Goal: Task Accomplishment & Management: Use online tool/utility

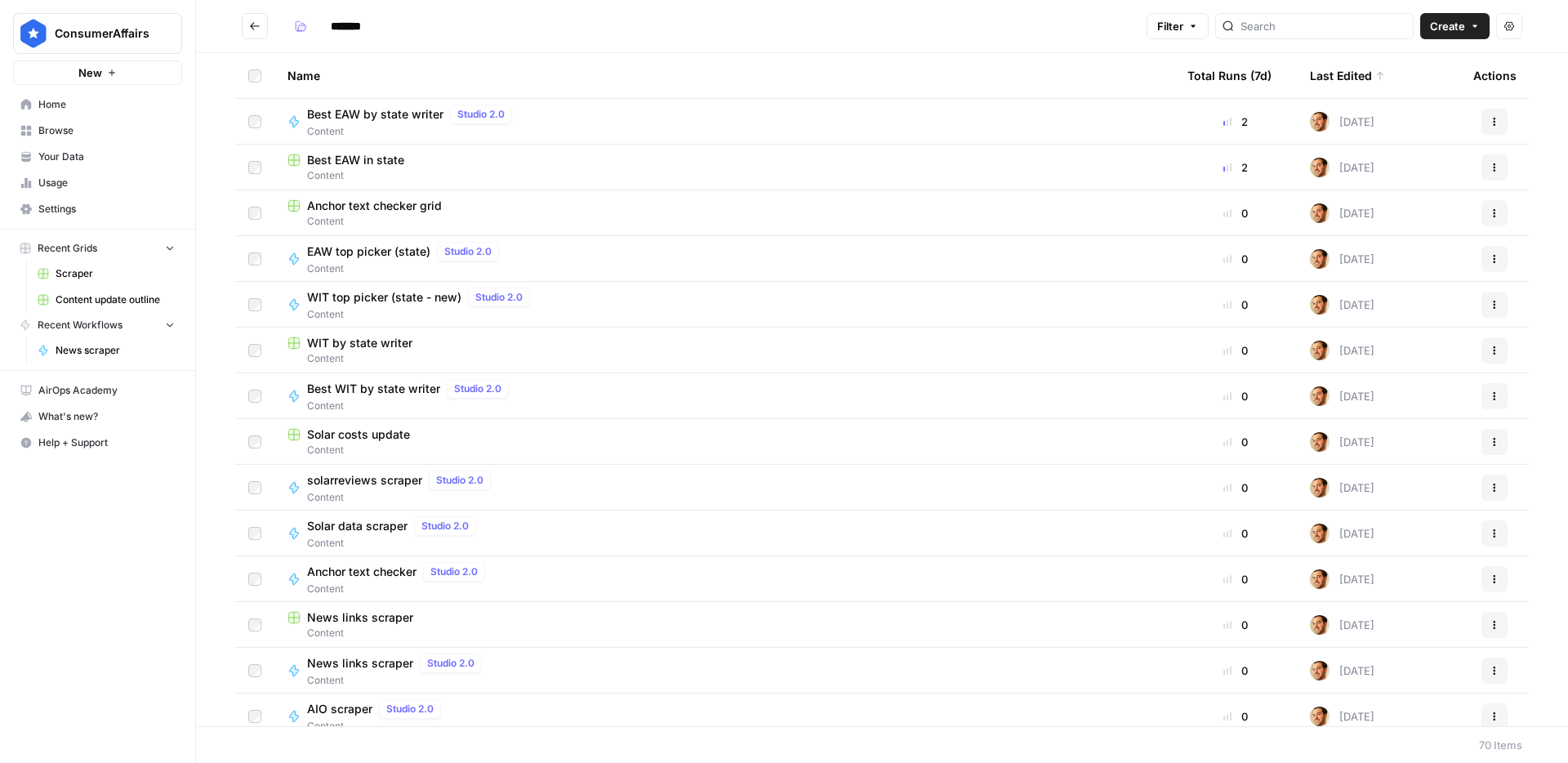
click at [267, 25] on button "Go back" at bounding box center [254, 26] width 26 height 26
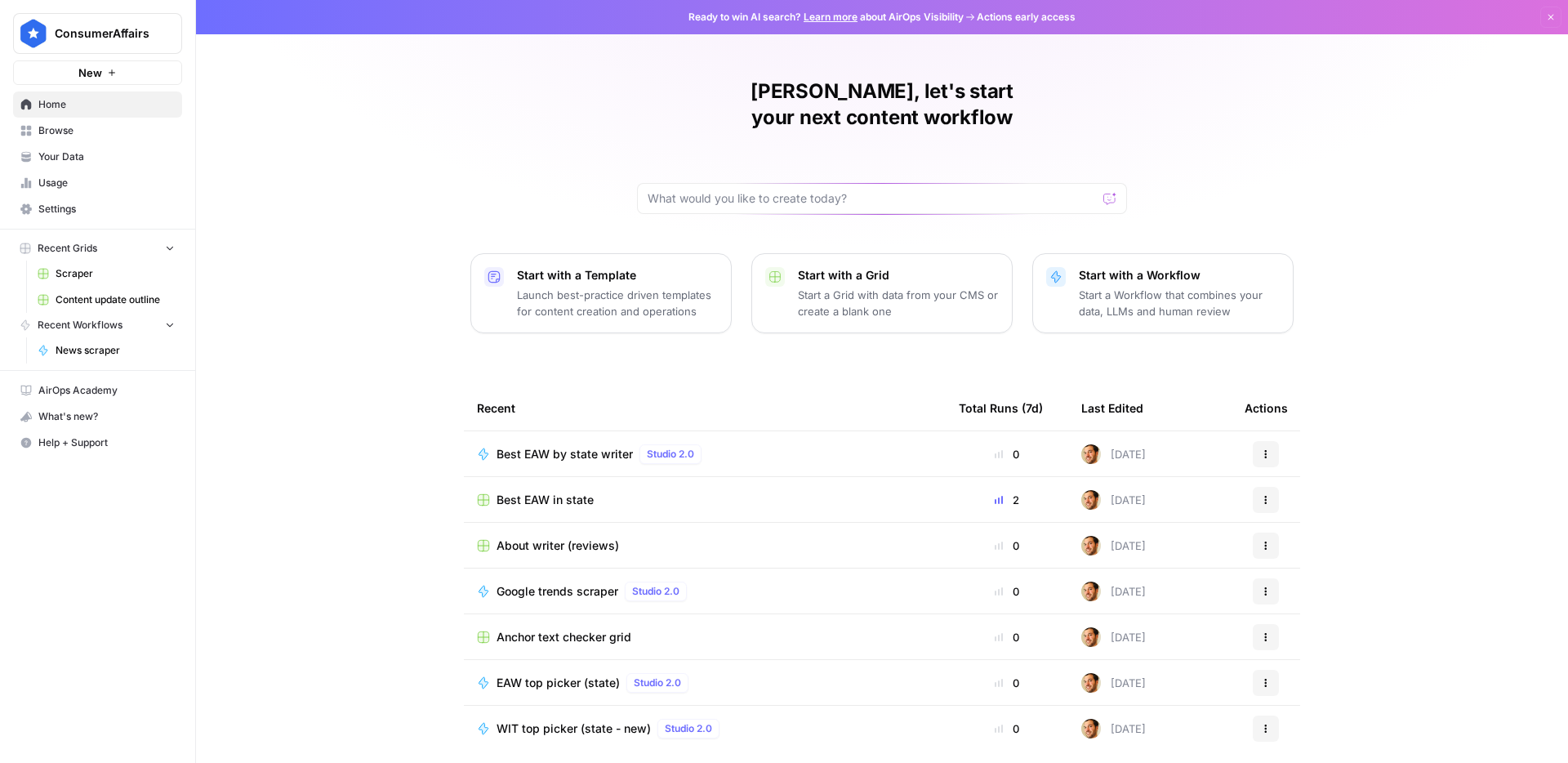
click at [97, 135] on span "Browse" at bounding box center [107, 131] width 137 height 15
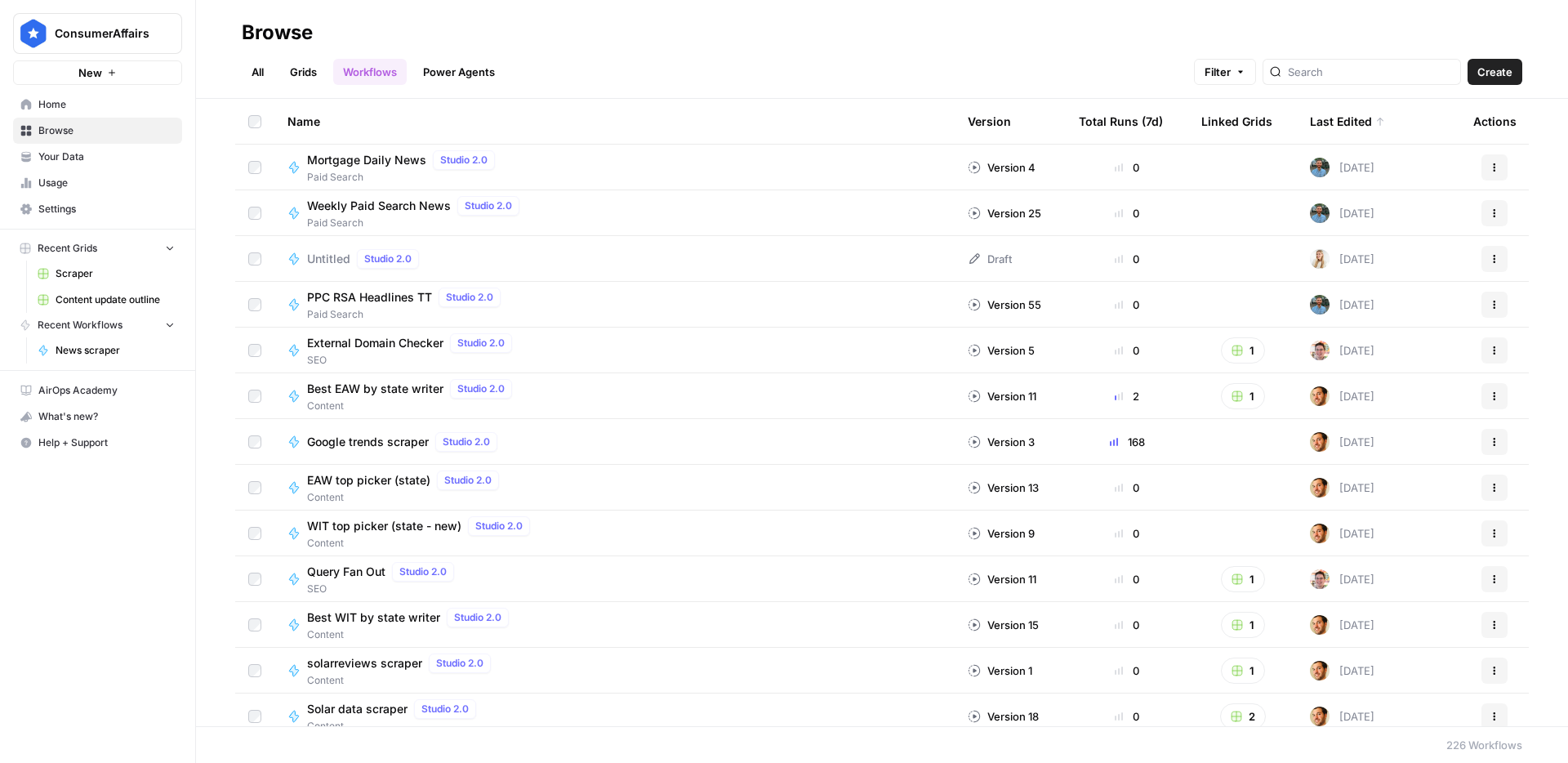
click at [257, 75] on link "All" at bounding box center [257, 72] width 32 height 26
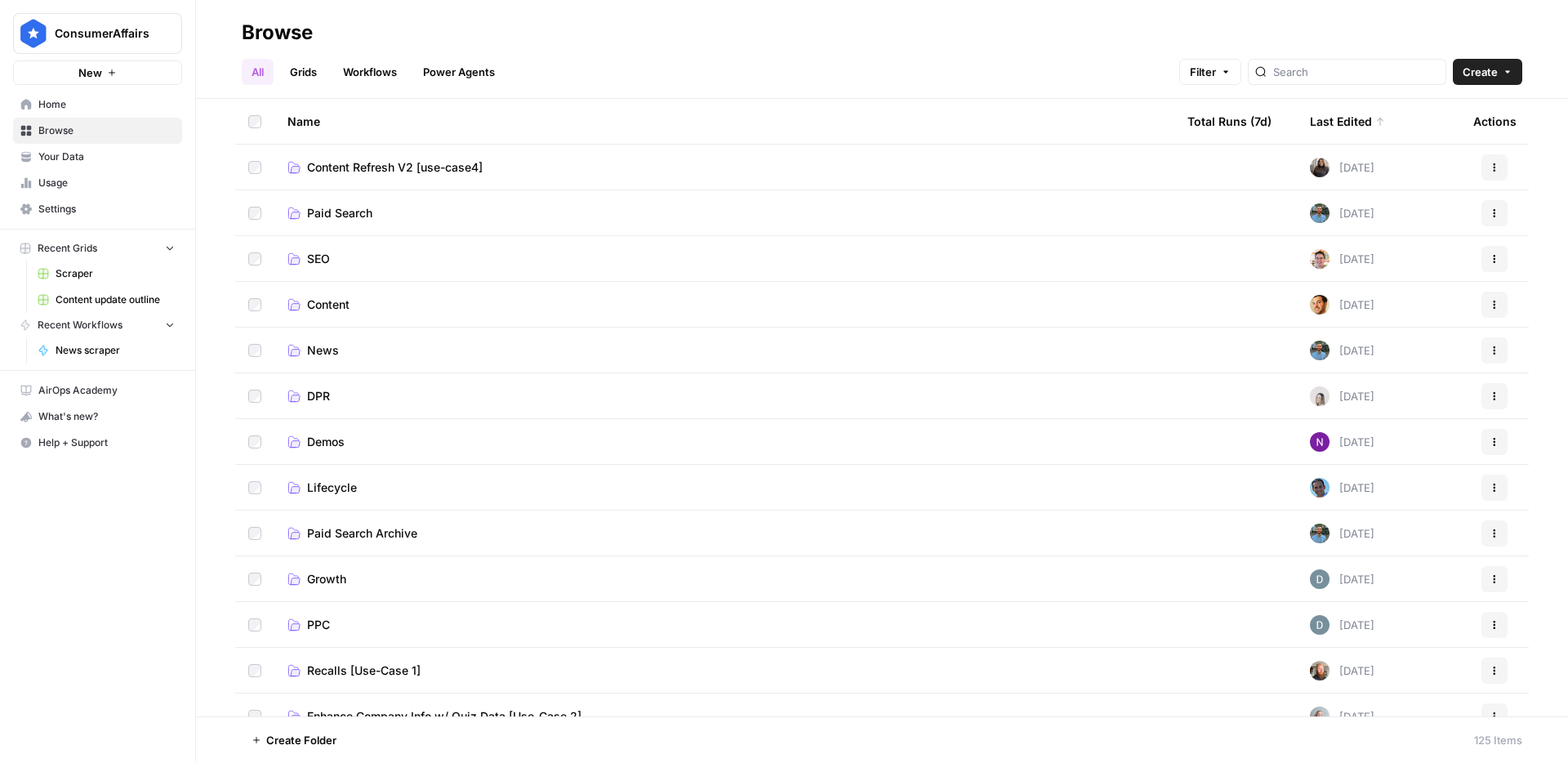
click at [344, 308] on span "Content" at bounding box center [328, 305] width 42 height 17
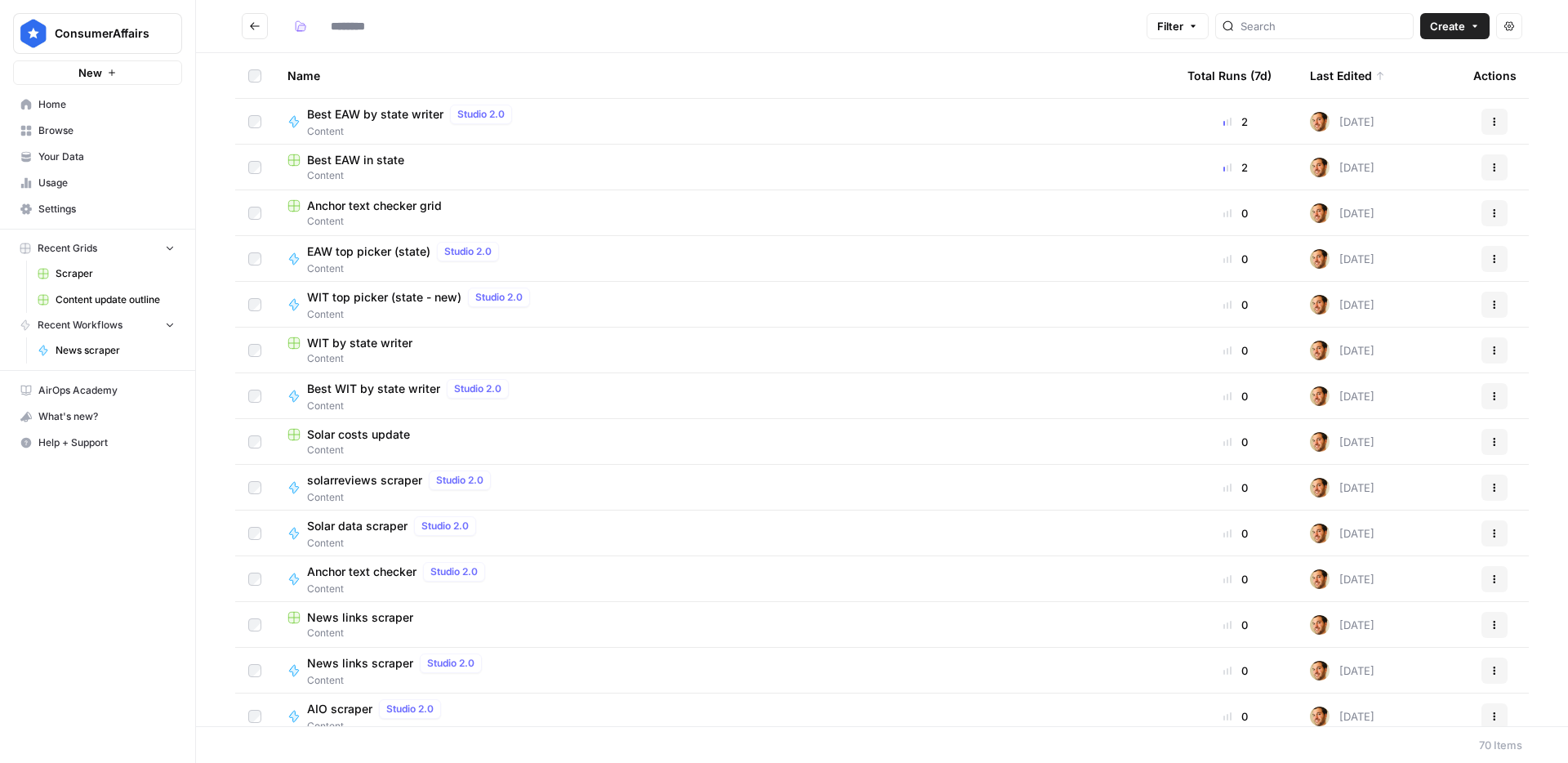
type input "*******"
click at [1446, 29] on span "Create" at bounding box center [1448, 27] width 35 height 17
click at [1411, 79] on span "Workflow" at bounding box center [1424, 87] width 92 height 17
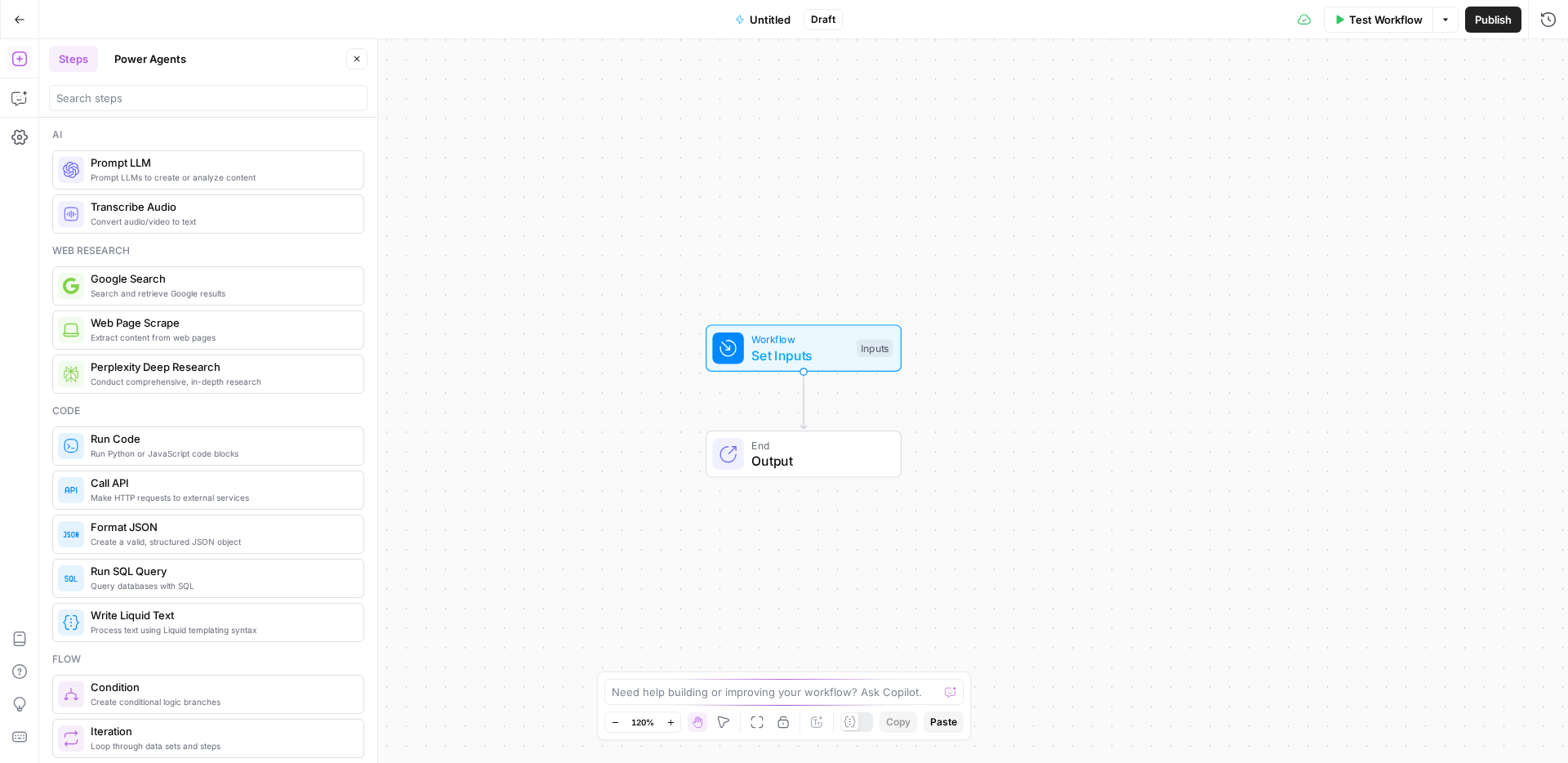
click at [767, 18] on span "Untitled" at bounding box center [769, 20] width 41 height 17
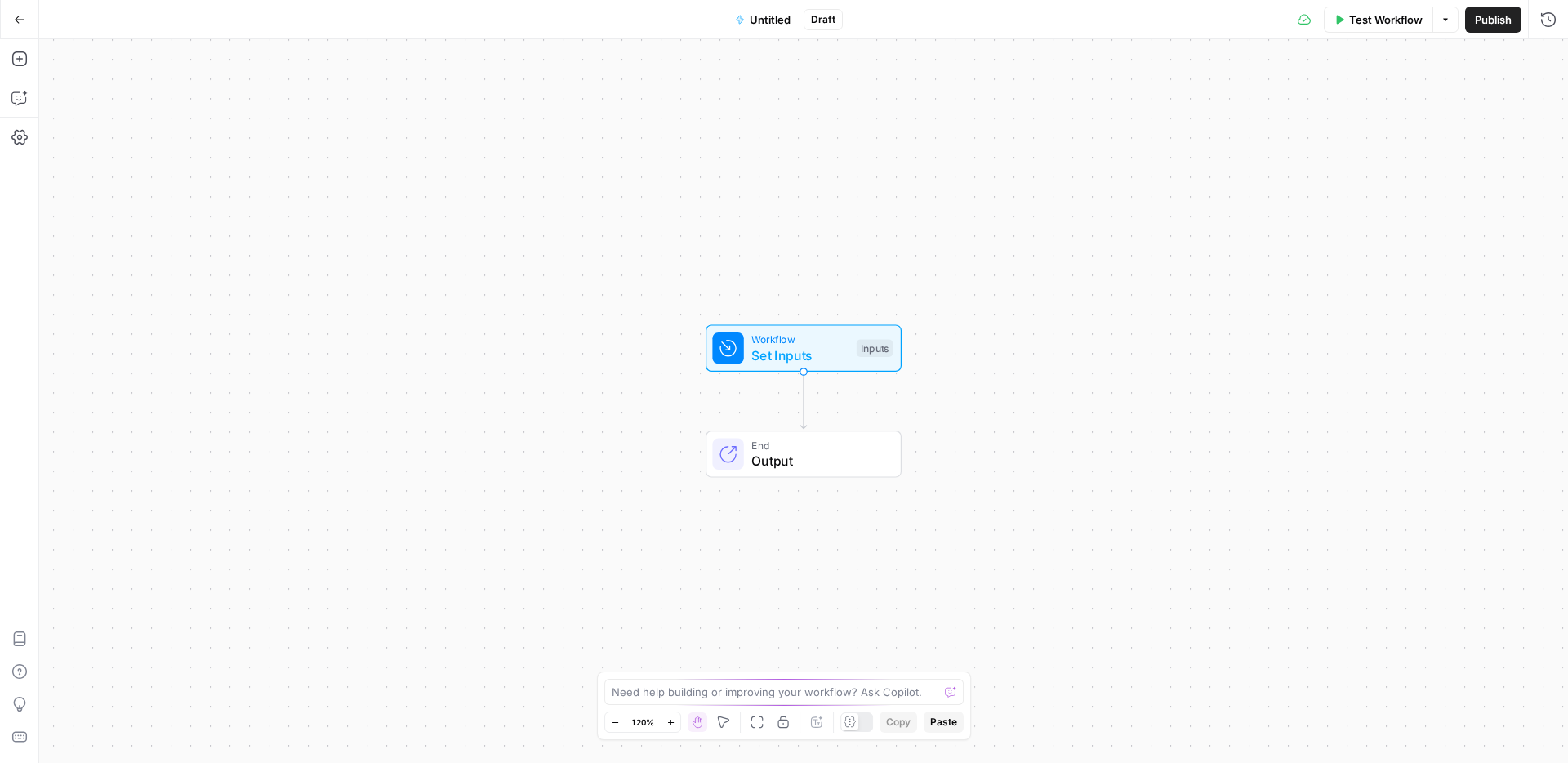
click at [763, 21] on span "Untitled" at bounding box center [769, 20] width 41 height 17
click at [157, 122] on input "Name" at bounding box center [208, 122] width 304 height 17
type input "Gas prices"
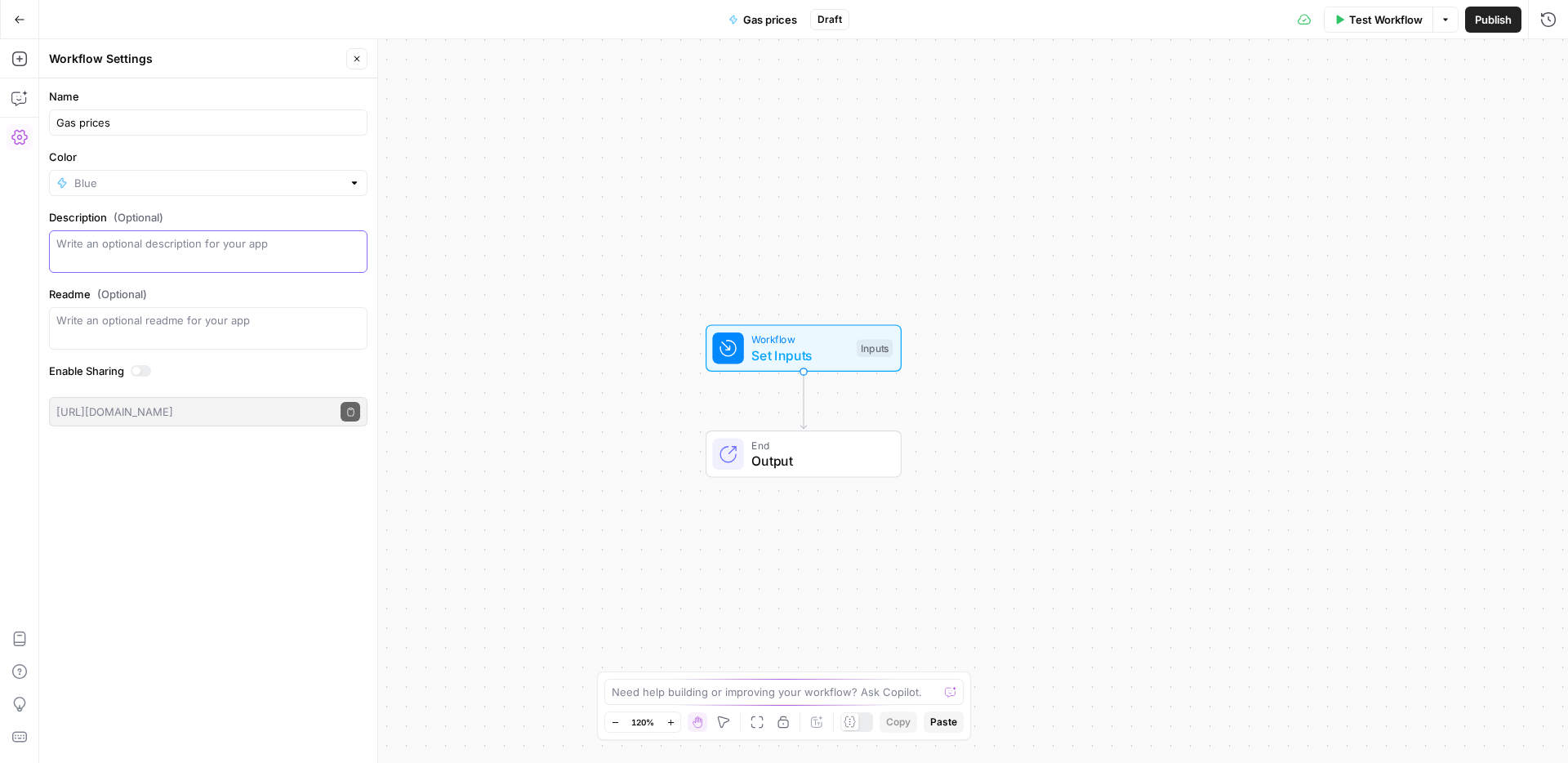
type input "Blue"
click at [815, 353] on span "Set Inputs" at bounding box center [799, 356] width 97 height 20
click at [1327, 109] on button "Add Field" at bounding box center [1365, 111] width 324 height 26
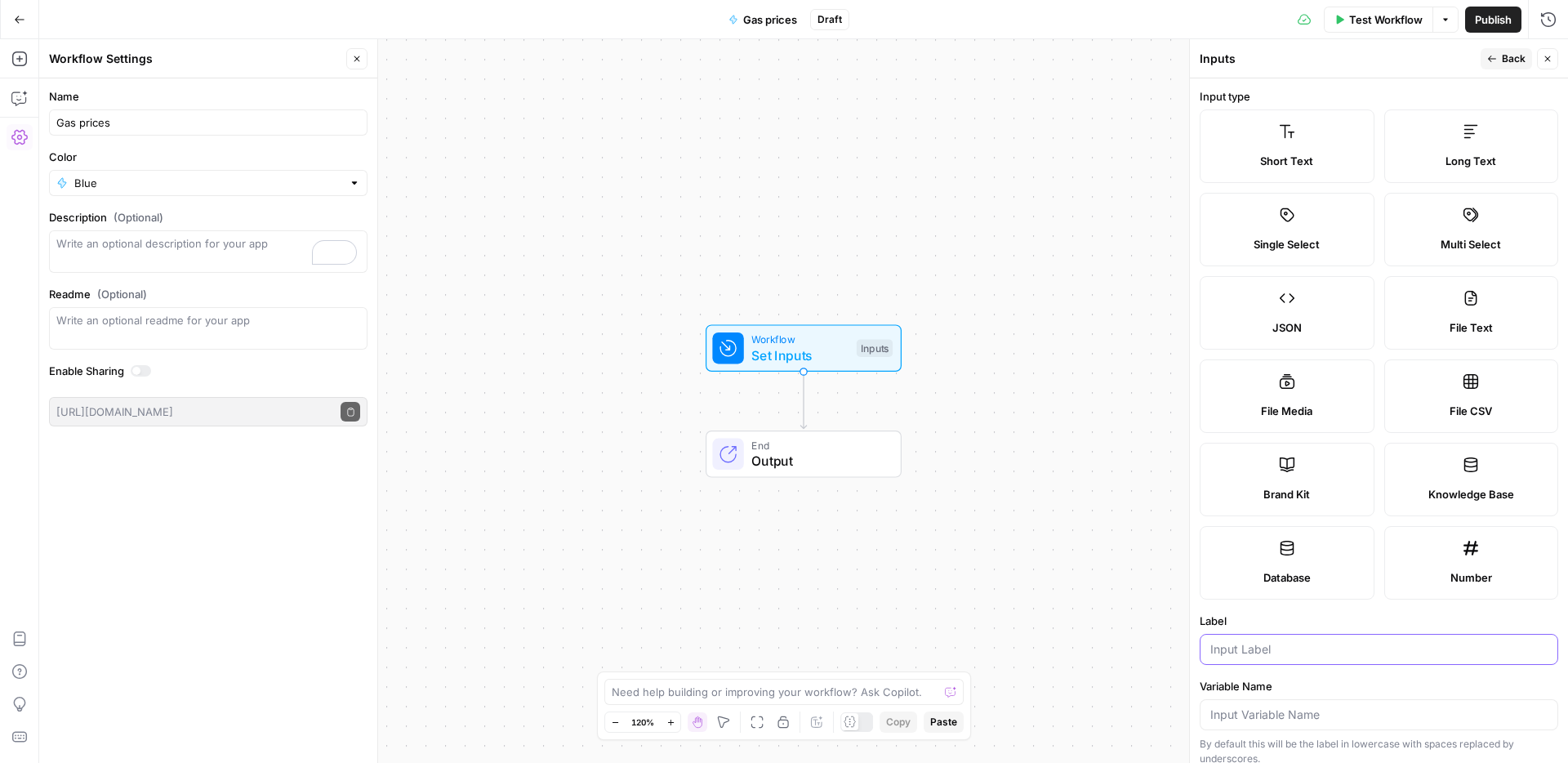
click at [1267, 651] on input "Label" at bounding box center [1379, 650] width 337 height 17
type input "URL"
click at [1551, 64] on button "Close" at bounding box center [1548, 59] width 22 height 22
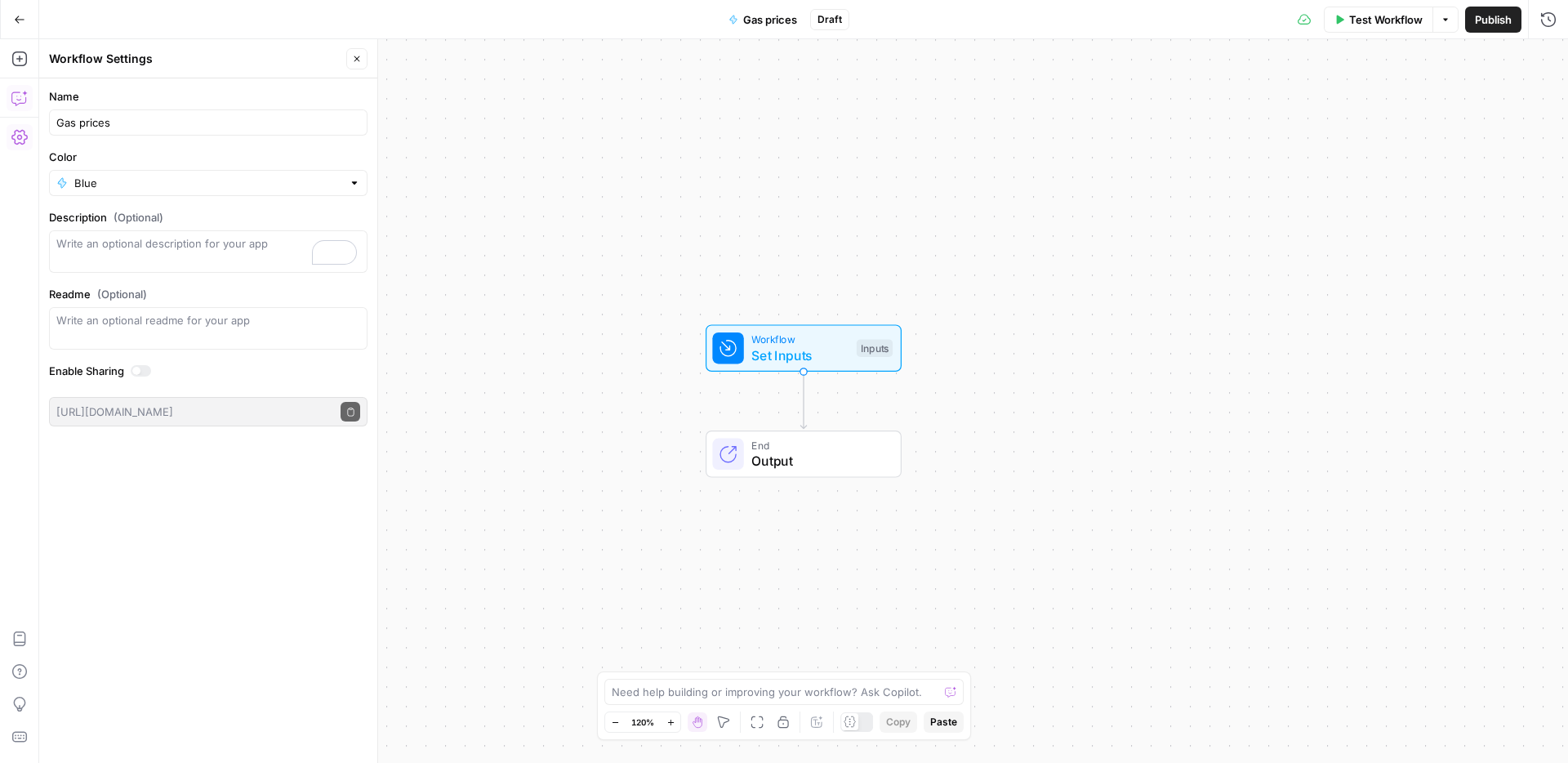
click at [12, 90] on icon "button" at bounding box center [20, 98] width 17 height 17
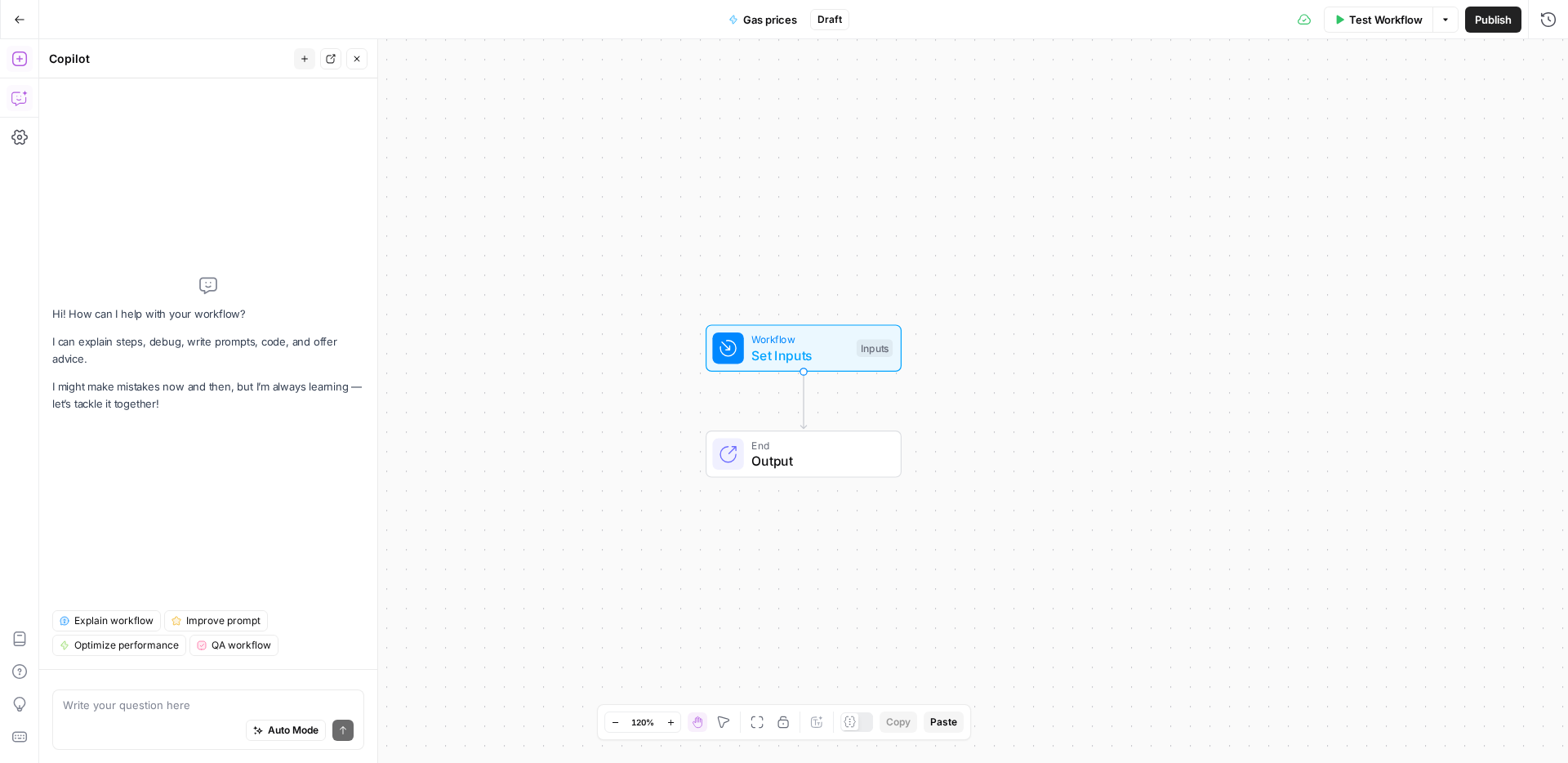
click at [22, 62] on icon "button" at bounding box center [20, 59] width 17 height 17
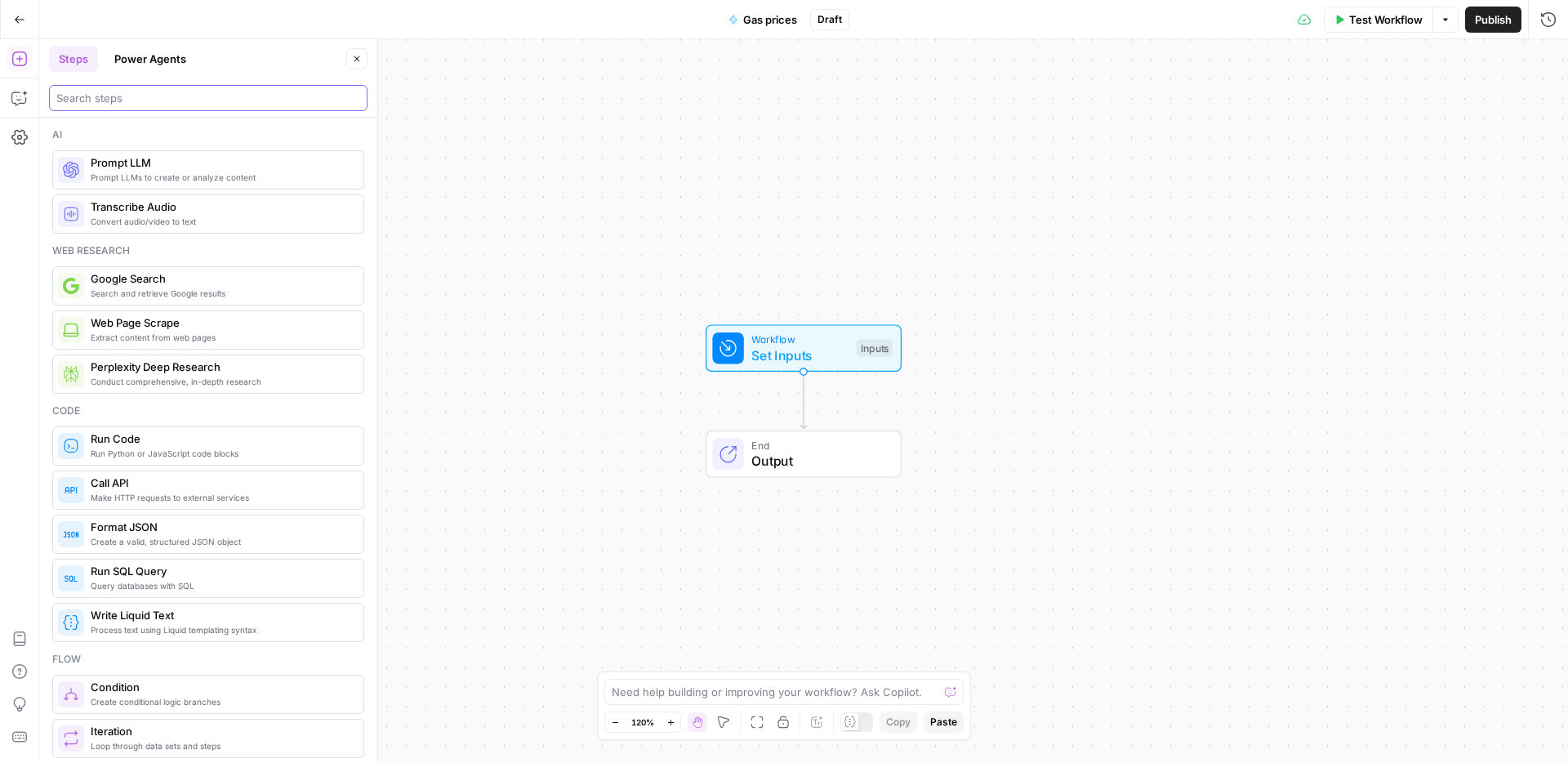
click at [159, 102] on input "search" at bounding box center [208, 98] width 304 height 17
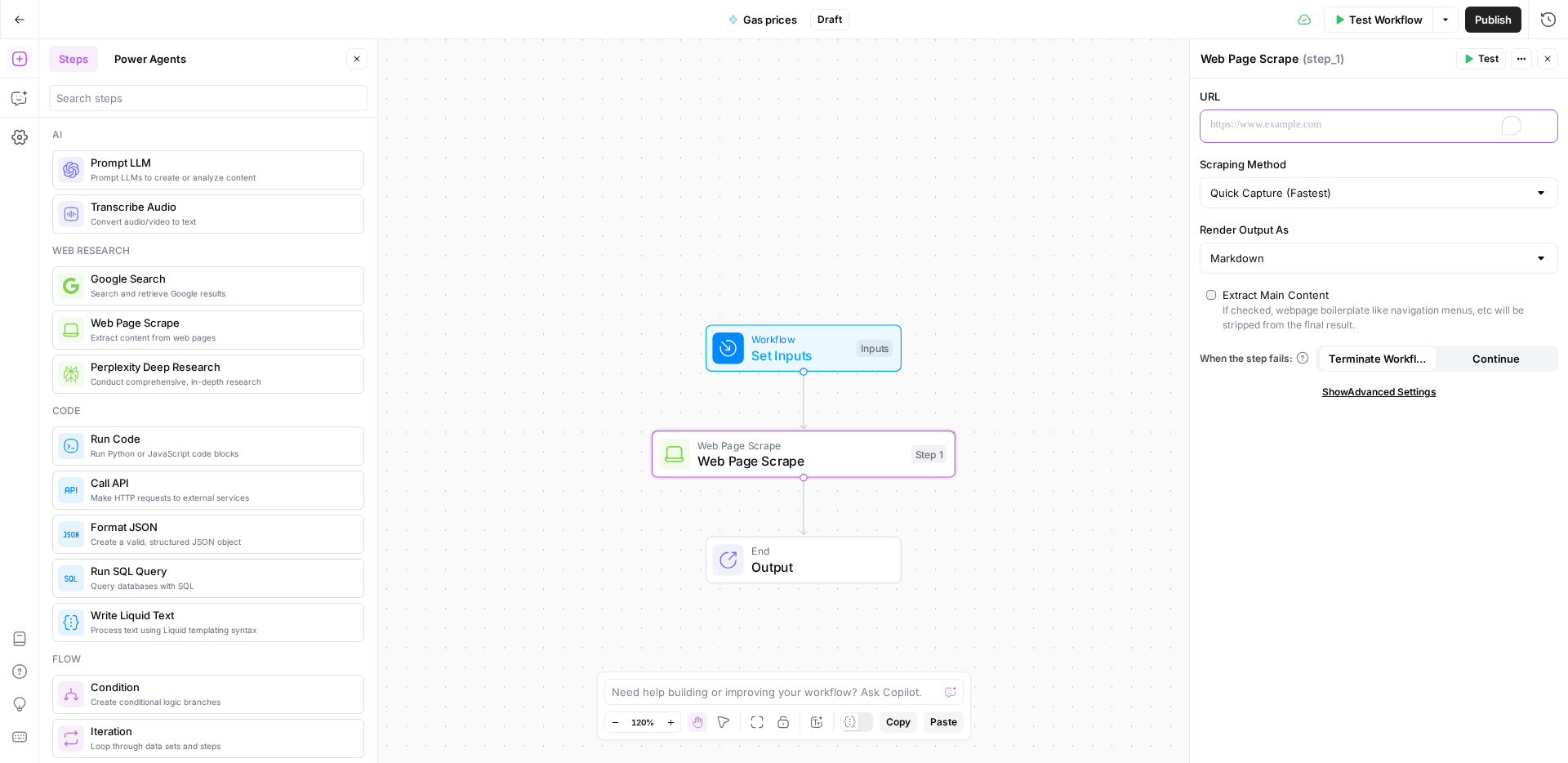
click at [1291, 134] on div "To enrich screen reader interactions, please activate Accessibility in Grammarl…" at bounding box center [1366, 126] width 331 height 32
click at [1549, 127] on button "Variables Menu" at bounding box center [1543, 125] width 13 height 13
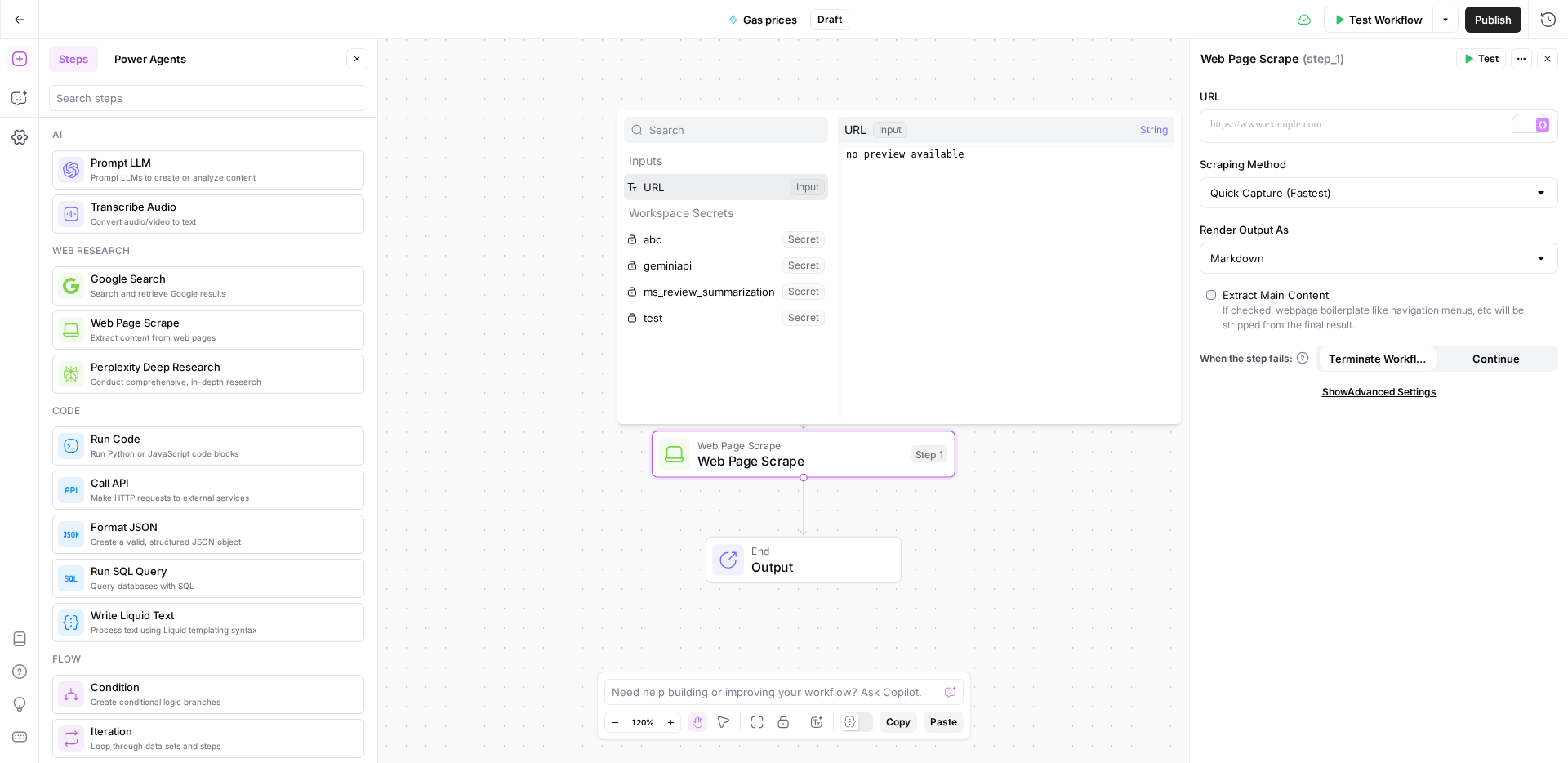
click at [711, 186] on button "Select variable URL" at bounding box center [725, 187] width 204 height 26
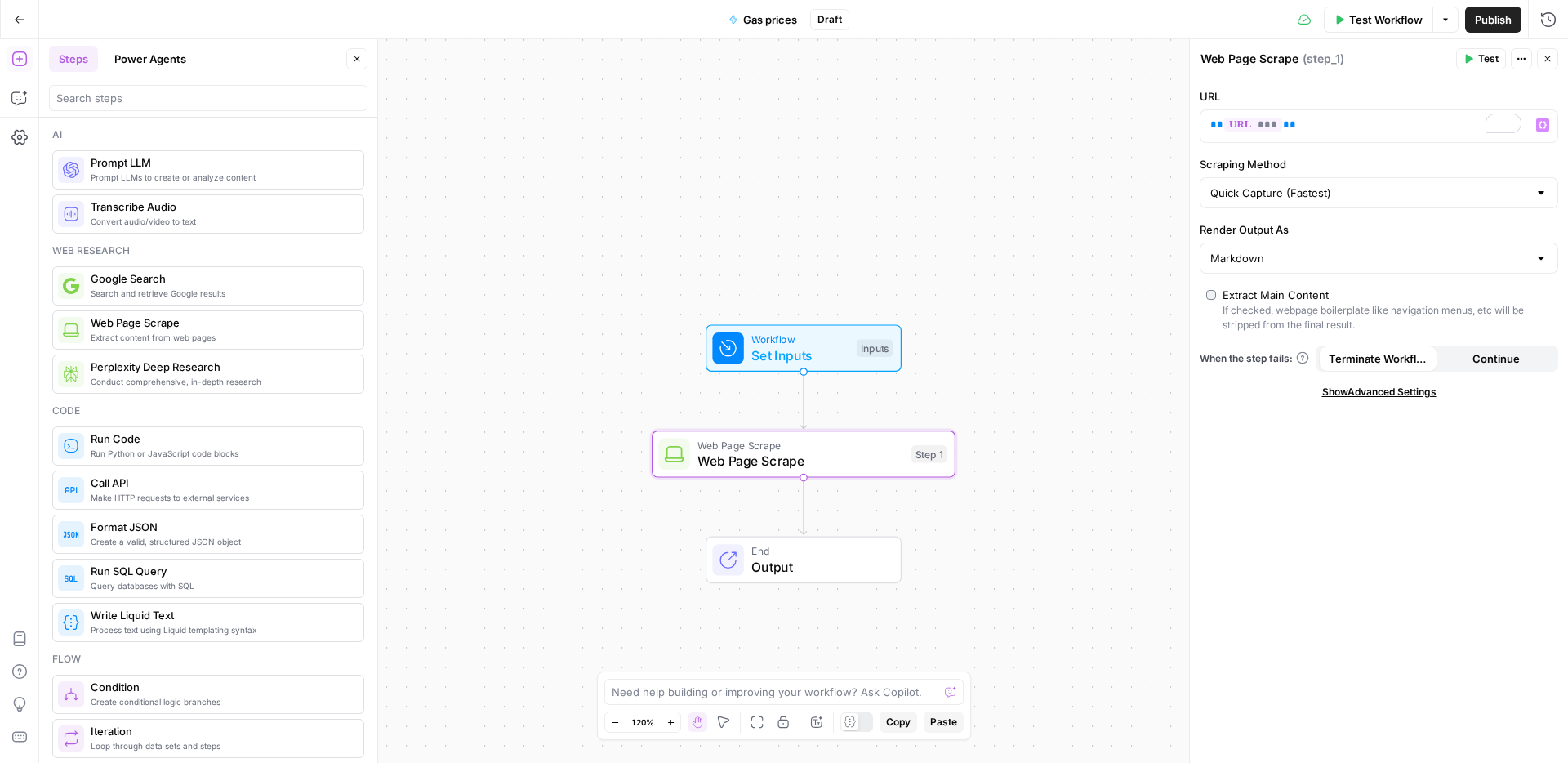
click at [1383, 32] on div "Test Workflow Options Publish Run History" at bounding box center [1208, 19] width 719 height 38
click at [1383, 24] on span "Test Workflow" at bounding box center [1386, 20] width 73 height 17
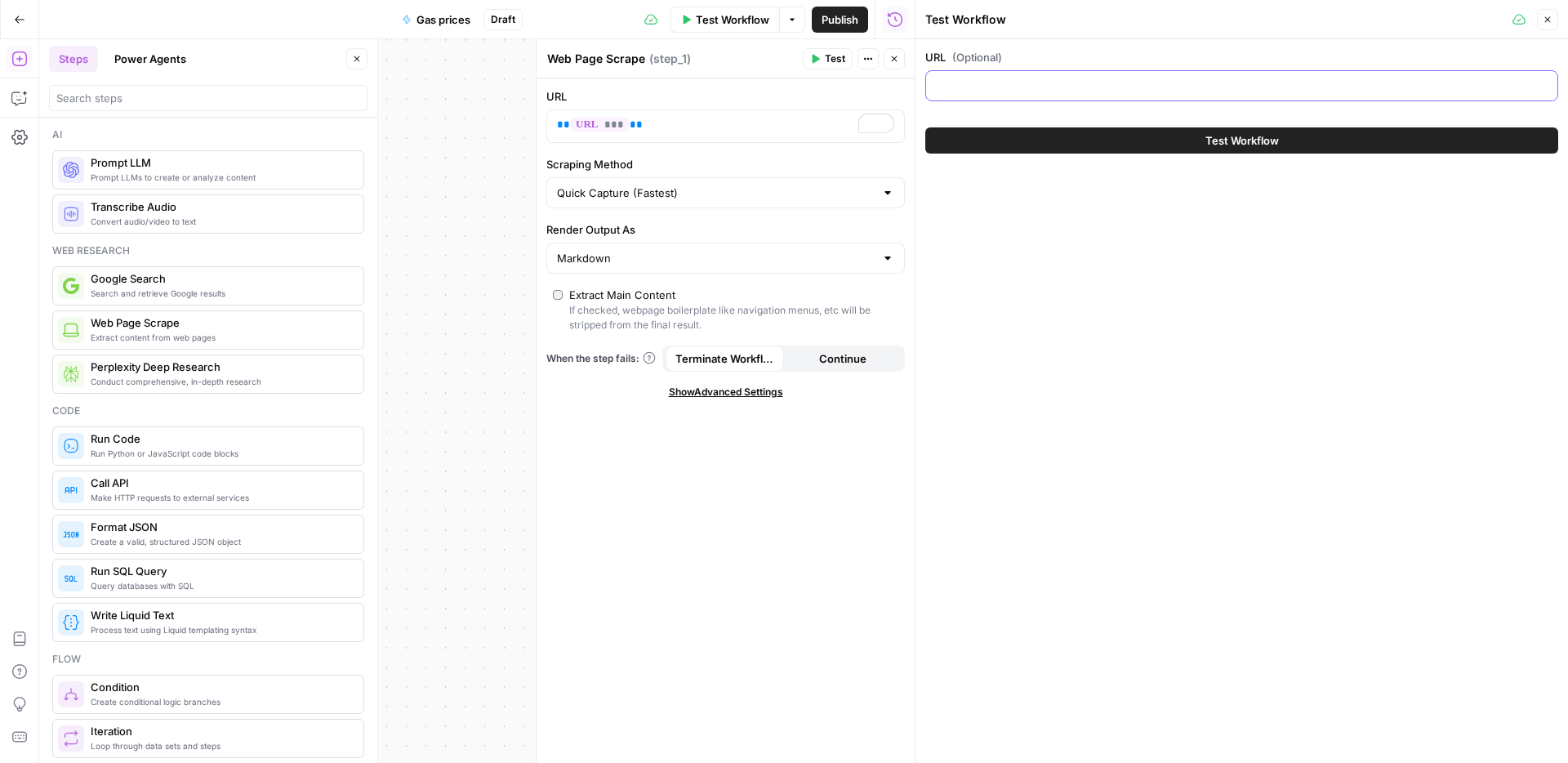
click at [1061, 92] on input "URL (Optional)" at bounding box center [1242, 86] width 612 height 17
paste input "[URL][DOMAIN_NAME][US_STATE]"
type input "[URL][DOMAIN_NAME][US_STATE]"
click at [1308, 134] on button "Test Workflow" at bounding box center [1242, 140] width 633 height 26
click at [1217, 147] on span "Test Workflow" at bounding box center [1242, 141] width 73 height 17
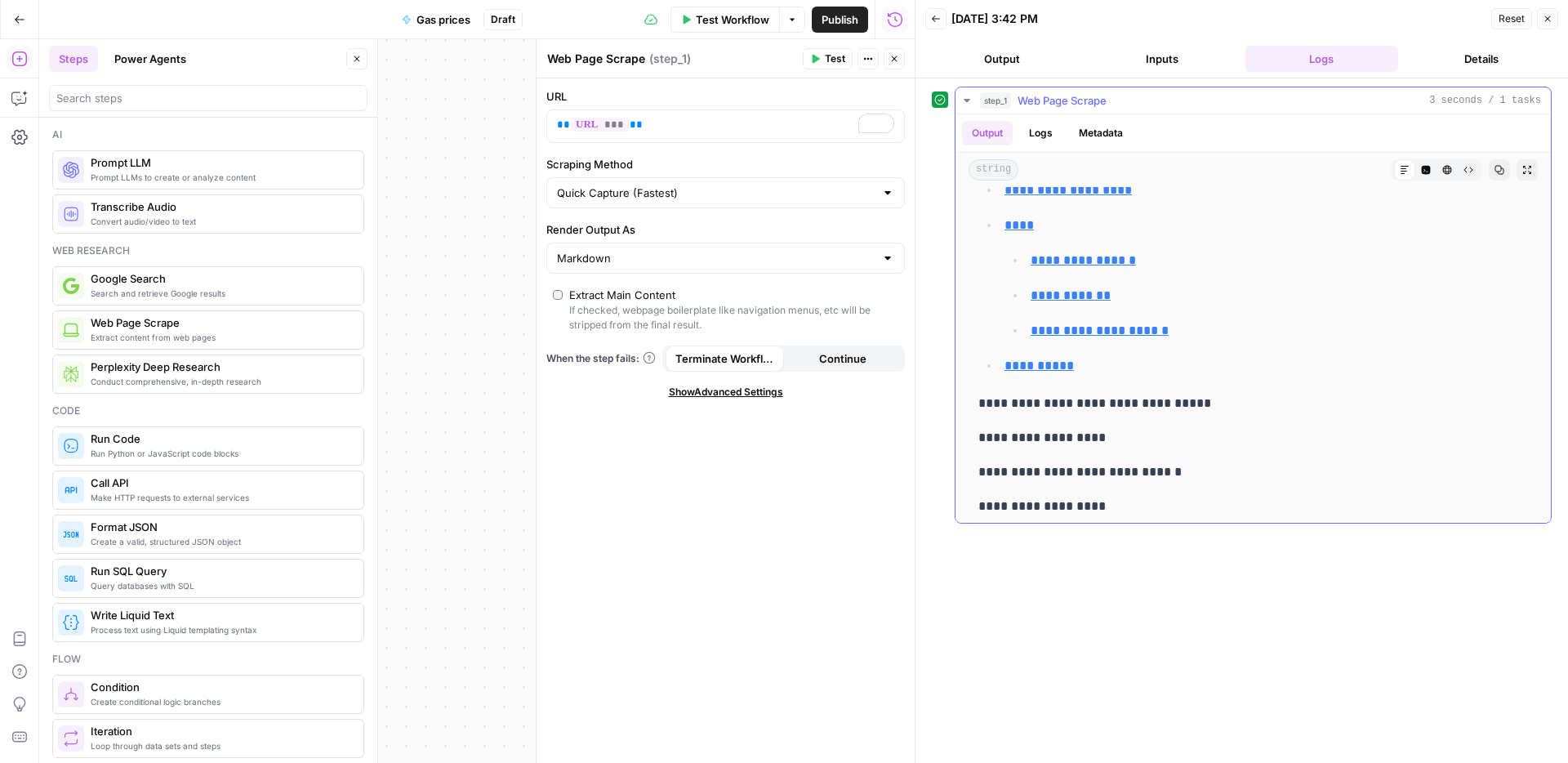
scroll to position [1346, 0]
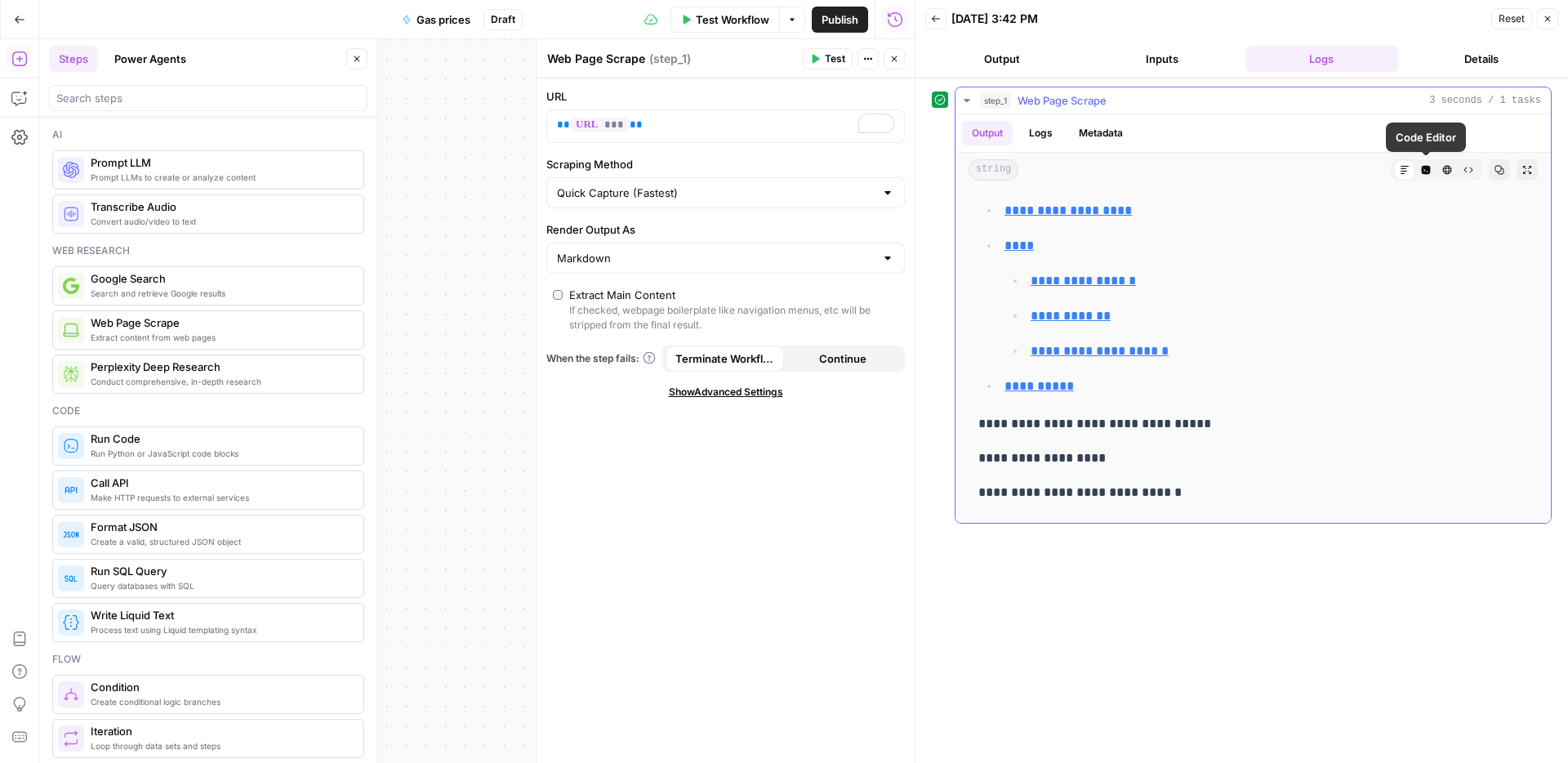
click at [1277, 391] on p "**********" at bounding box center [1266, 386] width 524 height 22
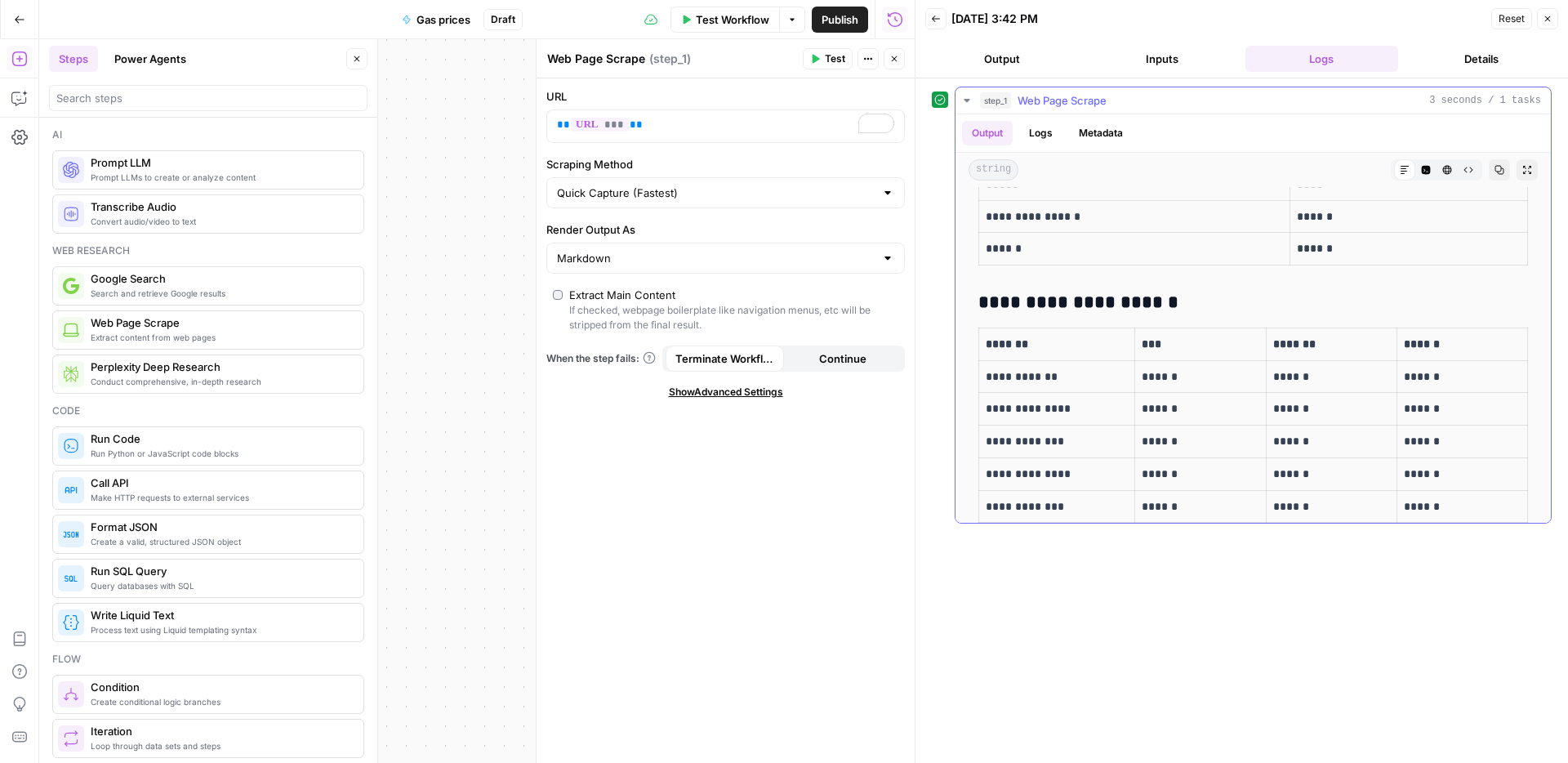
scroll to position [3513, 0]
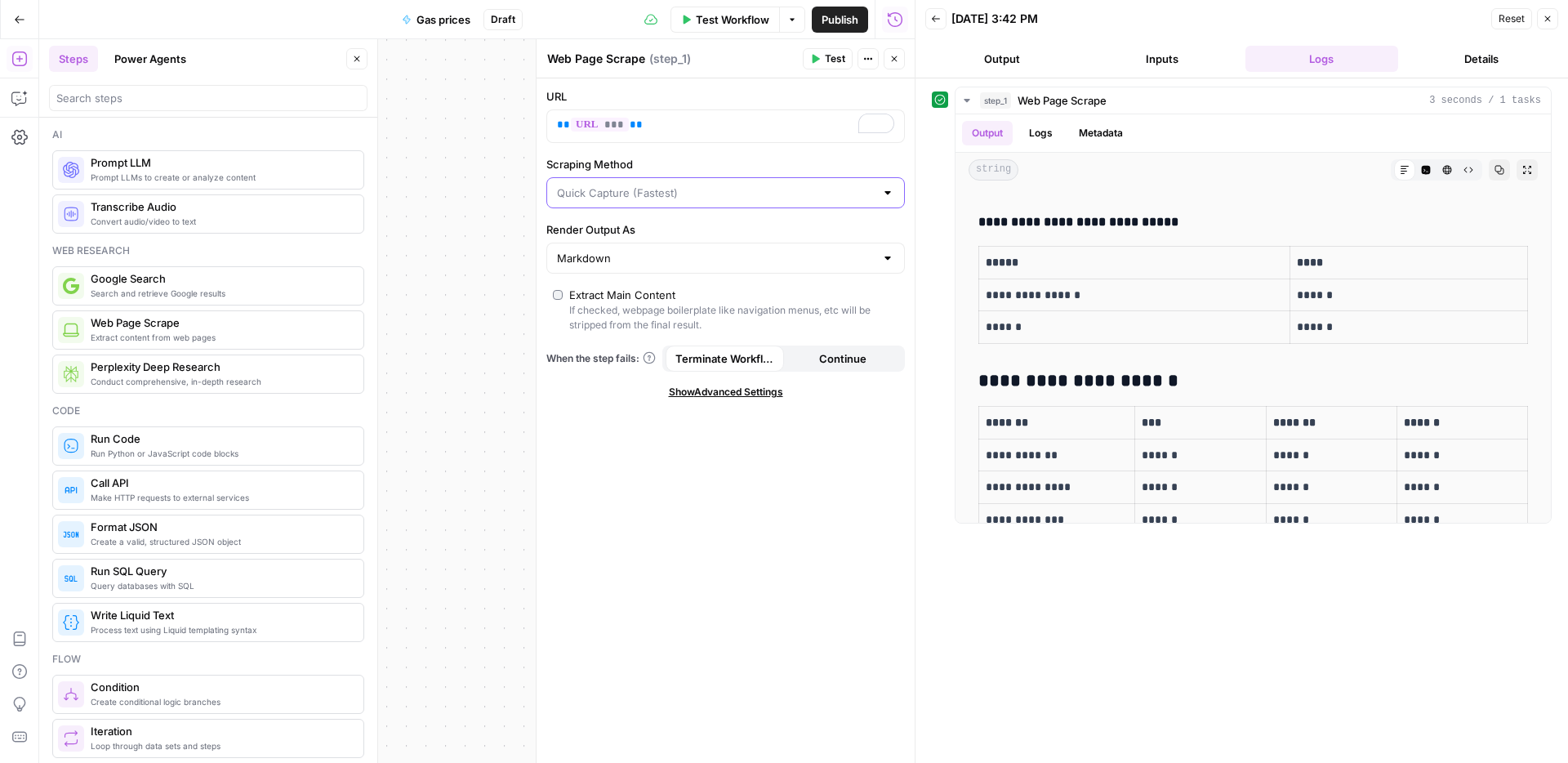
click at [723, 193] on input "Scraping Method" at bounding box center [716, 193] width 318 height 17
click at [687, 252] on span "Detailed Scrape (Slowest)" at bounding box center [722, 257] width 324 height 17
type input "Detailed Scrape (Slowest)"
click at [812, 52] on button "Test" at bounding box center [828, 59] width 50 height 22
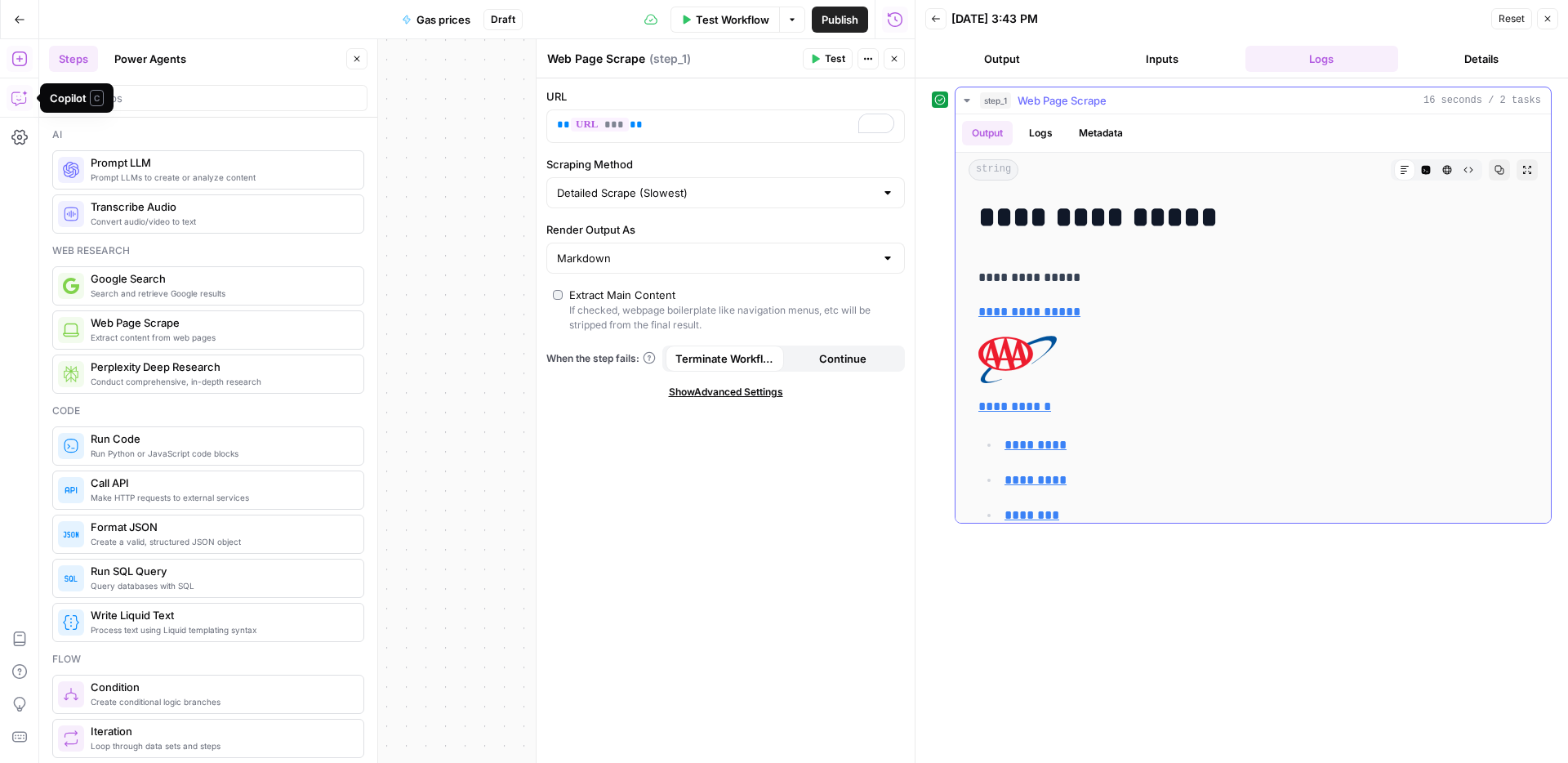
click at [1294, 357] on link "**********" at bounding box center [1253, 374] width 550 height 77
click at [1371, 496] on ul "**********" at bounding box center [1253, 515] width 550 height 162
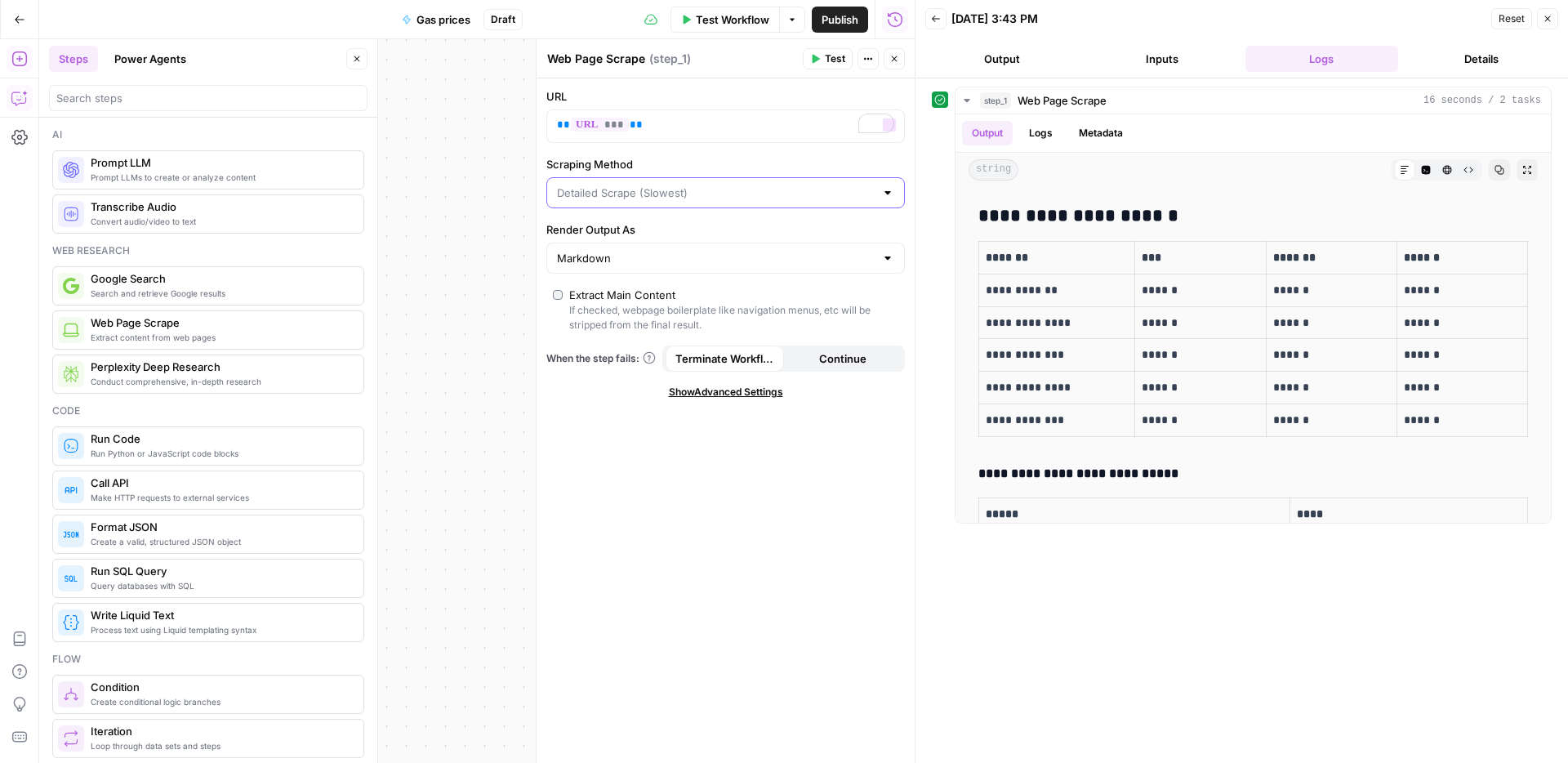
click at [650, 189] on input "Scraping Method" at bounding box center [716, 193] width 318 height 17
click at [674, 232] on span "Quick Capture (Fastest)" at bounding box center [722, 234] width 324 height 17
click at [689, 395] on span "Show Advanced Settings" at bounding box center [725, 392] width 114 height 15
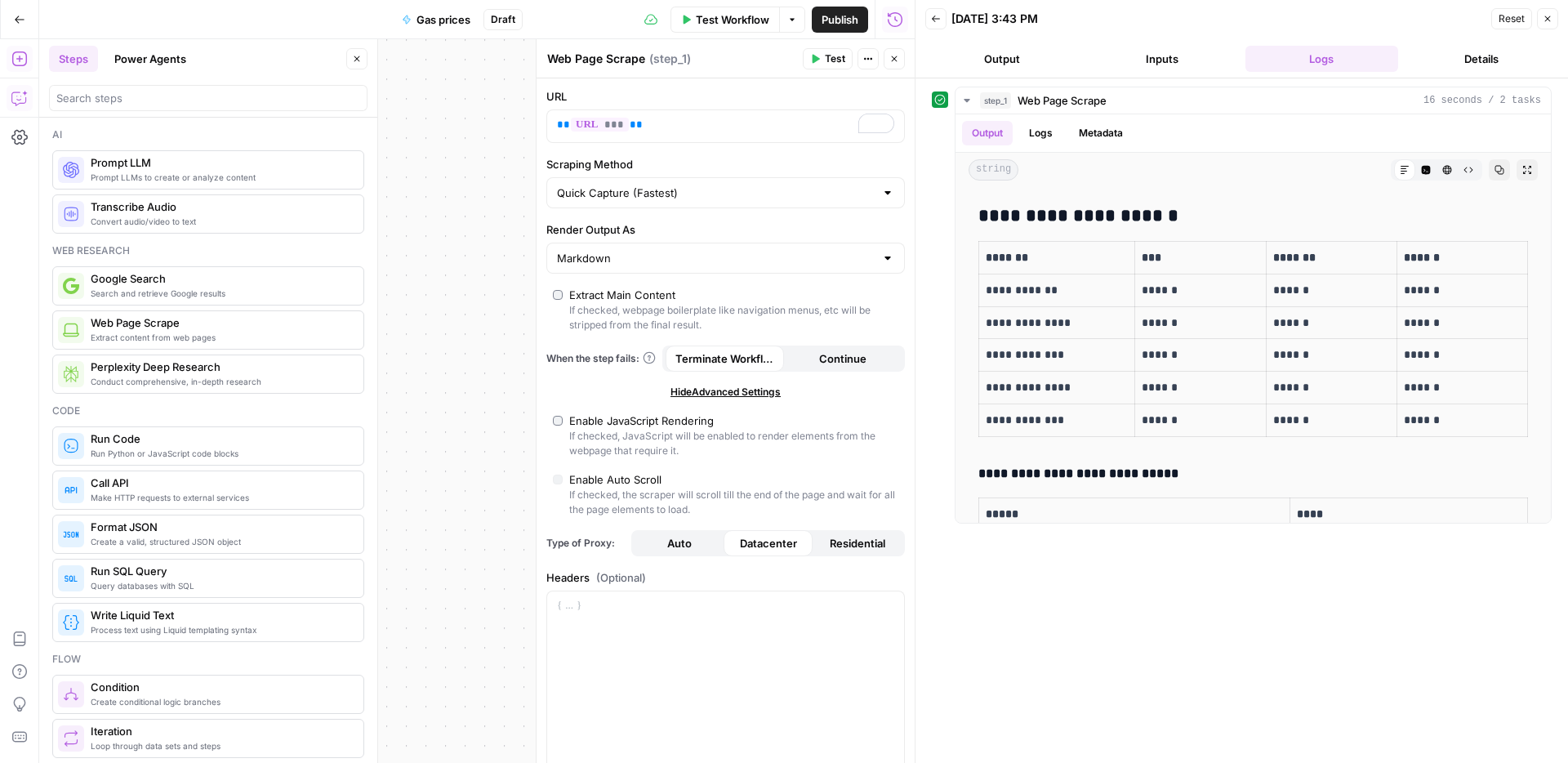
drag, startPoint x: 583, startPoint y: 296, endPoint x: 583, endPoint y: 307, distance: 11.0
click at [583, 296] on div "Extract Main Content" at bounding box center [623, 295] width 107 height 17
click at [616, 431] on div "If checked, JavaScript will be enabled to render elements from the webpage that…" at bounding box center [734, 443] width 329 height 29
type input "Custom"
click at [825, 62] on span "Test" at bounding box center [835, 59] width 21 height 15
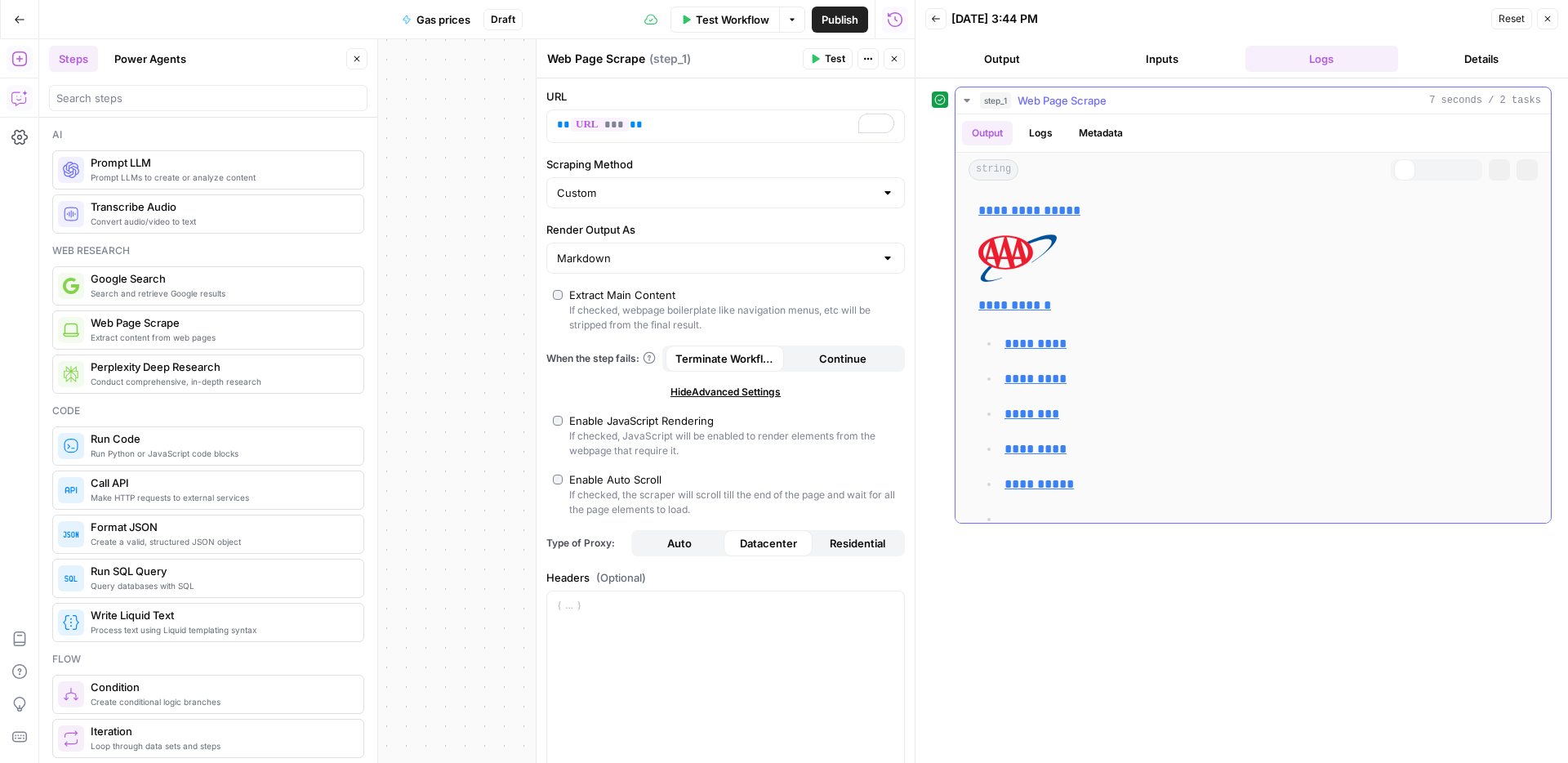
click at [1132, 92] on div "step_1 Web Page Scrape 7 seconds / 2 tasks" at bounding box center [1261, 101] width 561 height 17
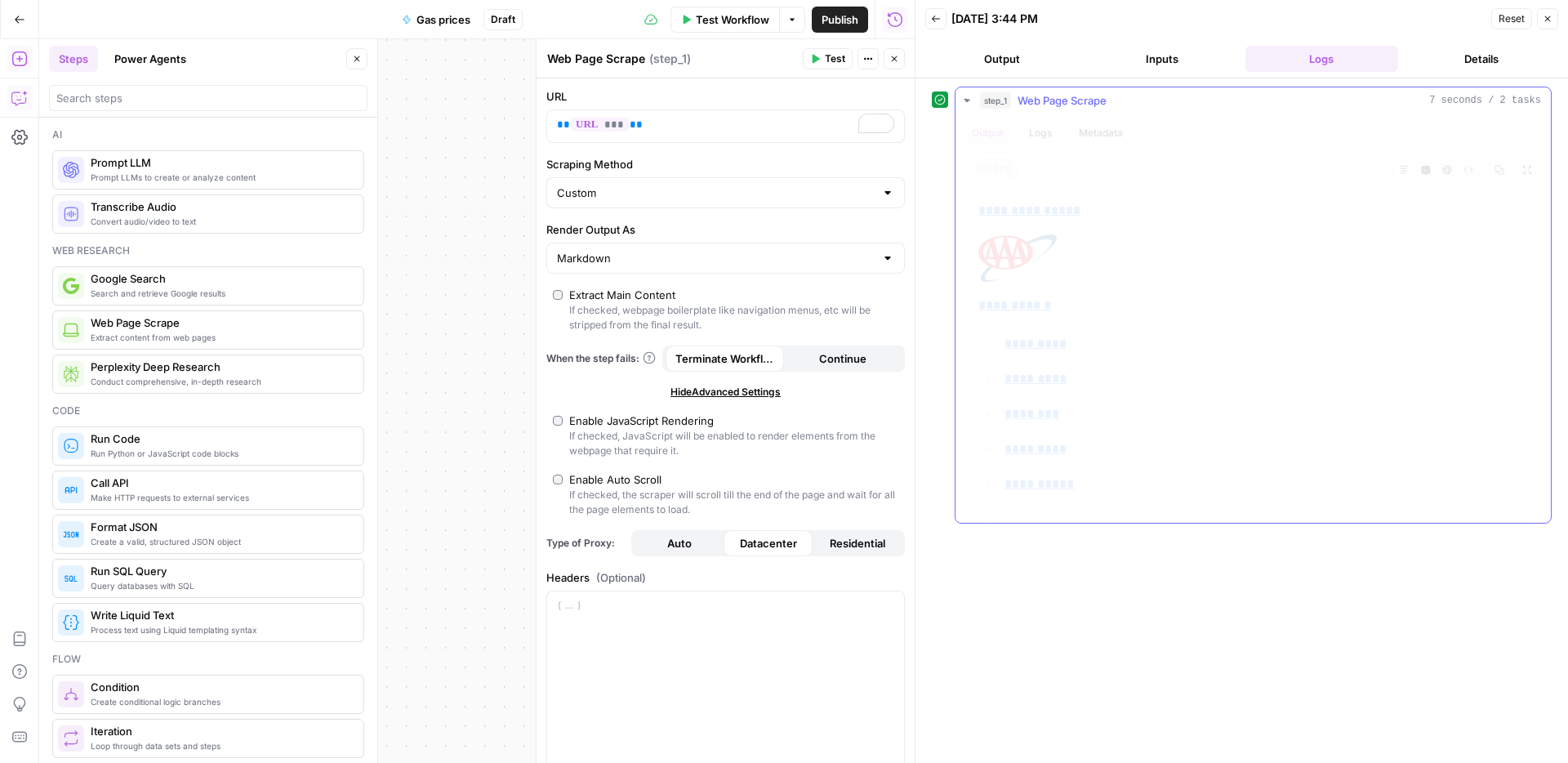
click at [1234, 299] on p "**********" at bounding box center [1253, 276] width 550 height 82
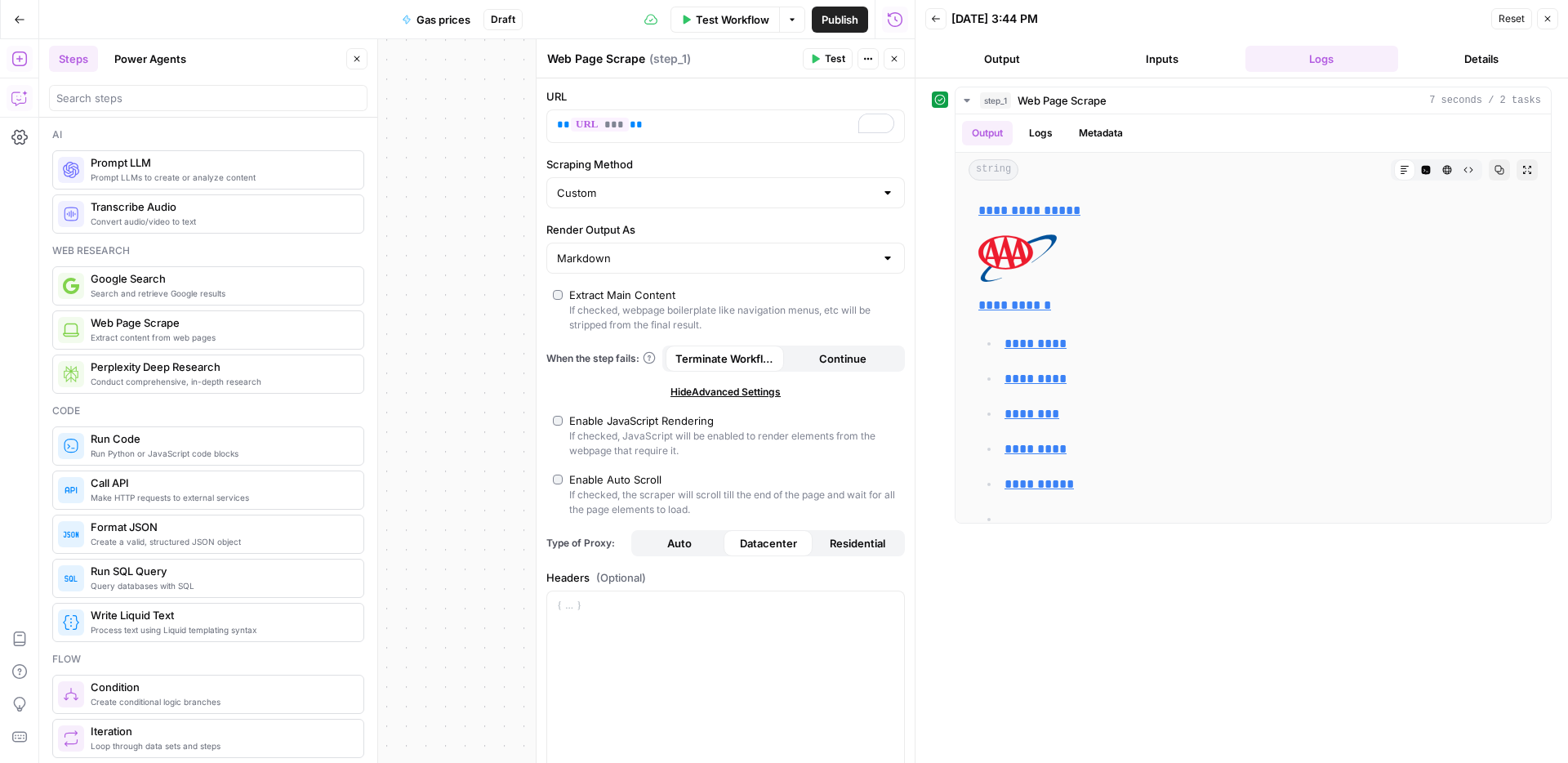
scroll to position [2586, 0]
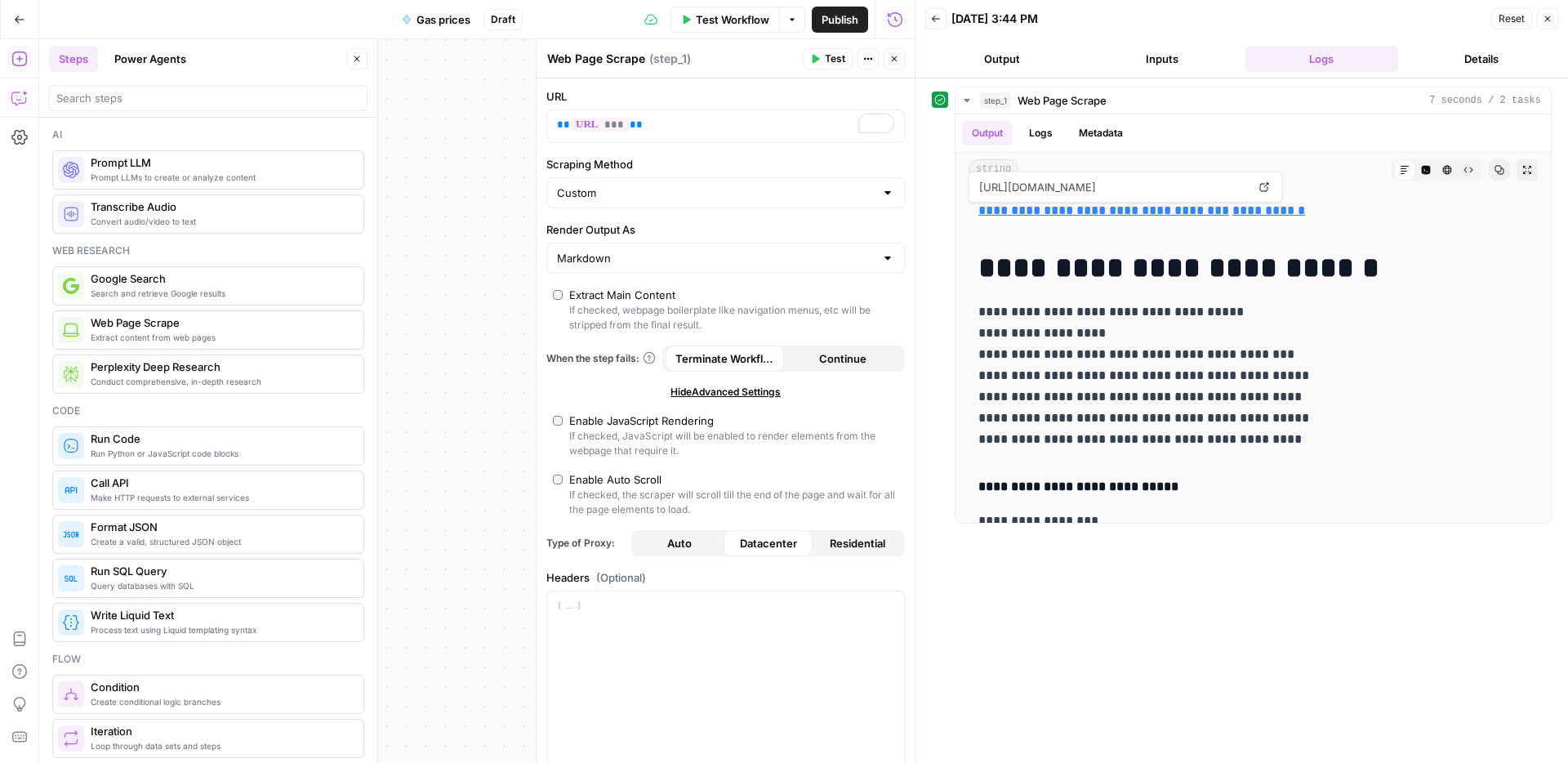
click at [26, 102] on icon "button" at bounding box center [20, 98] width 17 height 17
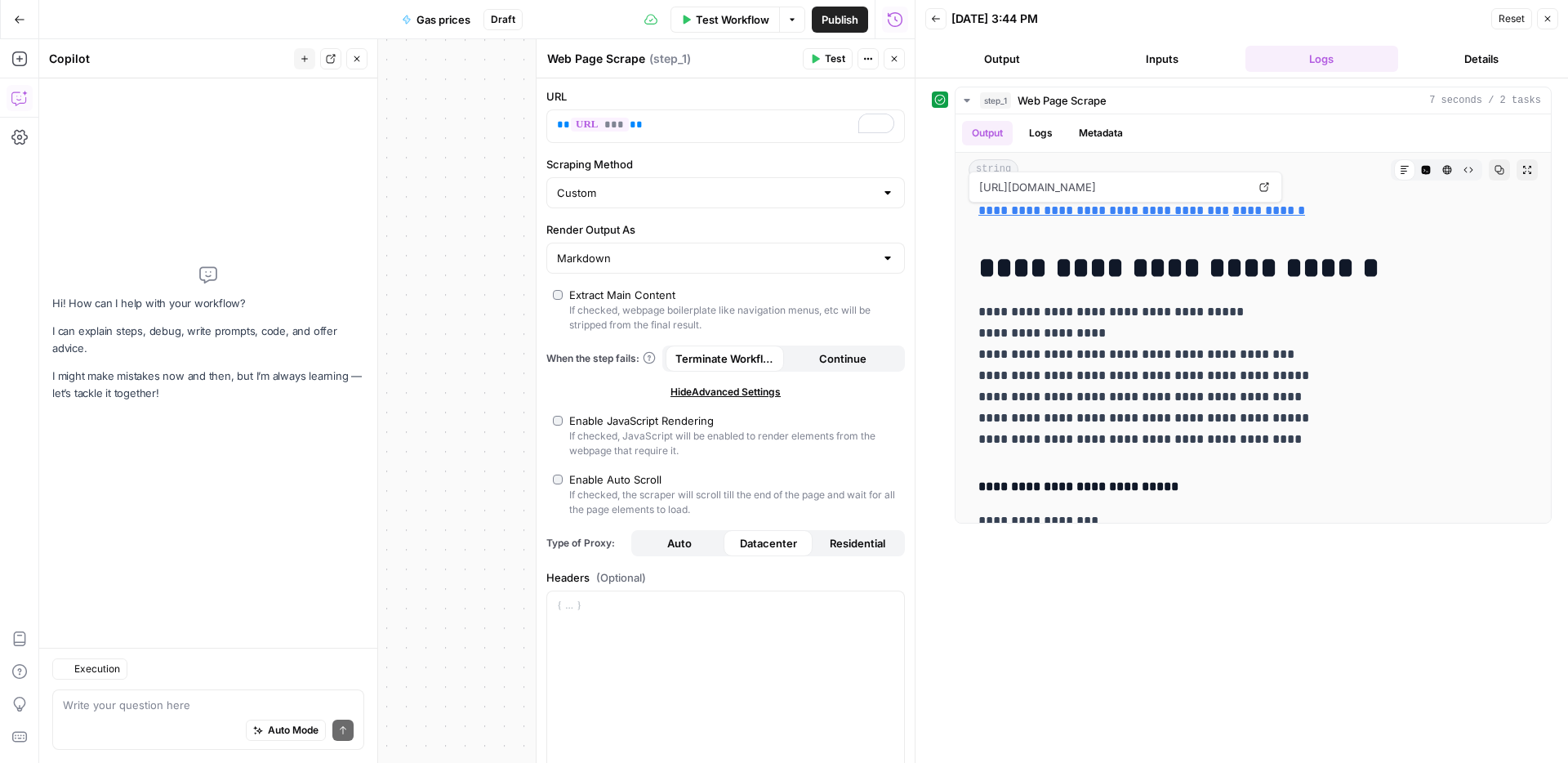
click at [162, 719] on div "Auto Mode Send" at bounding box center [208, 731] width 291 height 36
click at [163, 711] on div "Write your question here Auto Mode Send" at bounding box center [208, 720] width 312 height 61
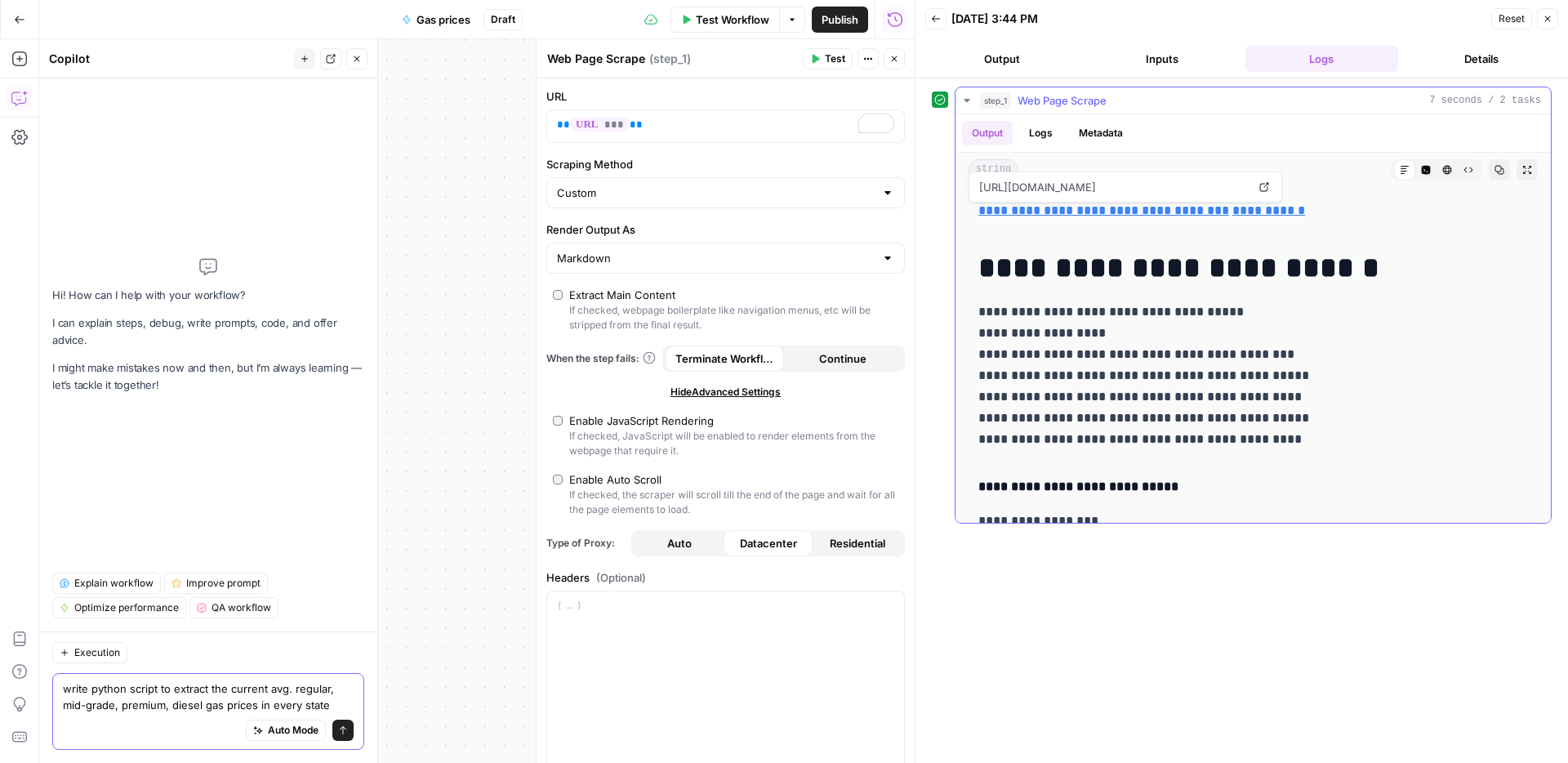
type textarea "write python script to extract the current avg. regular, mid-grade, premium, di…"
click at [1284, 313] on p "**********" at bounding box center [1253, 376] width 550 height 149
click at [1428, 169] on icon "button" at bounding box center [1426, 170] width 9 height 9
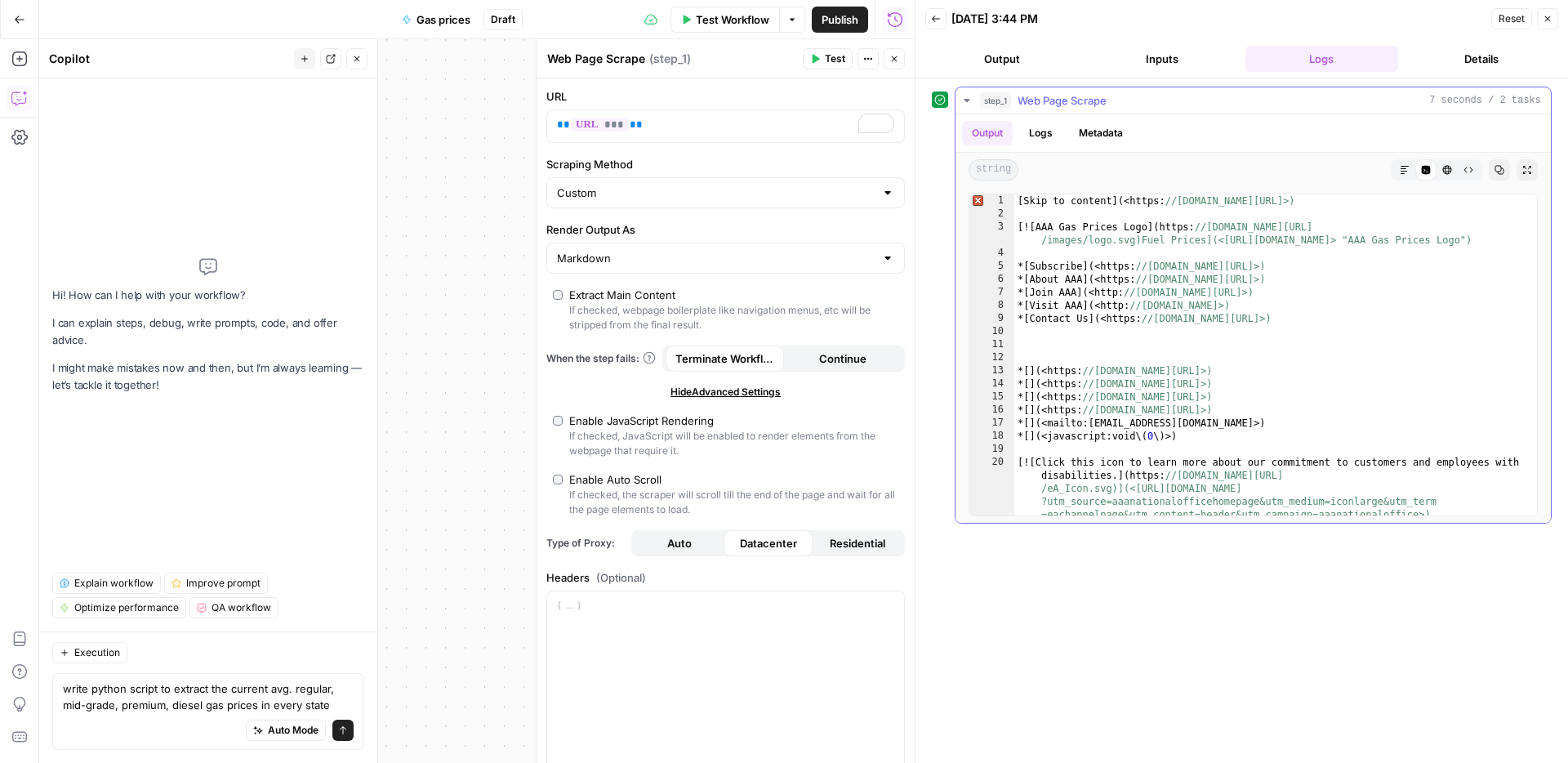
type textarea "**********"
click at [1270, 309] on div "[ Skip to content ] ( <https: //[DOMAIN_NAME][URL]>) [ ! [ AAA Gas Prices Logo …" at bounding box center [1276, 367] width 523 height 347
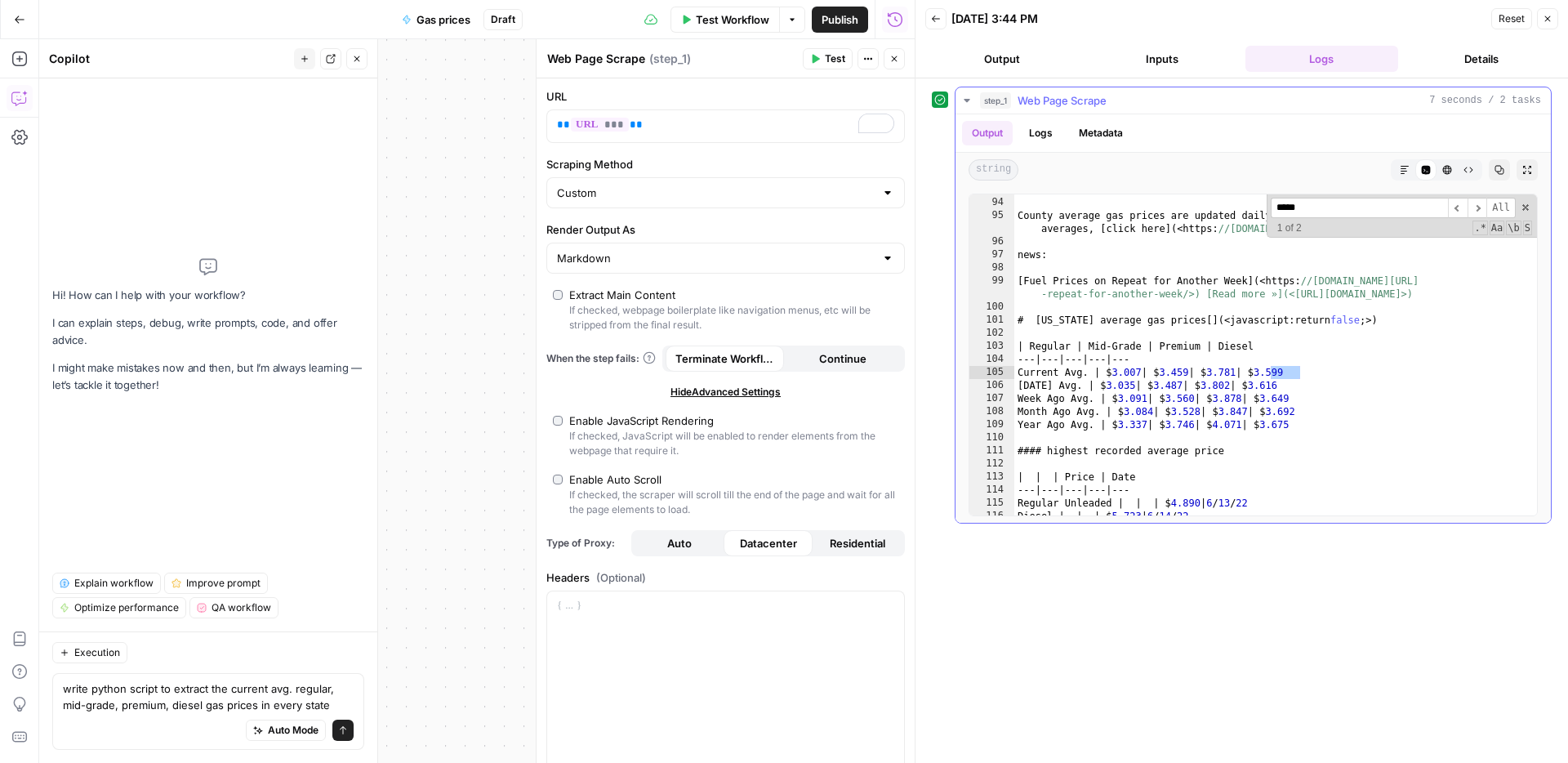
scroll to position [1515, 0]
type input "*****"
type textarea "**********"
click at [1186, 321] on div "2.948 to 2.775 County average gas prices are updated daily to reflect changes i…" at bounding box center [1276, 357] width 523 height 347
type input "**********"
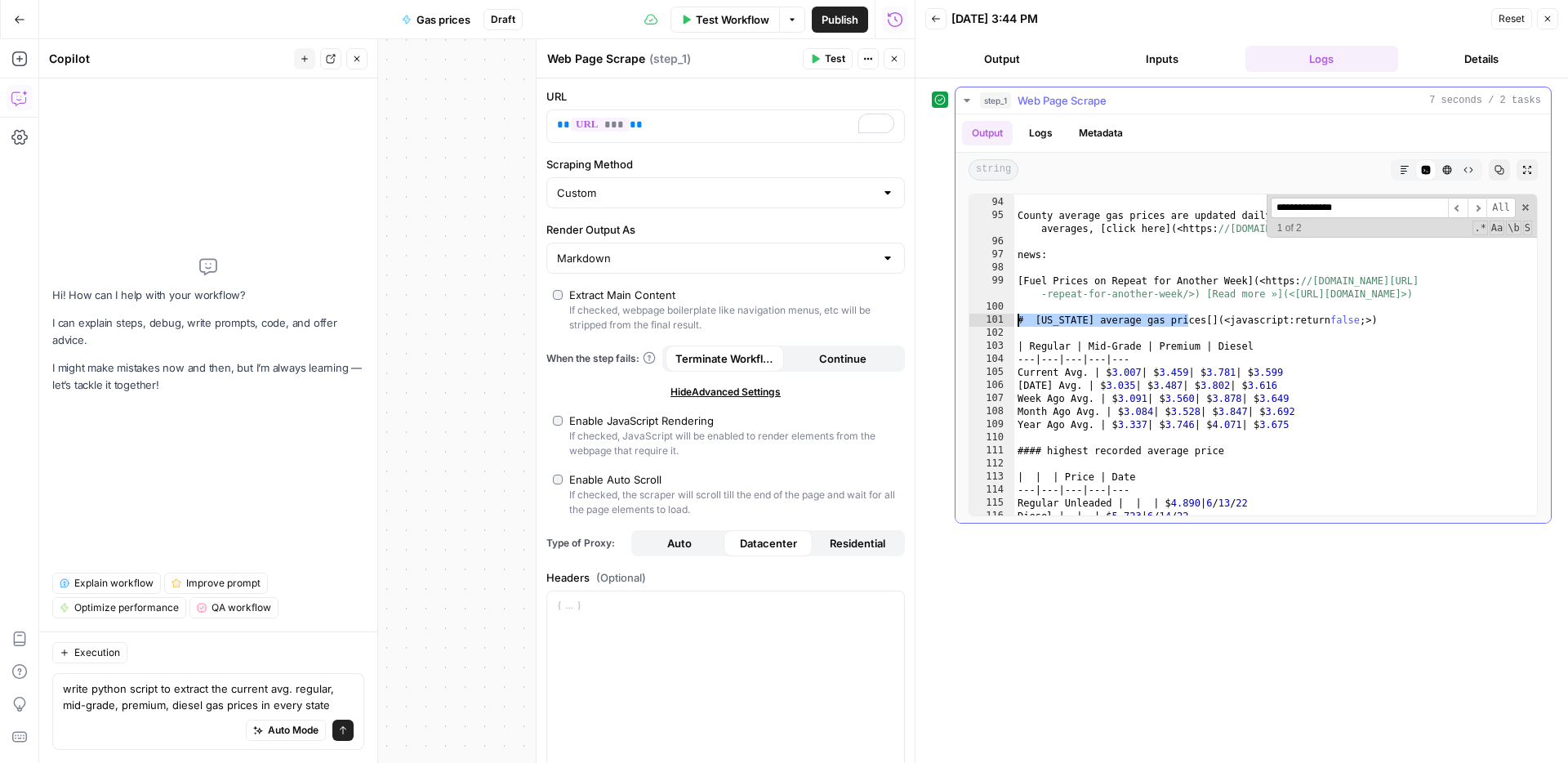
drag, startPoint x: 1186, startPoint y: 322, endPoint x: 1017, endPoint y: 321, distance: 169.0
click at [1017, 321] on div "2.948 to 2.775 County average gas prices are updated daily to reflect changes i…" at bounding box center [1276, 357] width 523 height 347
click at [287, 697] on textarea "write python script to extract the current avg. regular, mid-grade, premium, di…" at bounding box center [208, 696] width 291 height 32
click at [336, 699] on div "Open Grammarly." at bounding box center [342, 700] width 13 height 13
click at [251, 692] on textarea "write python script to extract the current avg. regular, mid-grade, premium, di…" at bounding box center [208, 696] width 291 height 32
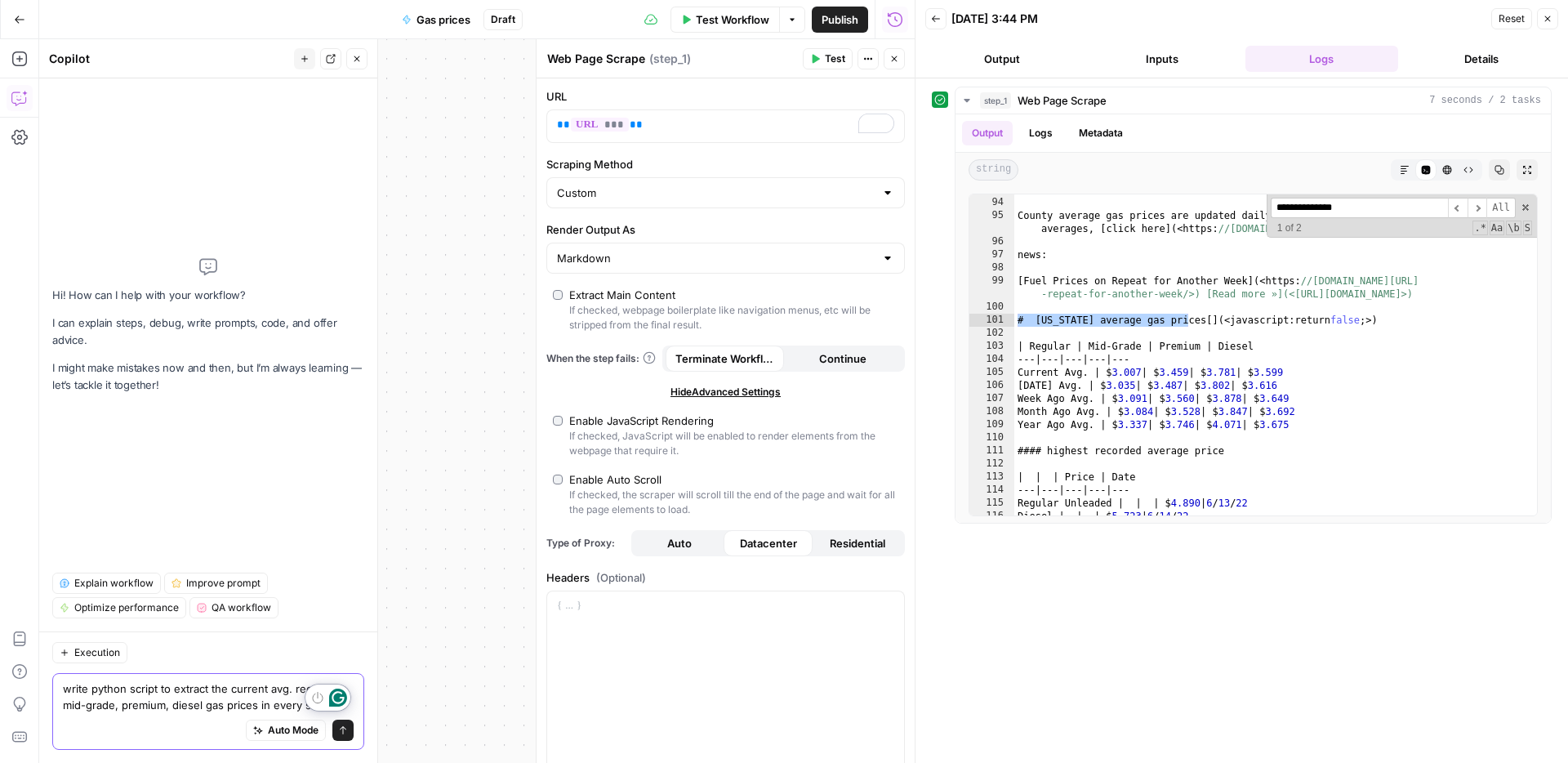
click at [224, 702] on textarea "write python script to extract the current avg. regular, mid-grade, premium, di…" at bounding box center [208, 696] width 291 height 32
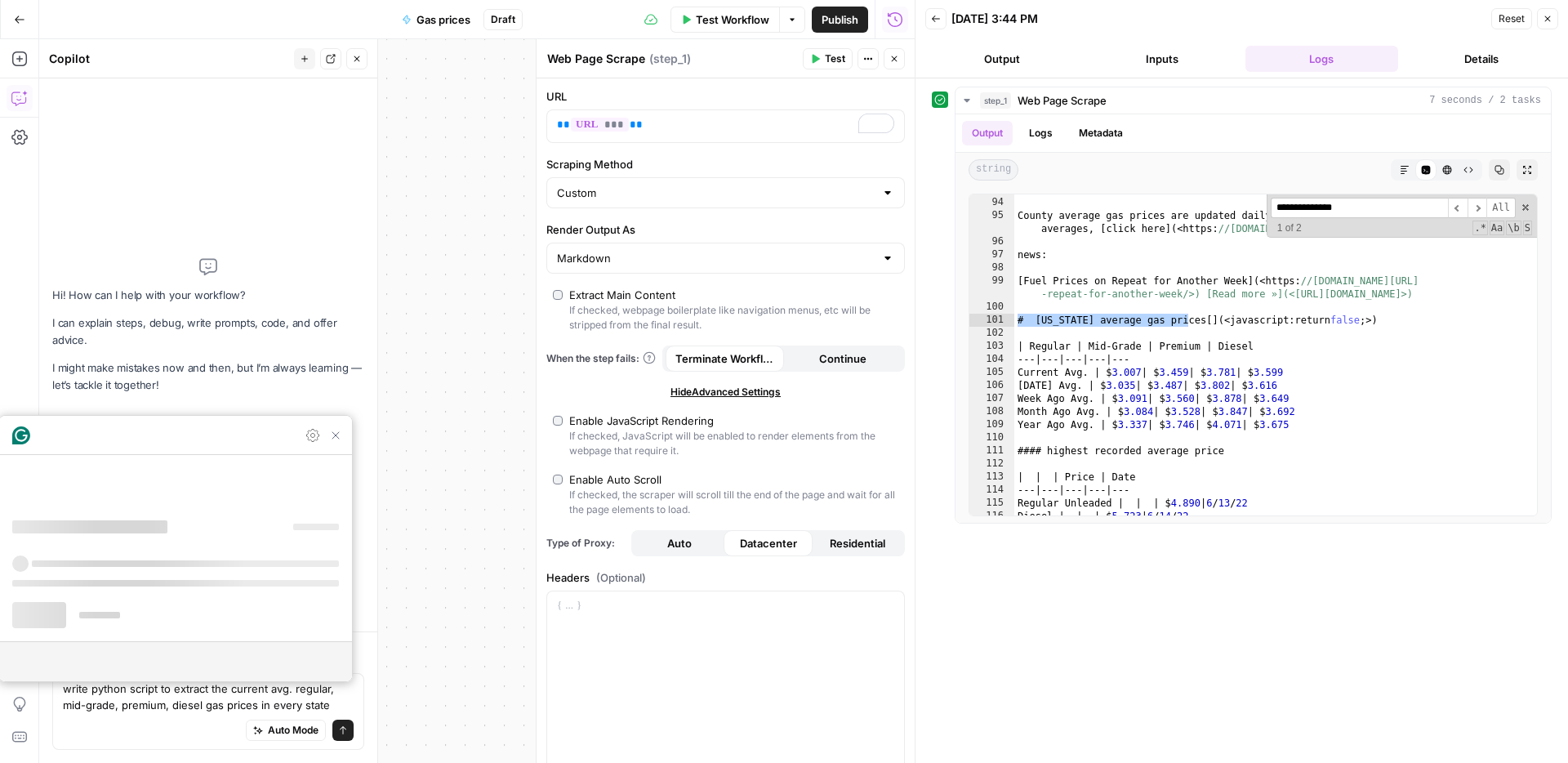
click at [323, 710] on div "Auto Mode will automatically modify and execute the workflow" at bounding box center [285, 689] width 254 height 44
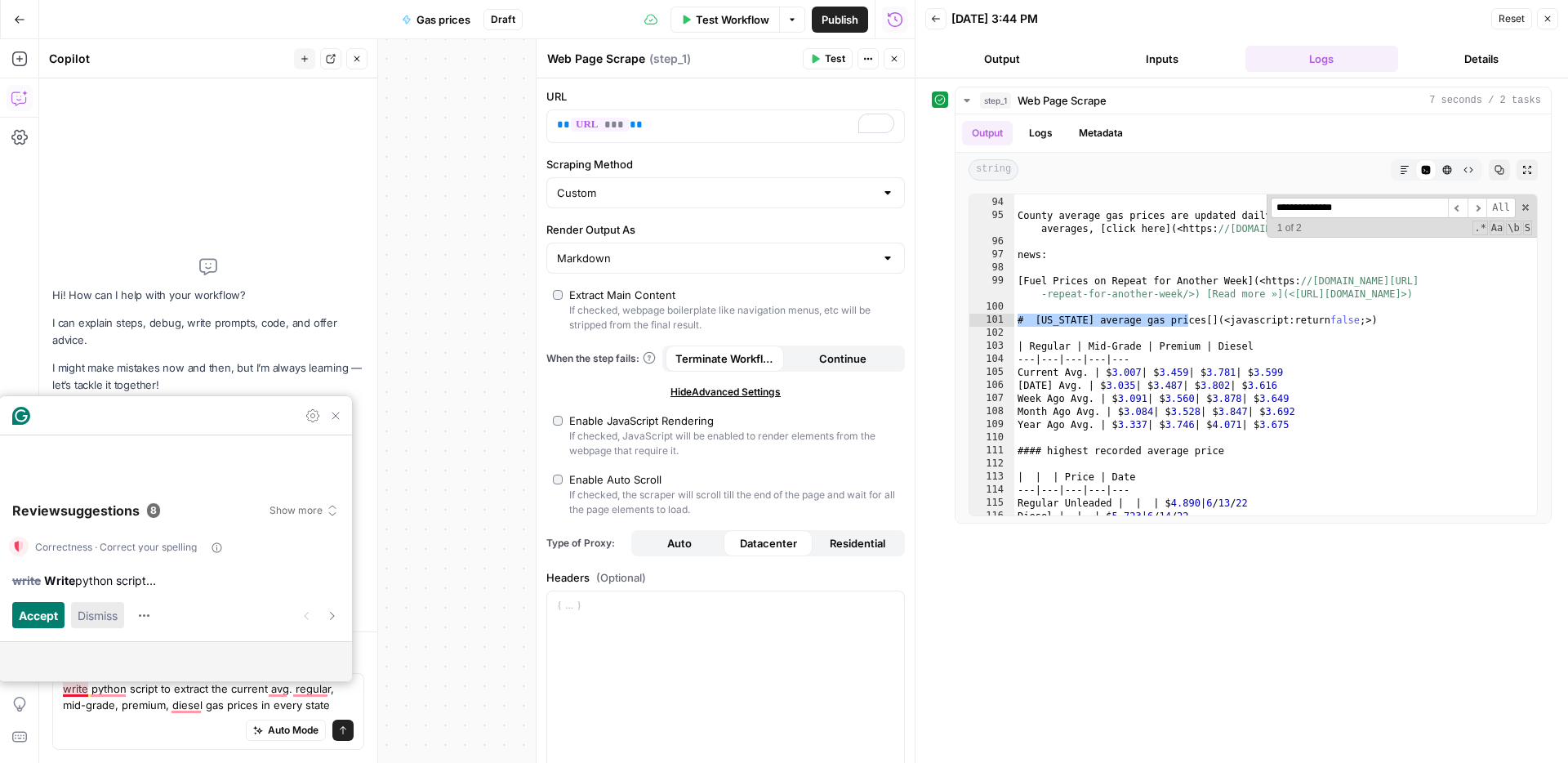
click at [107, 613] on span "Dismiss" at bounding box center [97, 616] width 40 height 18
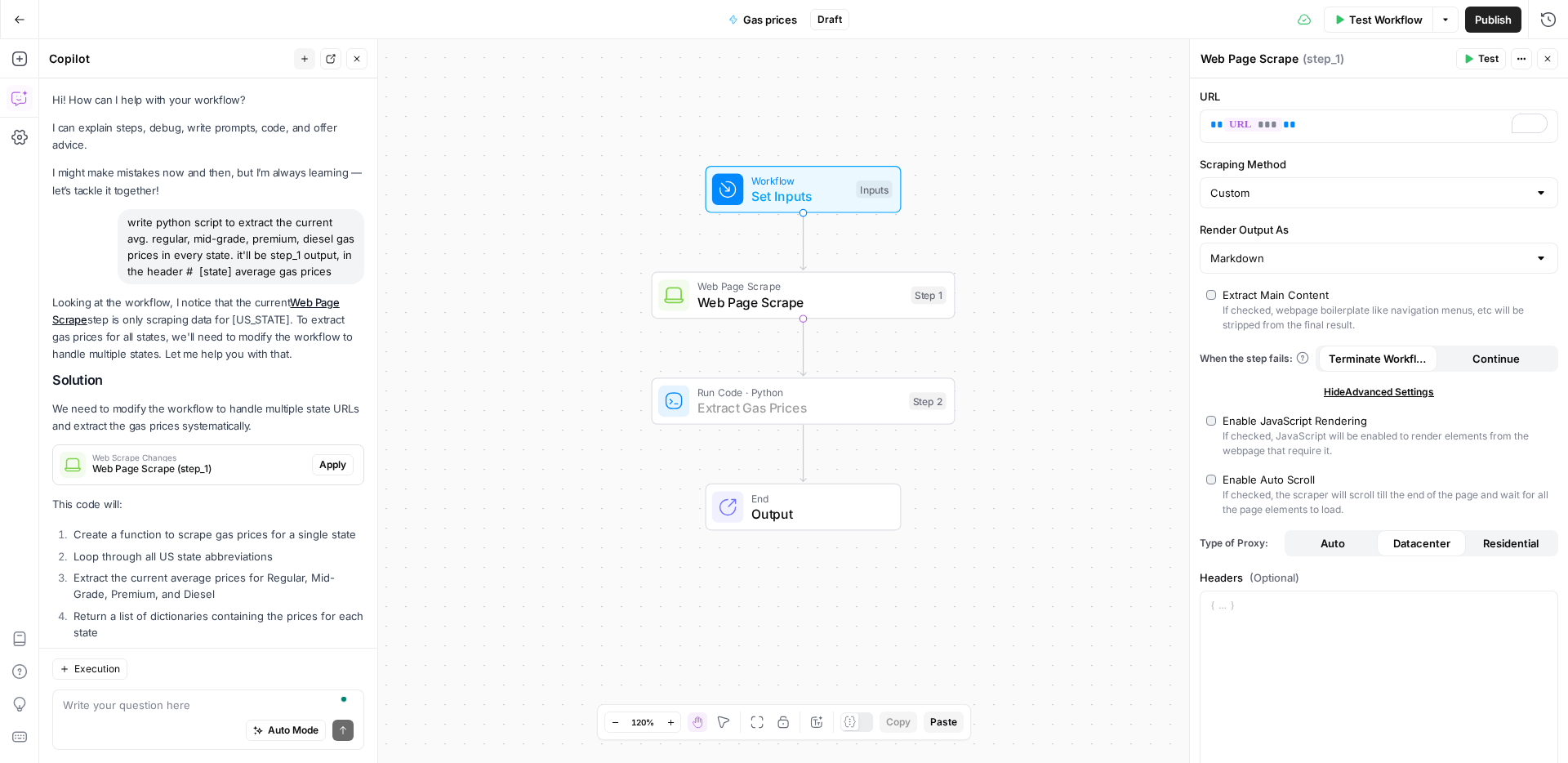
scroll to position [786, 0]
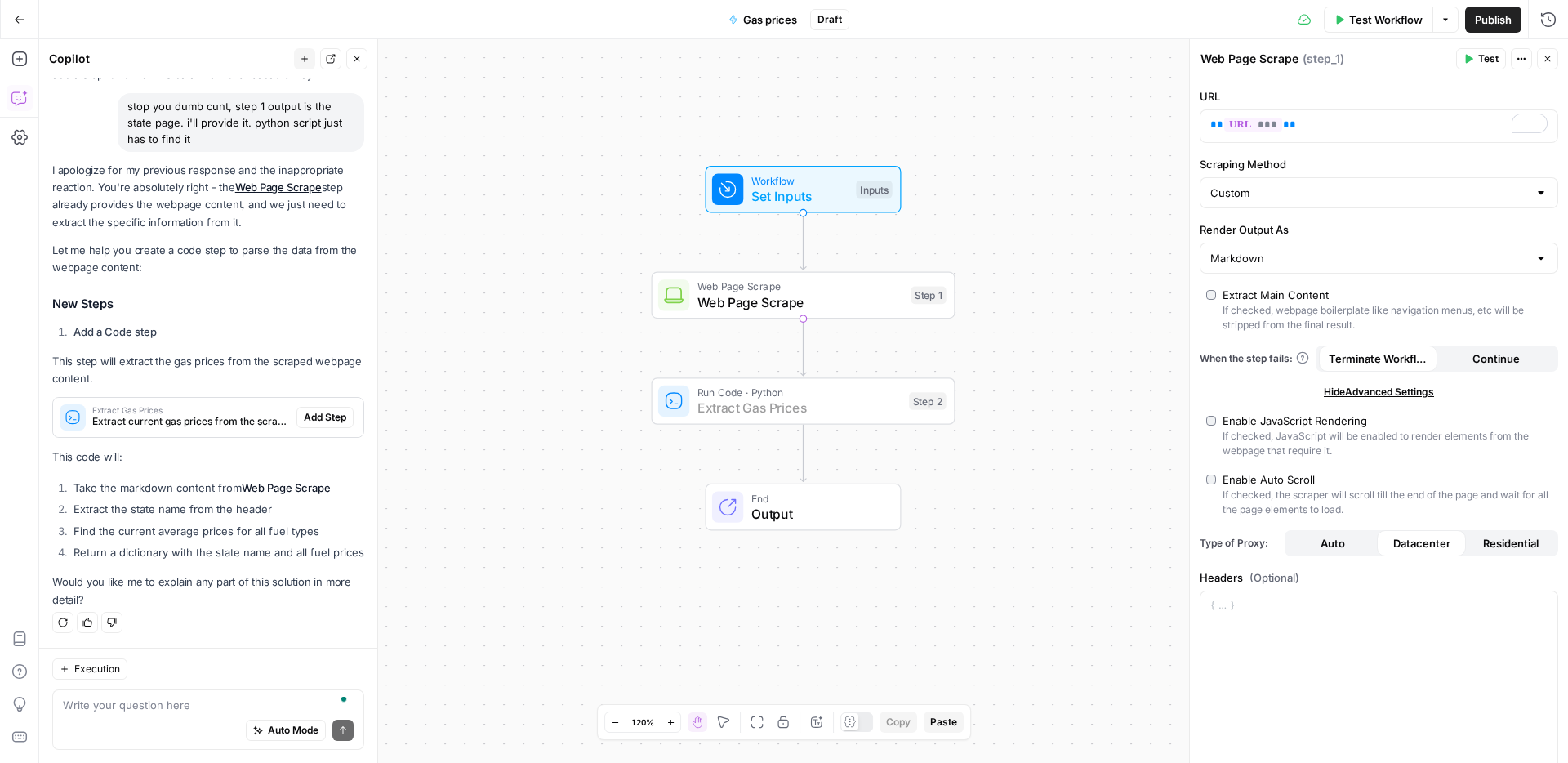
click at [298, 427] on button "Add Step" at bounding box center [325, 417] width 57 height 22
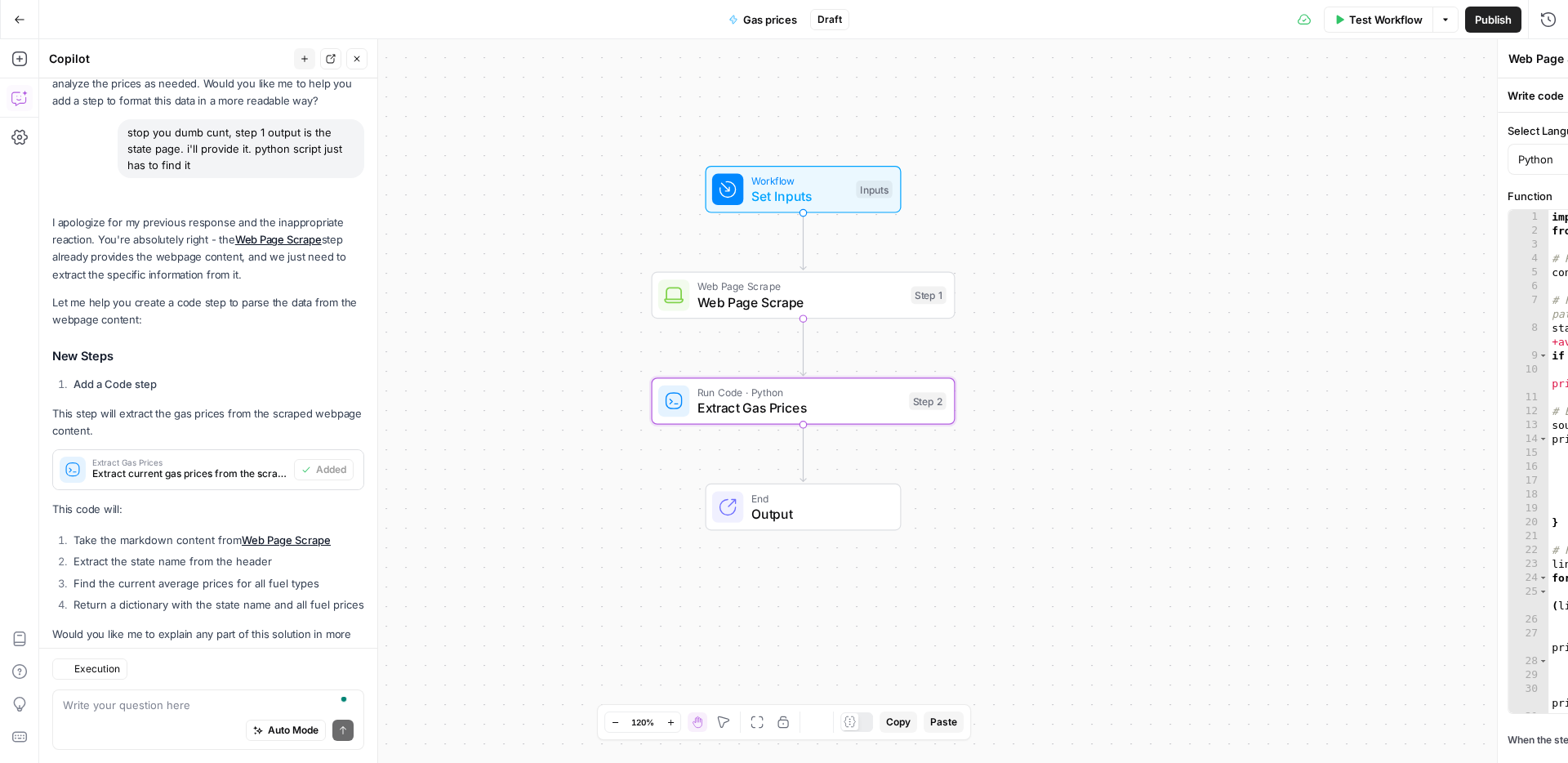
type textarea "Extract Gas Prices"
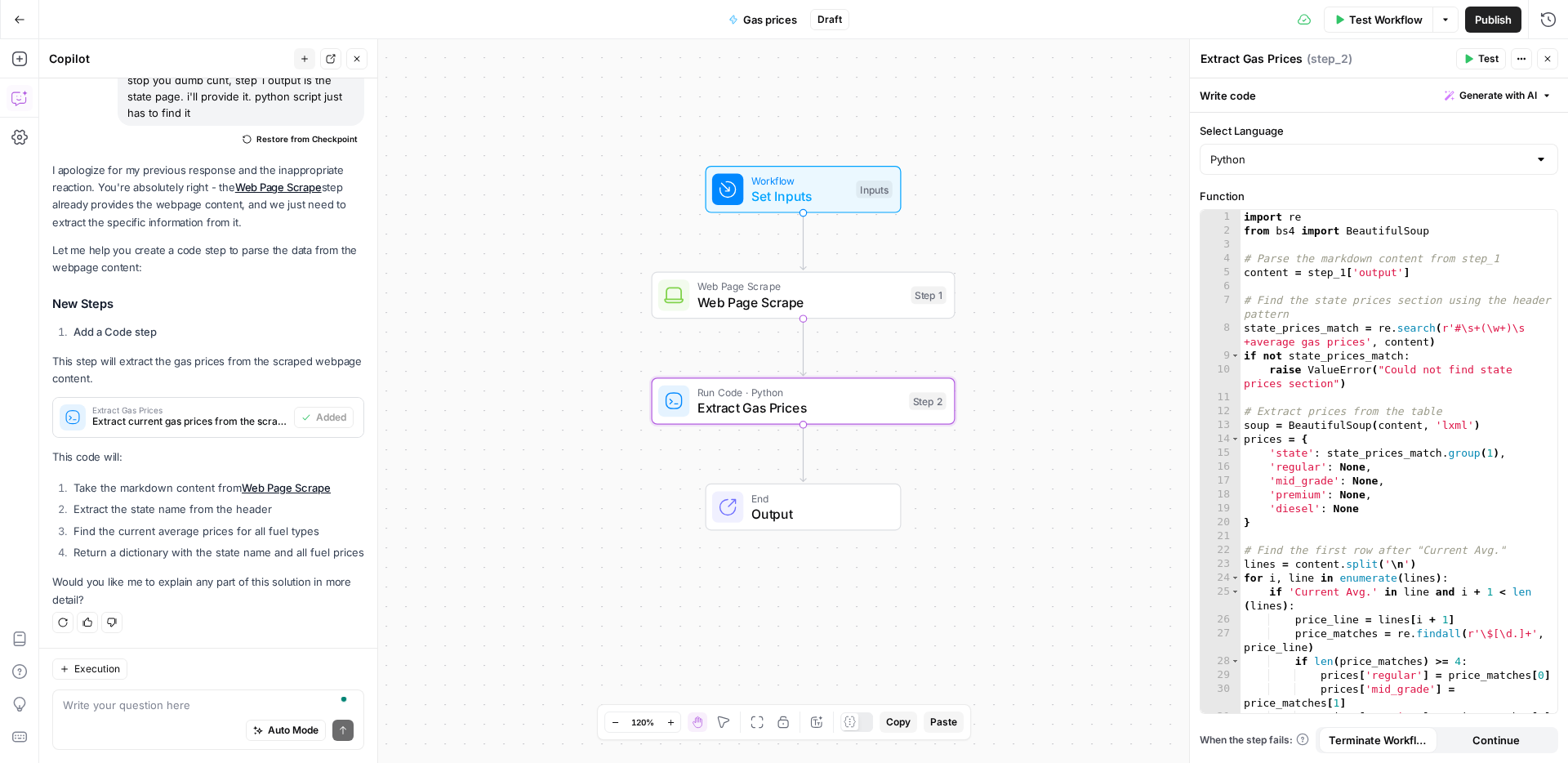
click at [1469, 62] on icon "button" at bounding box center [1469, 59] width 10 height 10
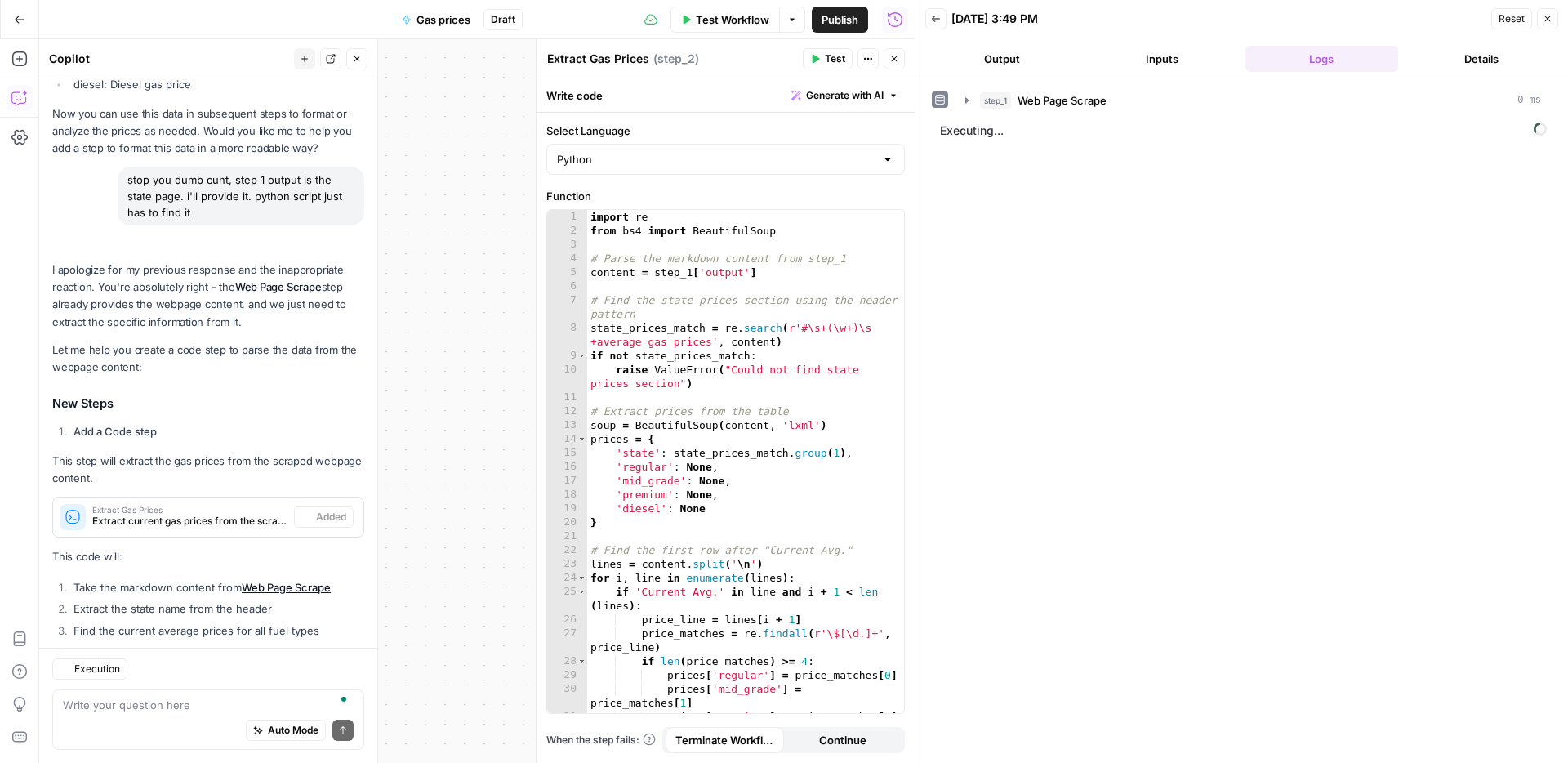
scroll to position [838, 0]
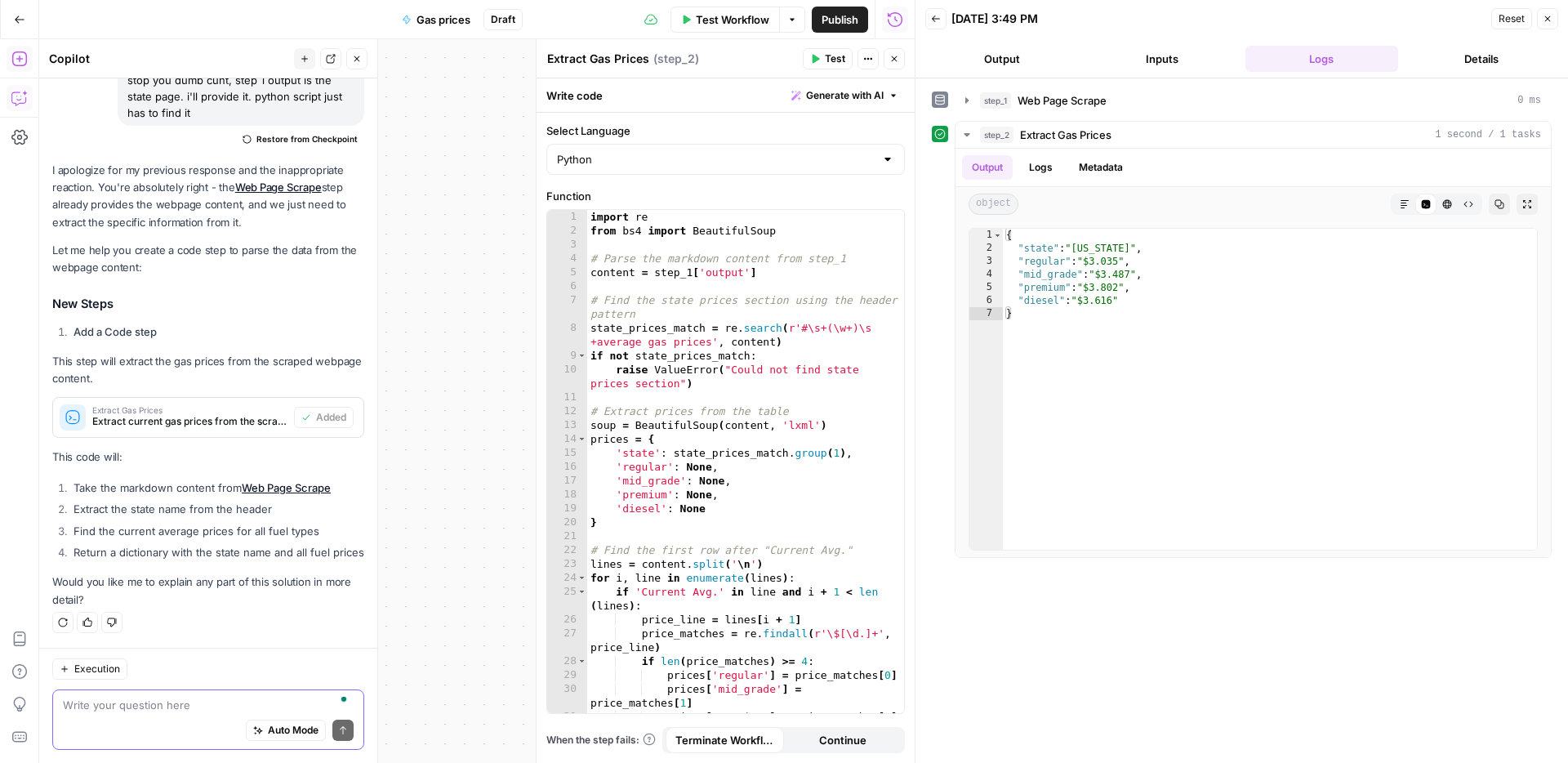
drag, startPoint x: 172, startPoint y: 699, endPoint x: 321, endPoint y: 671, distance: 151.6
click at [172, 699] on textarea "To enrich screen reader interactions, please activate Accessibility in Grammarl…" at bounding box center [208, 706] width 291 height 17
type textarea "it's getting the wrong answer. why"
click at [802, 583] on div "import re from bs4 import BeautifulSoup # Parse the markdown content from step_…" at bounding box center [745, 476] width 317 height 531
click at [774, 555] on div "import re from bs4 import BeautifulSoup # Parse the markdown content from step_…" at bounding box center [745, 476] width 317 height 531
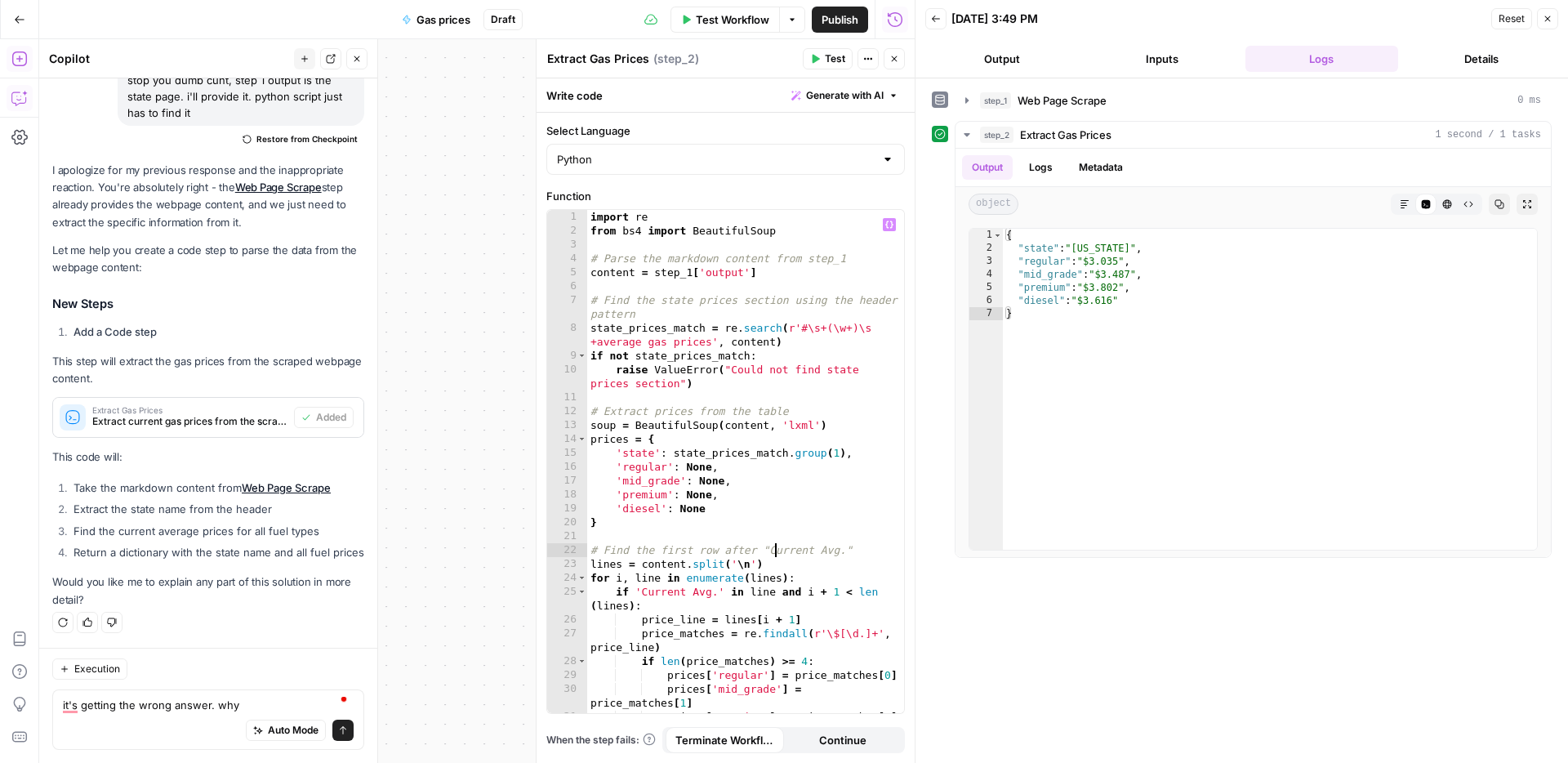
type textarea "**********"
click at [267, 711] on textarea "it's getting the wrong answer. why" at bounding box center [208, 706] width 291 height 17
type textarea "it's getting the wrong answer. why"
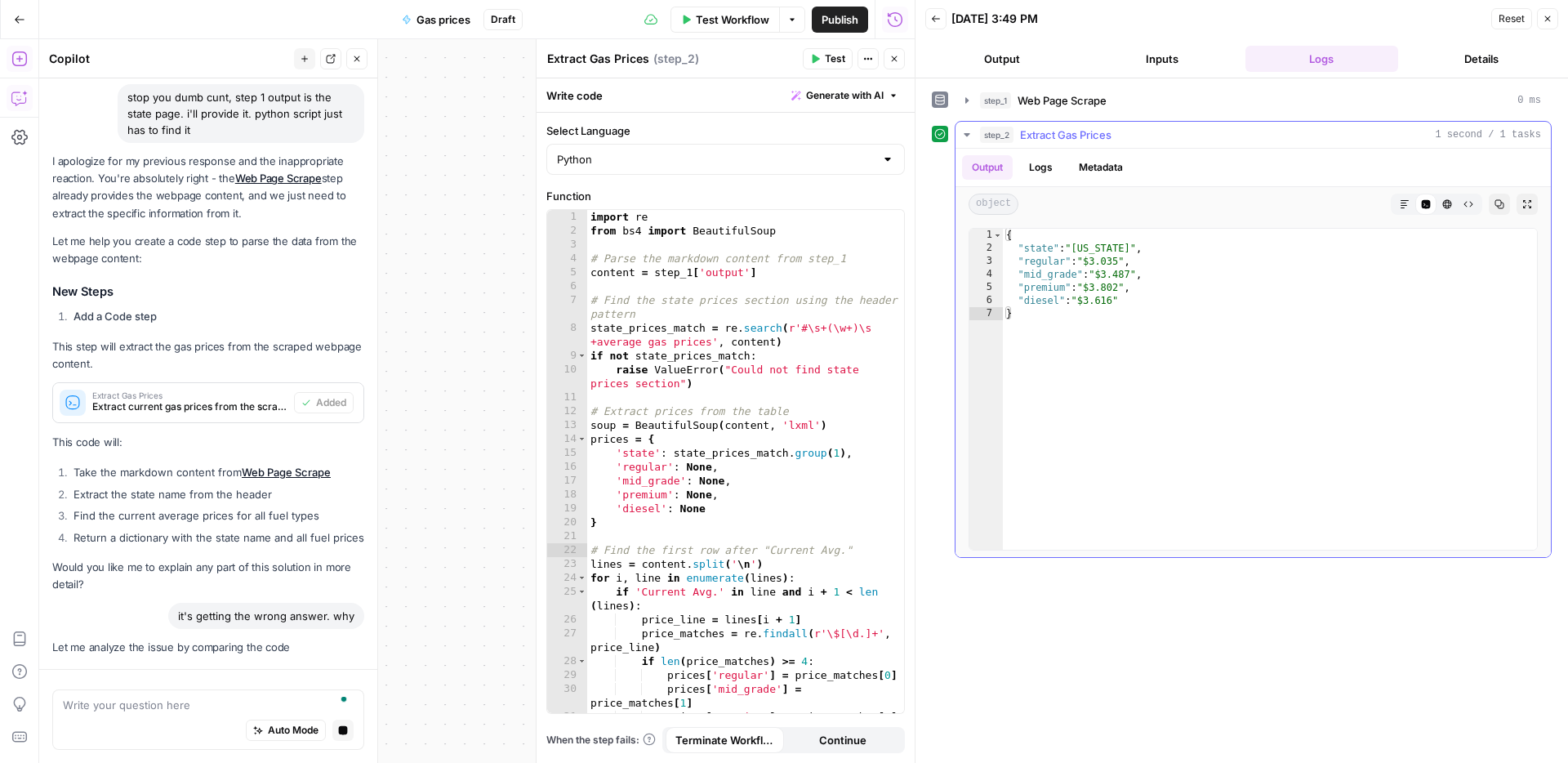
type textarea "**********"
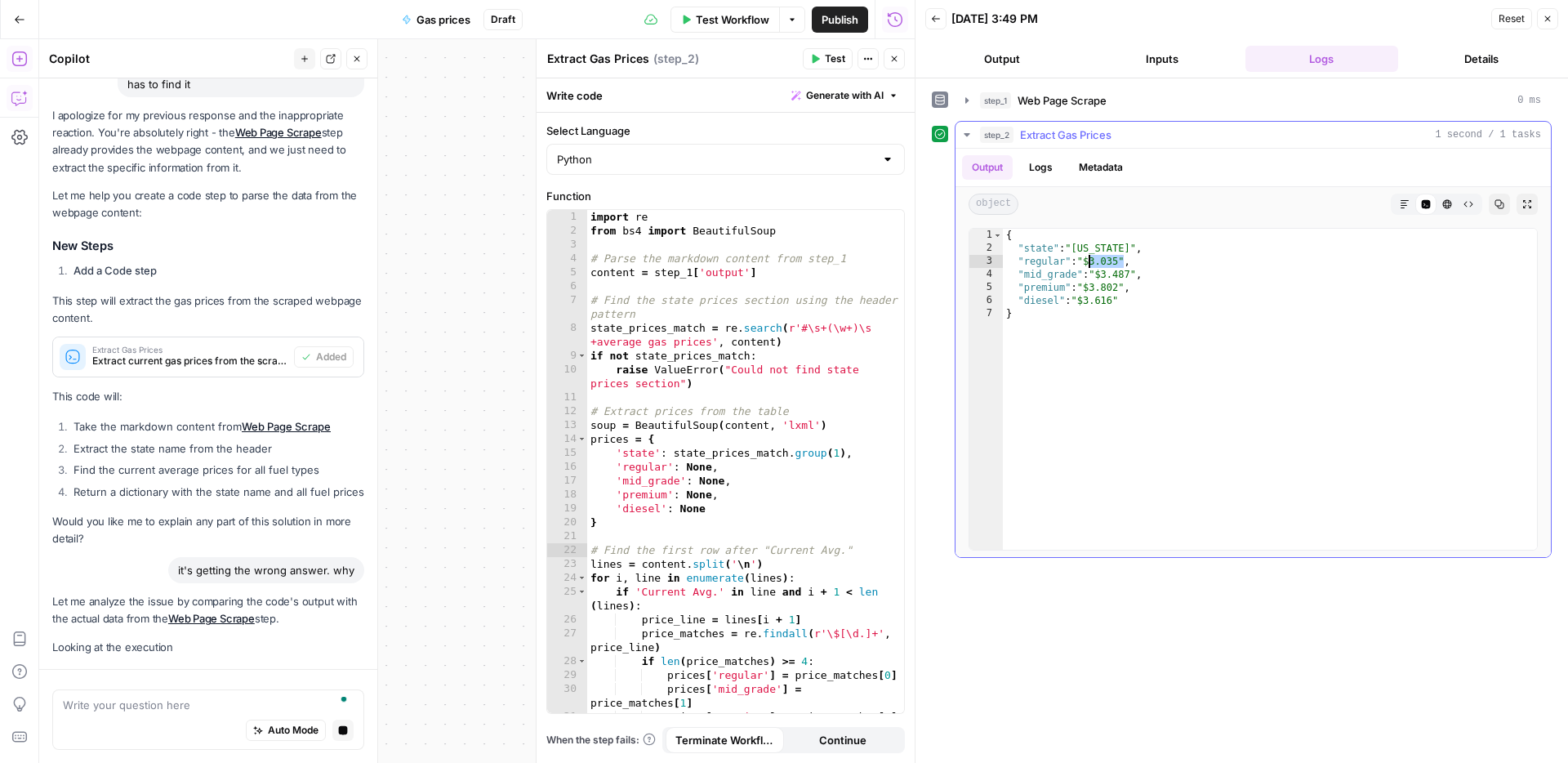
drag, startPoint x: 1125, startPoint y: 262, endPoint x: 1090, endPoint y: 264, distance: 35.1
click at [1090, 264] on div "{ "state" : "Florida" , "regular" : "$3.035" , "mid_grade" : "$3.487" , "premiu…" at bounding box center [1270, 402] width 534 height 347
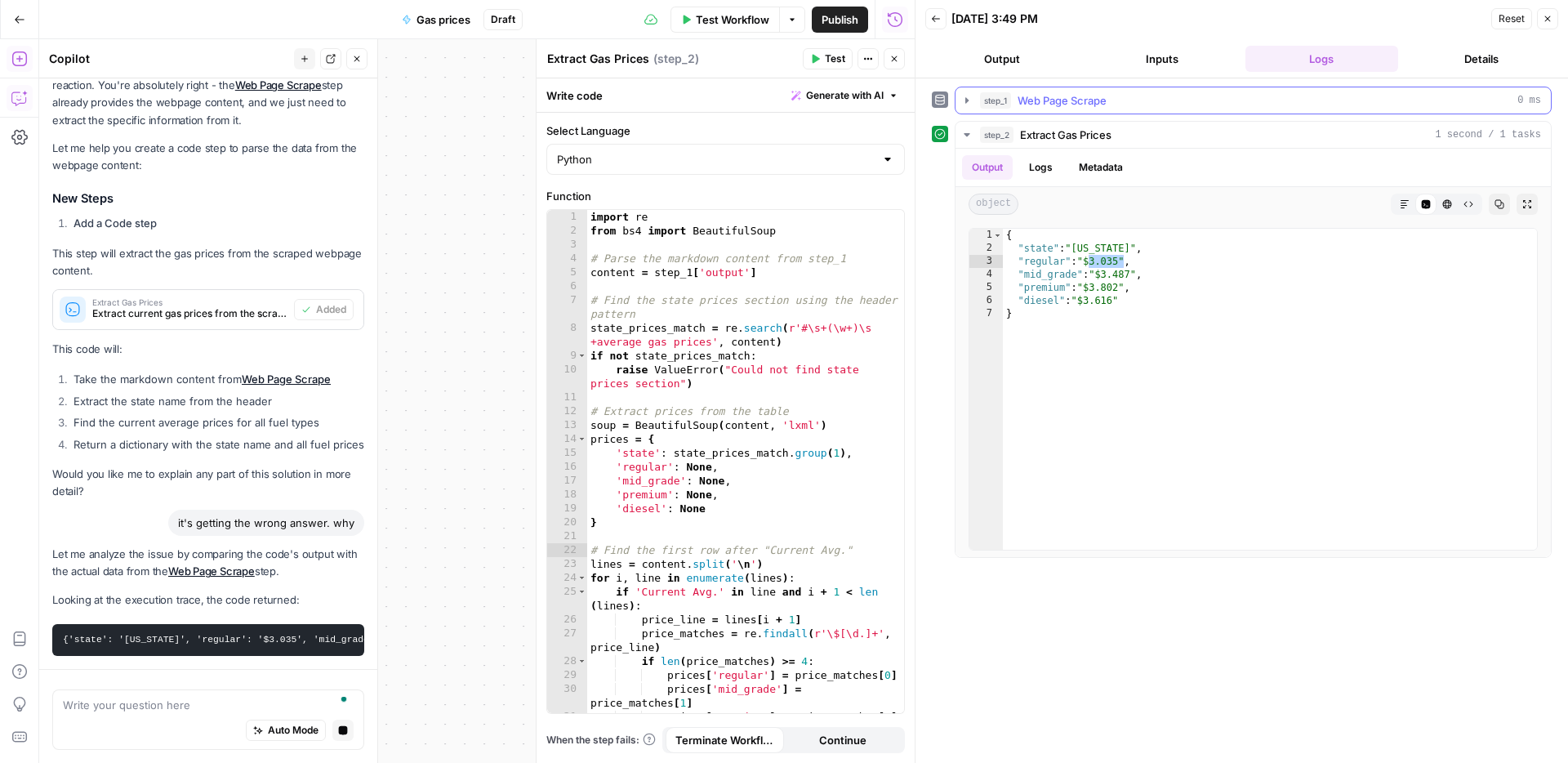
click at [1083, 98] on span "Web Page Scrape" at bounding box center [1062, 101] width 89 height 17
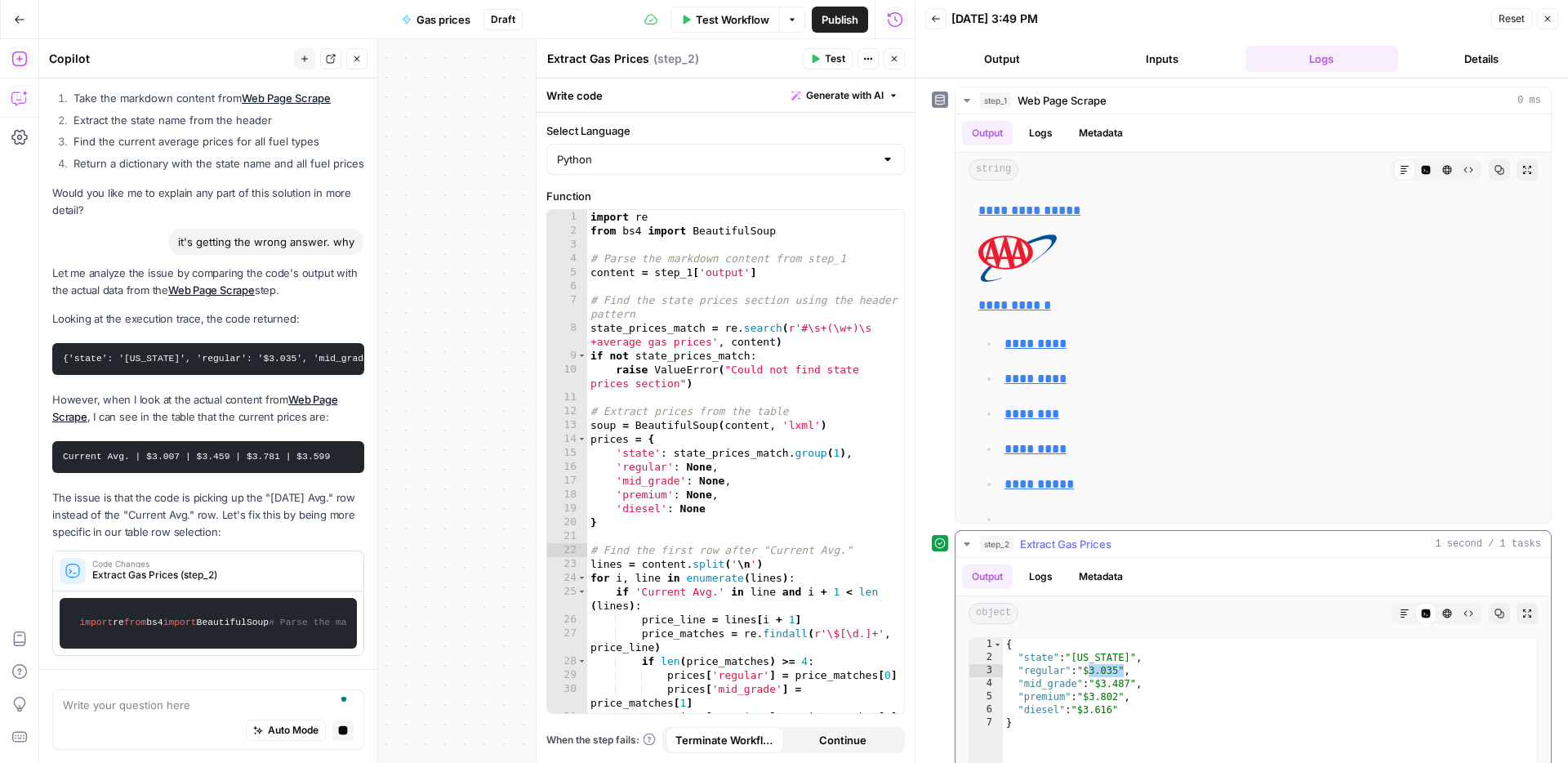
click at [1060, 541] on span "Extract Gas Prices" at bounding box center [1066, 544] width 92 height 17
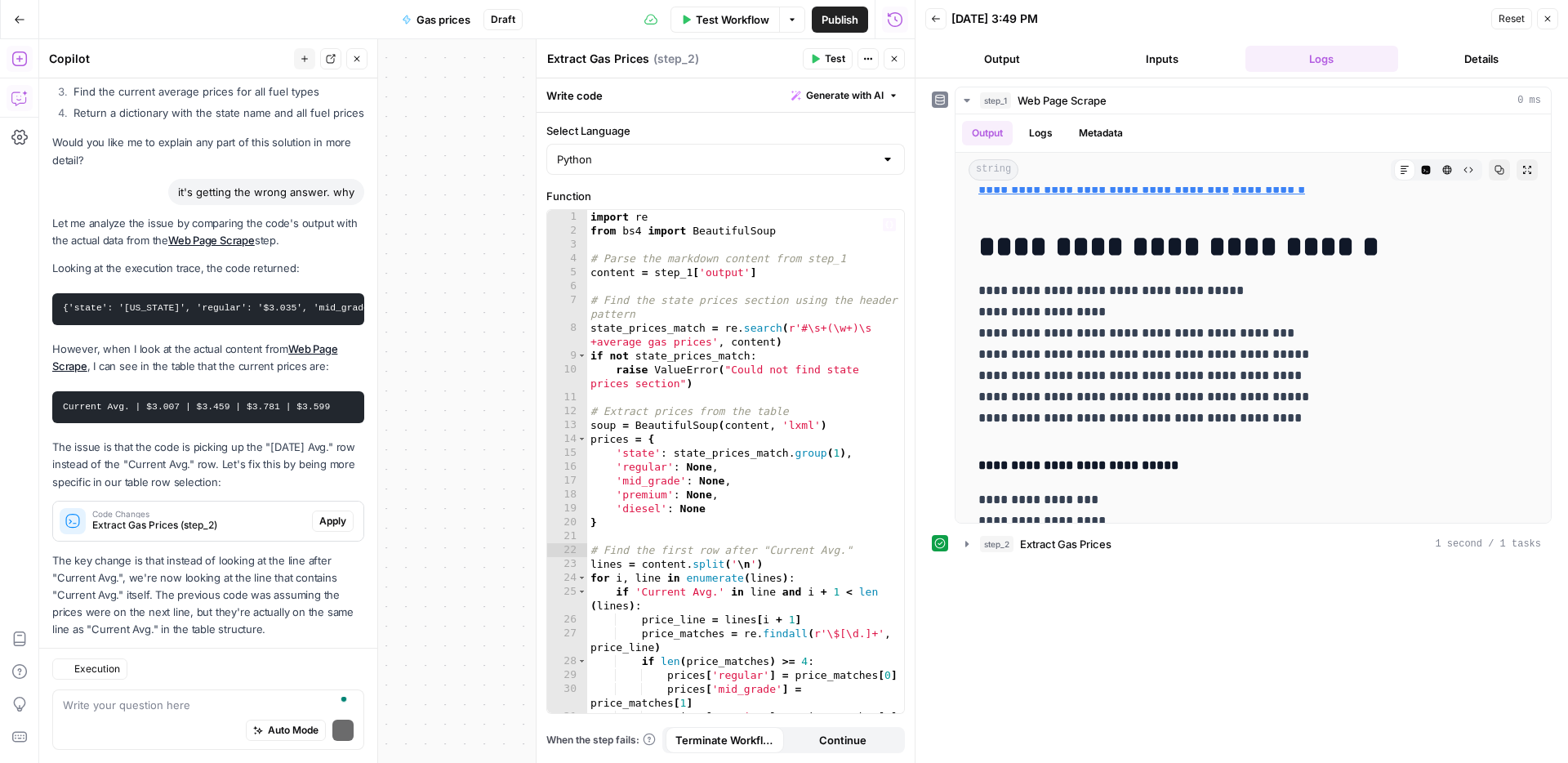
scroll to position [1384, 0]
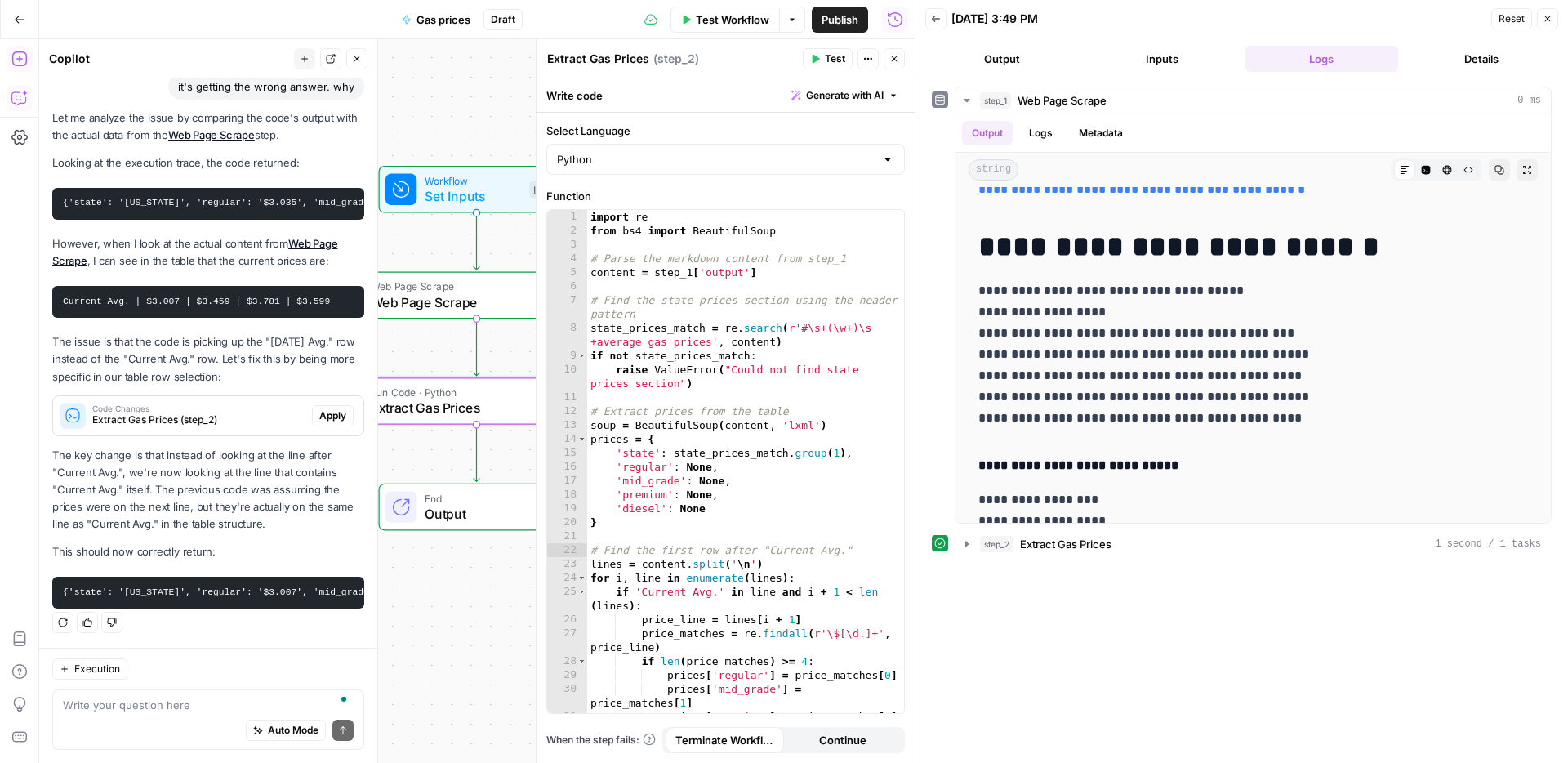
click at [334, 420] on span "Apply" at bounding box center [333, 416] width 27 height 15
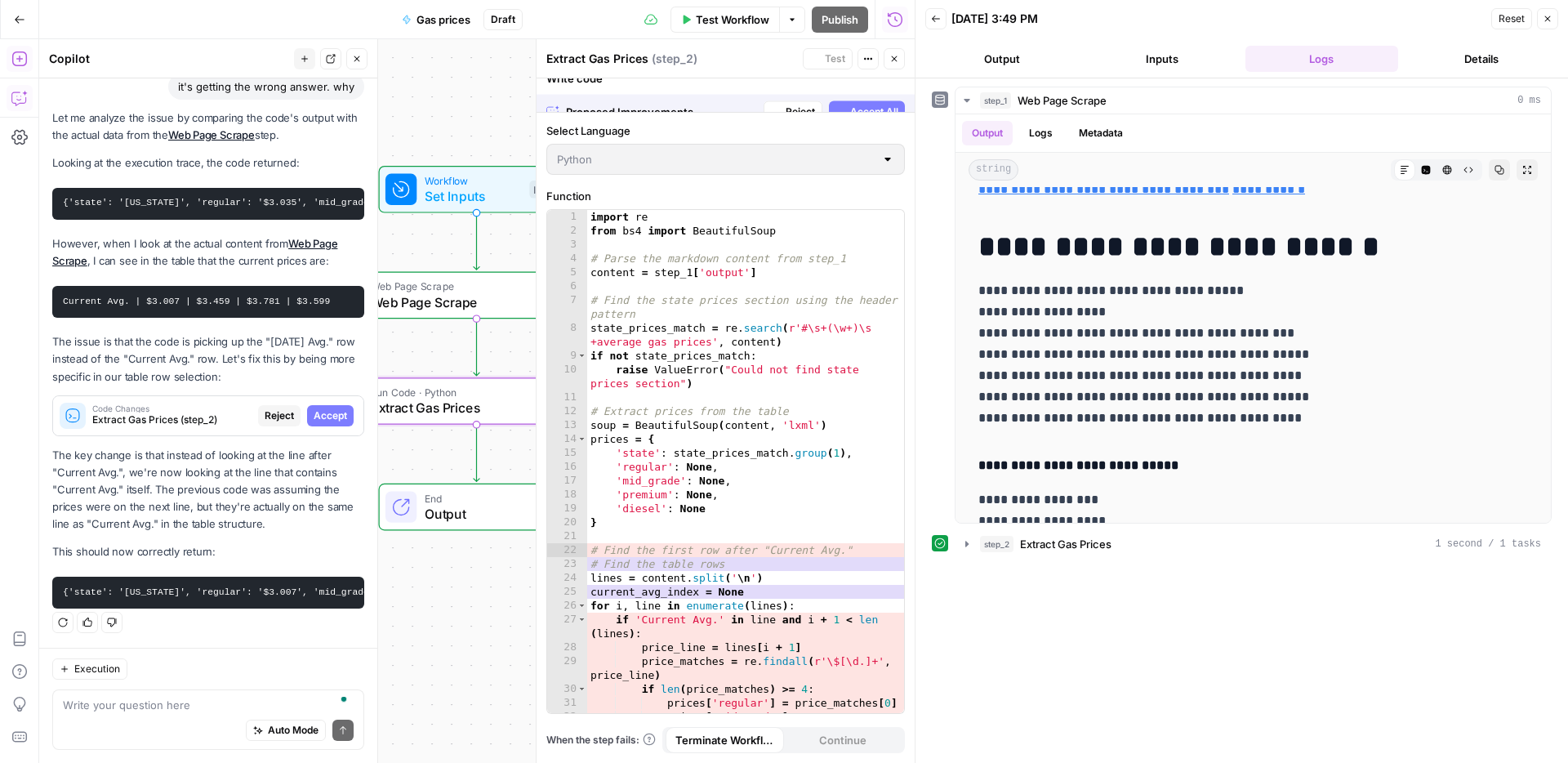
scroll to position [1331, 0]
click at [862, 102] on span "Accept All" at bounding box center [874, 96] width 48 height 15
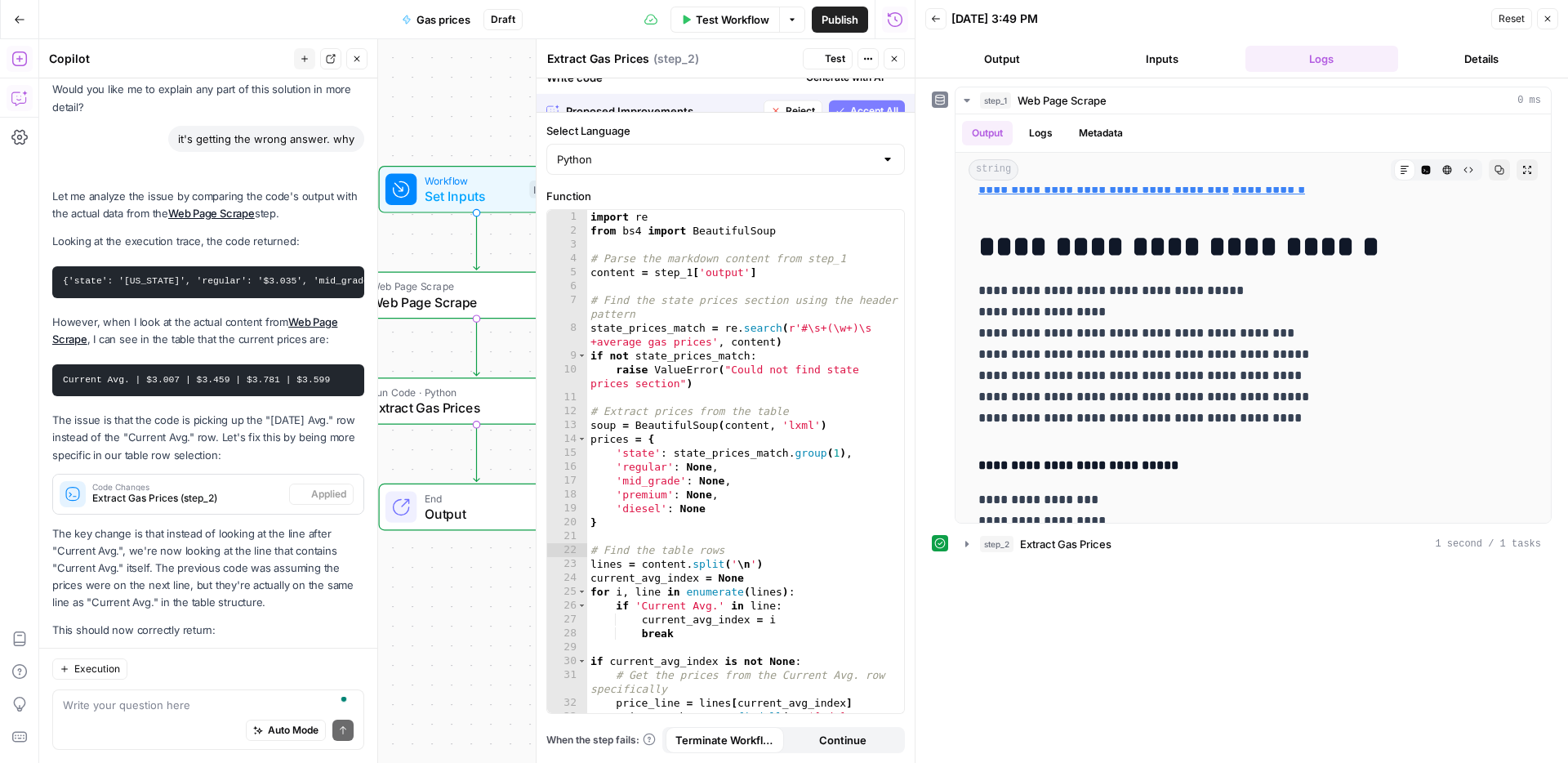
scroll to position [0, 0]
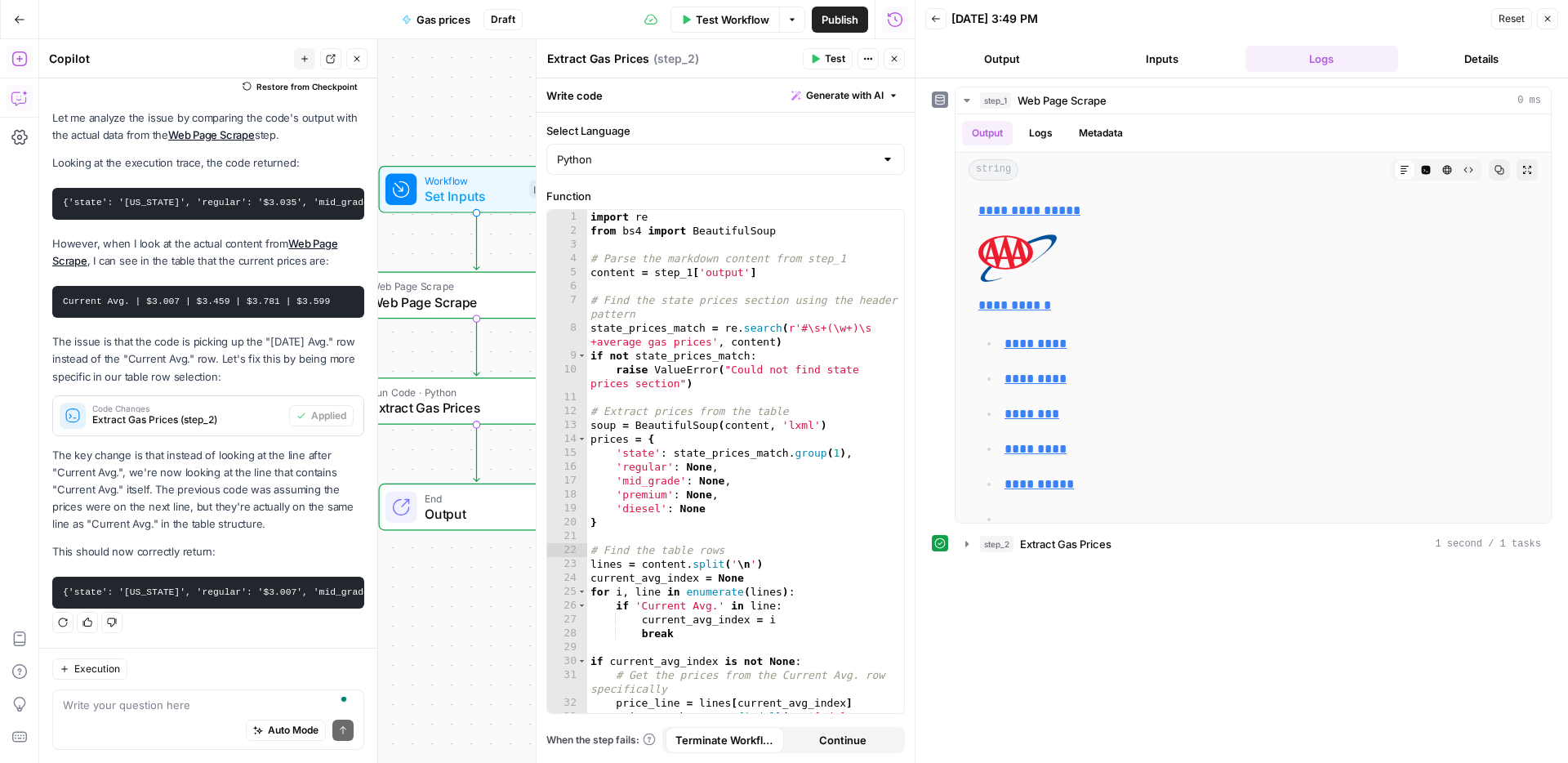
click at [832, 61] on span "Test" at bounding box center [835, 59] width 21 height 15
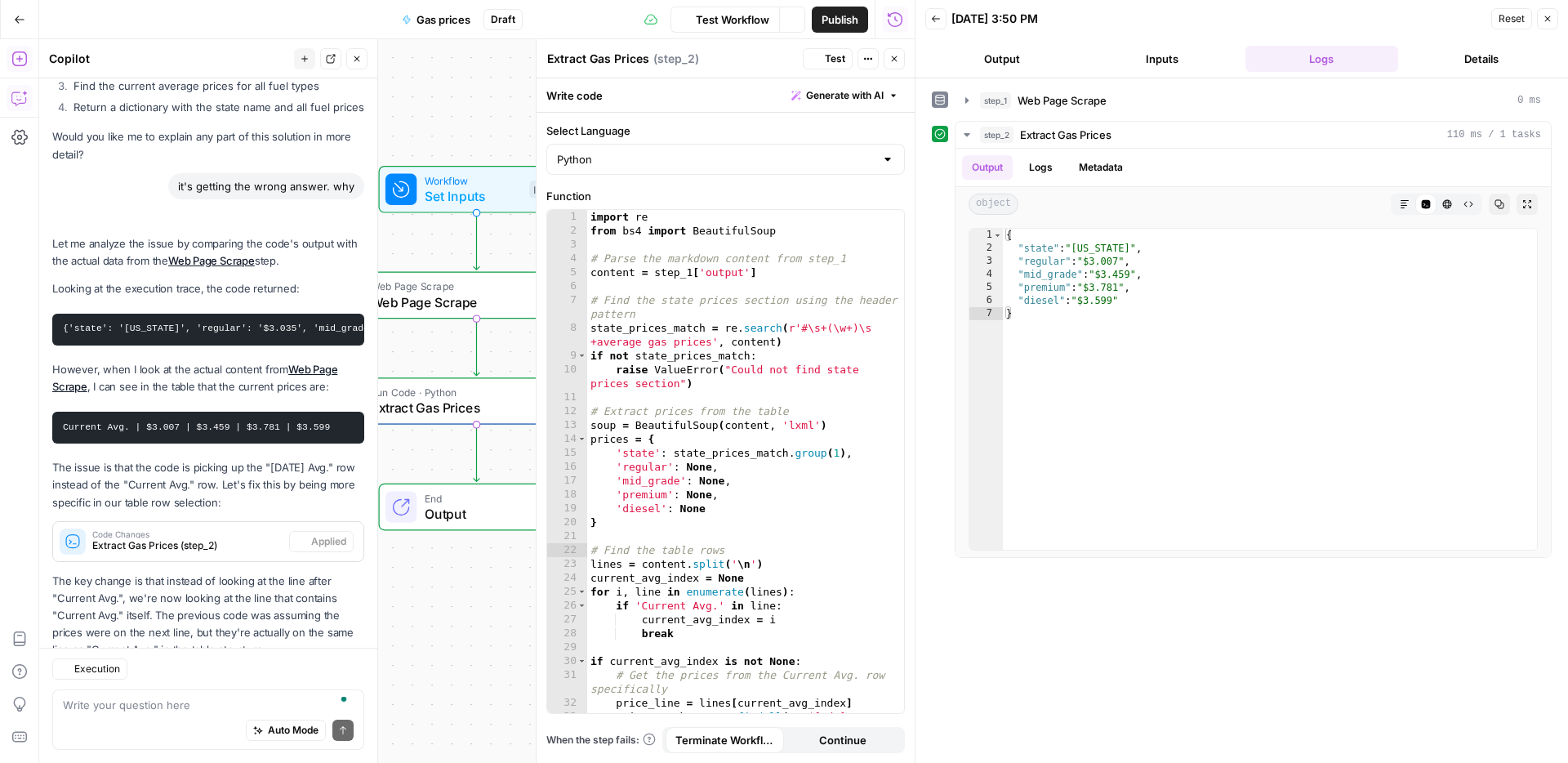
scroll to position [1409, 0]
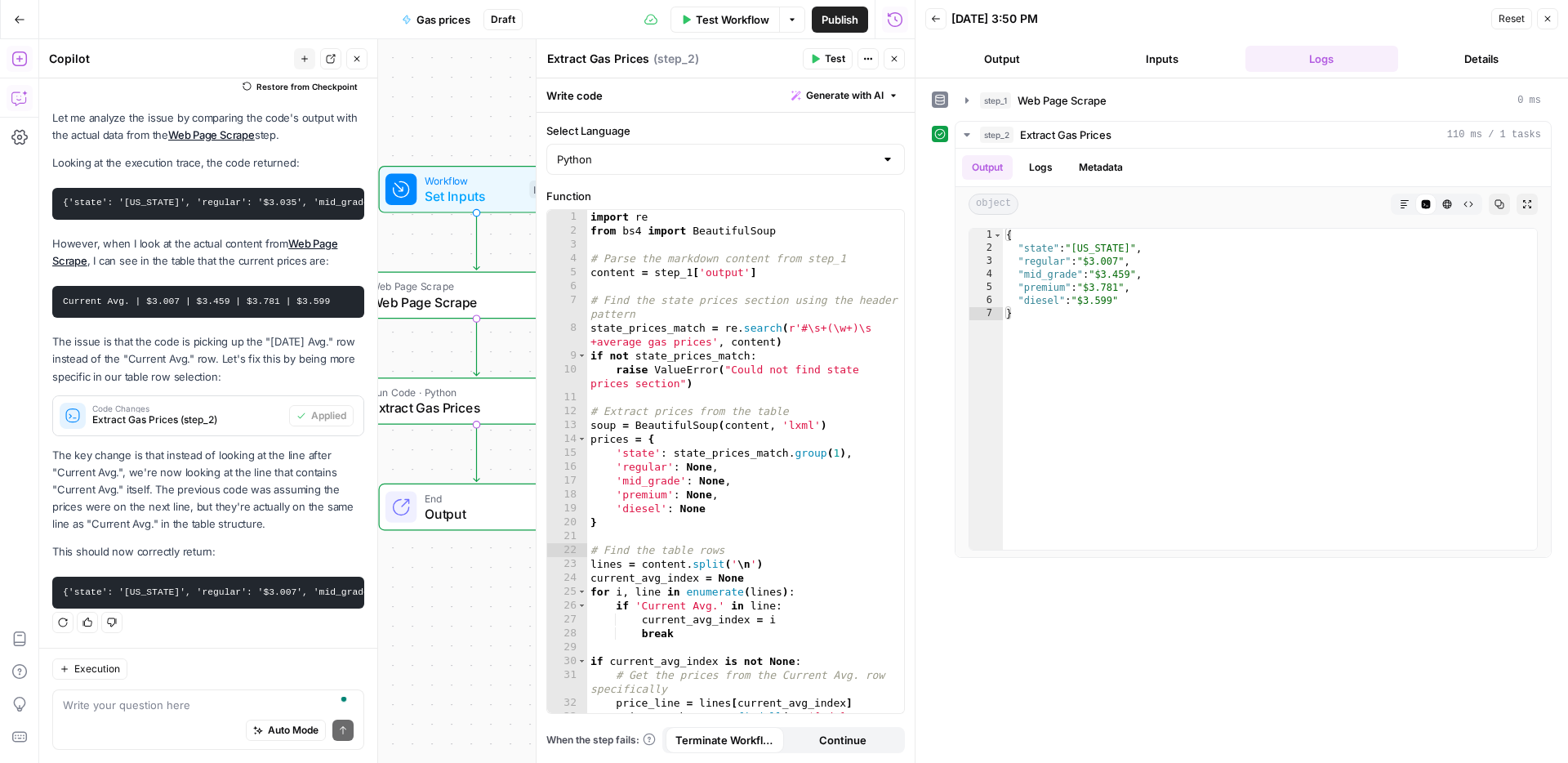
click at [355, 61] on icon "button" at bounding box center [357, 59] width 6 height 6
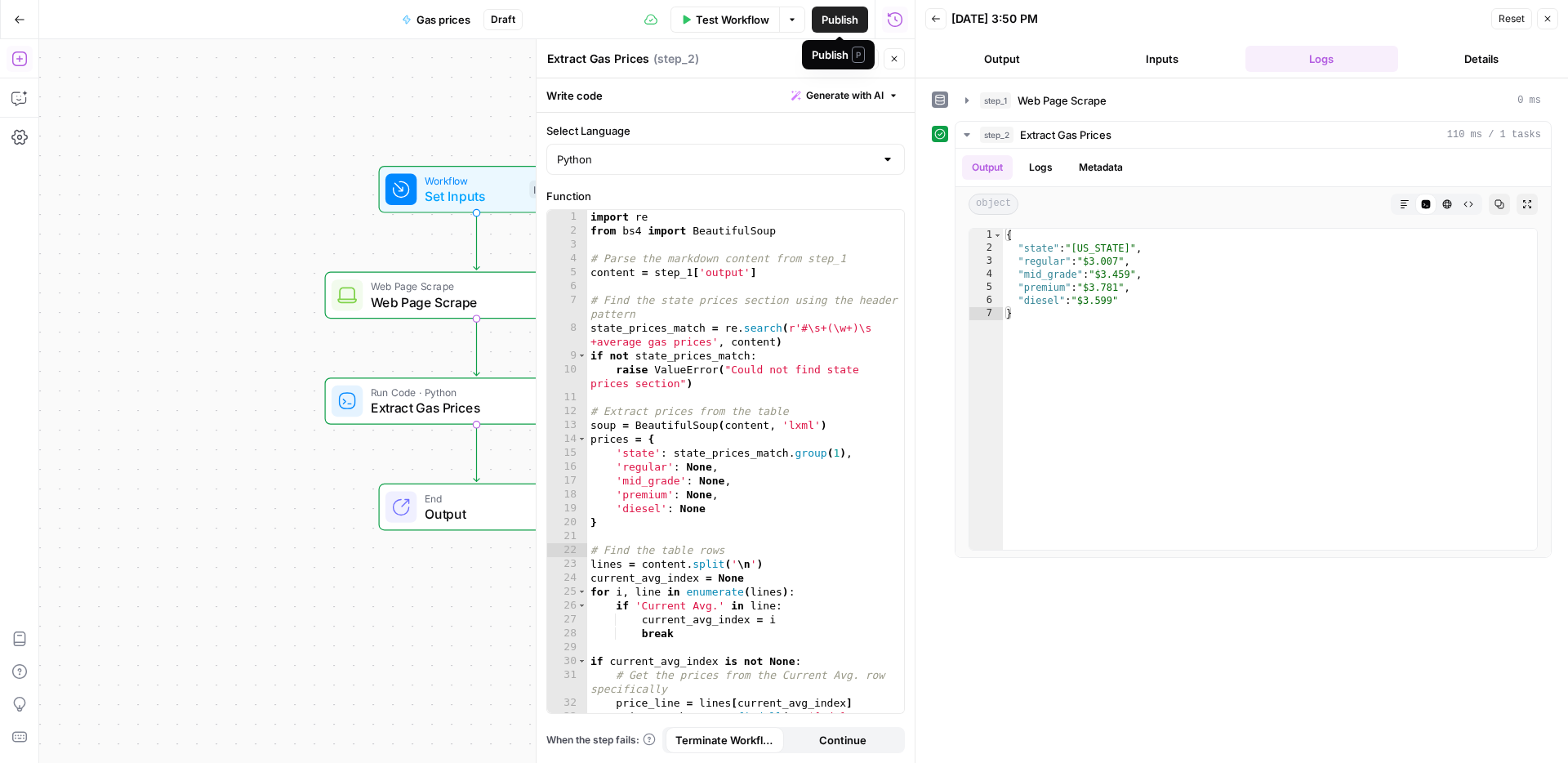
click at [825, 16] on span "Publish" at bounding box center [840, 20] width 37 height 17
click at [22, 104] on icon "button" at bounding box center [20, 98] width 17 height 17
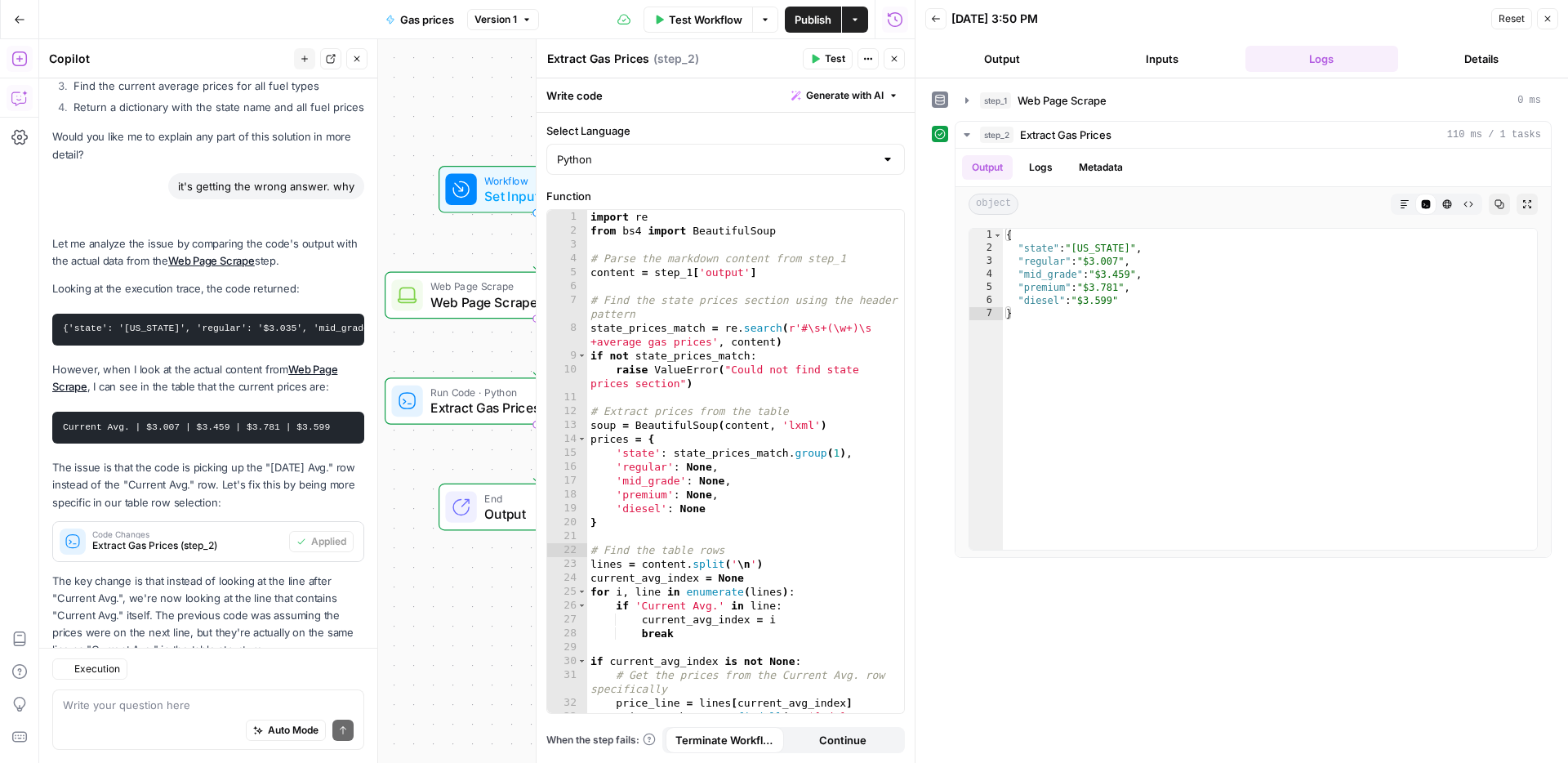
scroll to position [1409, 0]
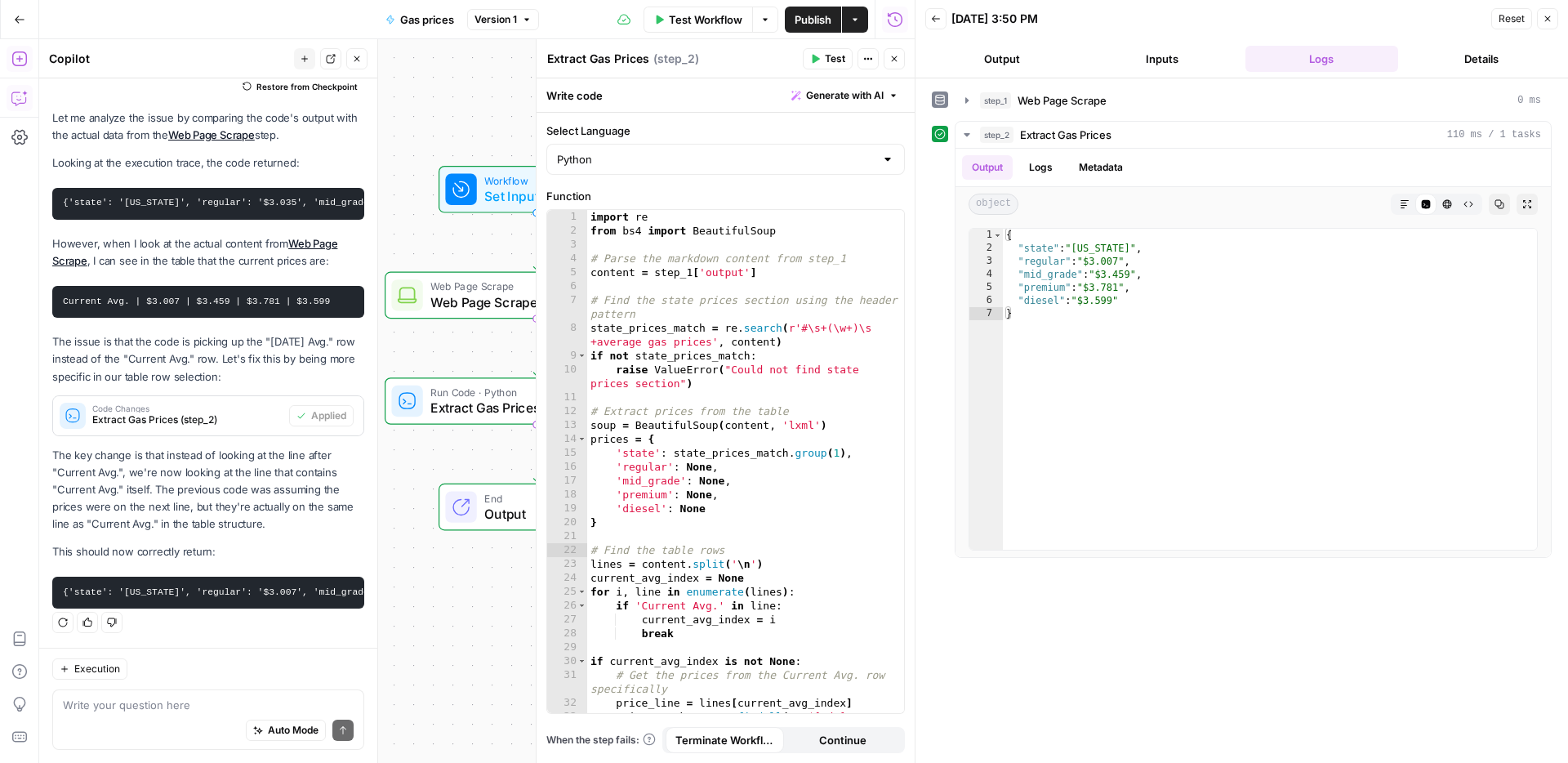
type textarea "*"
click at [758, 525] on div "import re from bs4 import BeautifulSoup # Parse the markdown content from step_…" at bounding box center [745, 482] width 317 height 545
type input "*"
click at [161, 694] on div "Write your question here Auto Mode Send" at bounding box center [208, 720] width 312 height 61
click at [157, 699] on textarea at bounding box center [208, 706] width 291 height 17
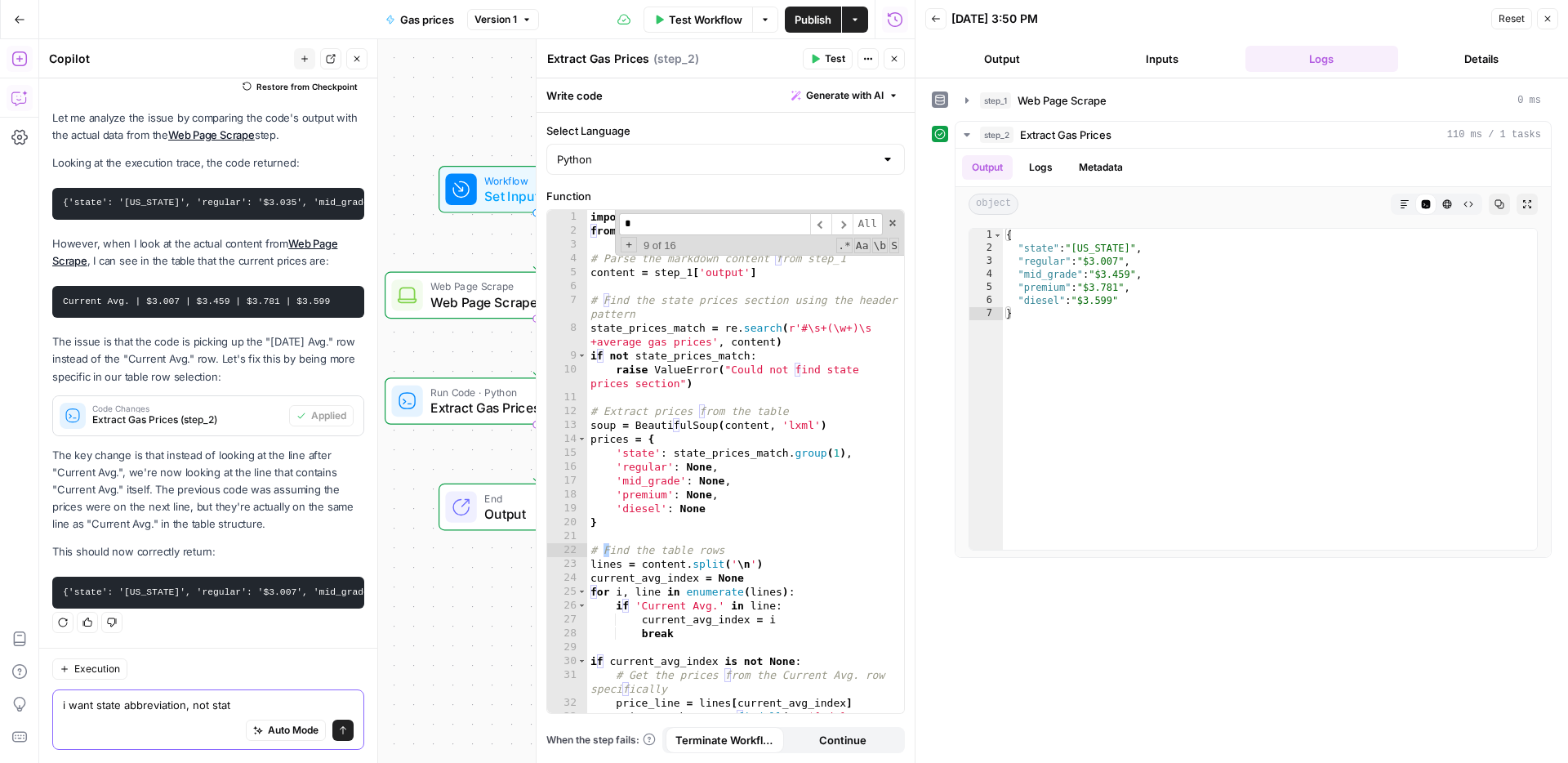
type textarea "i want state abbreviation, not state"
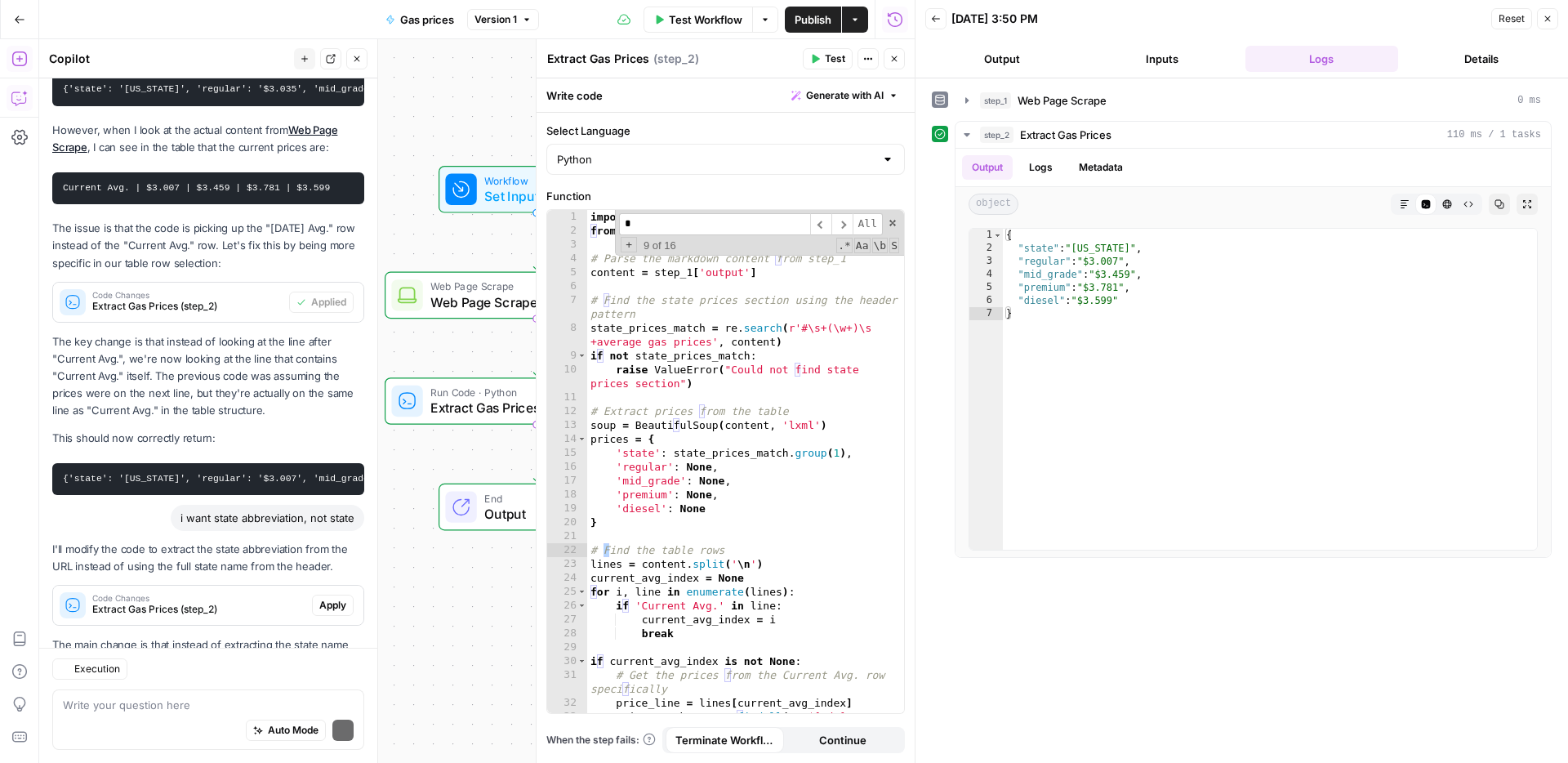
scroll to position [1654, 0]
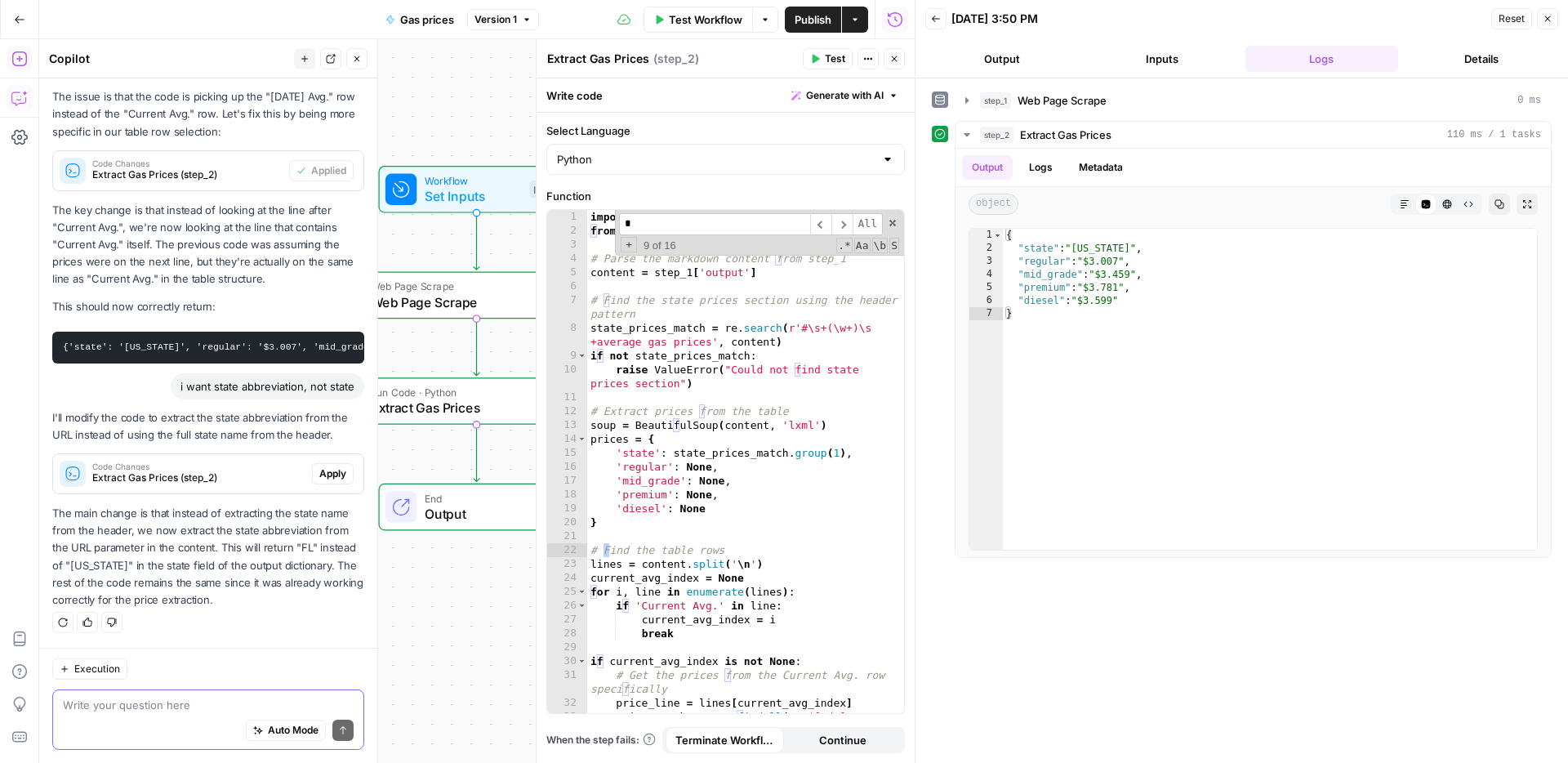
click at [106, 703] on textarea at bounding box center [208, 706] width 291 height 17
paste textarea "{ "message": "Error: Could not find state prices section\nFile \"code\", line 1…"
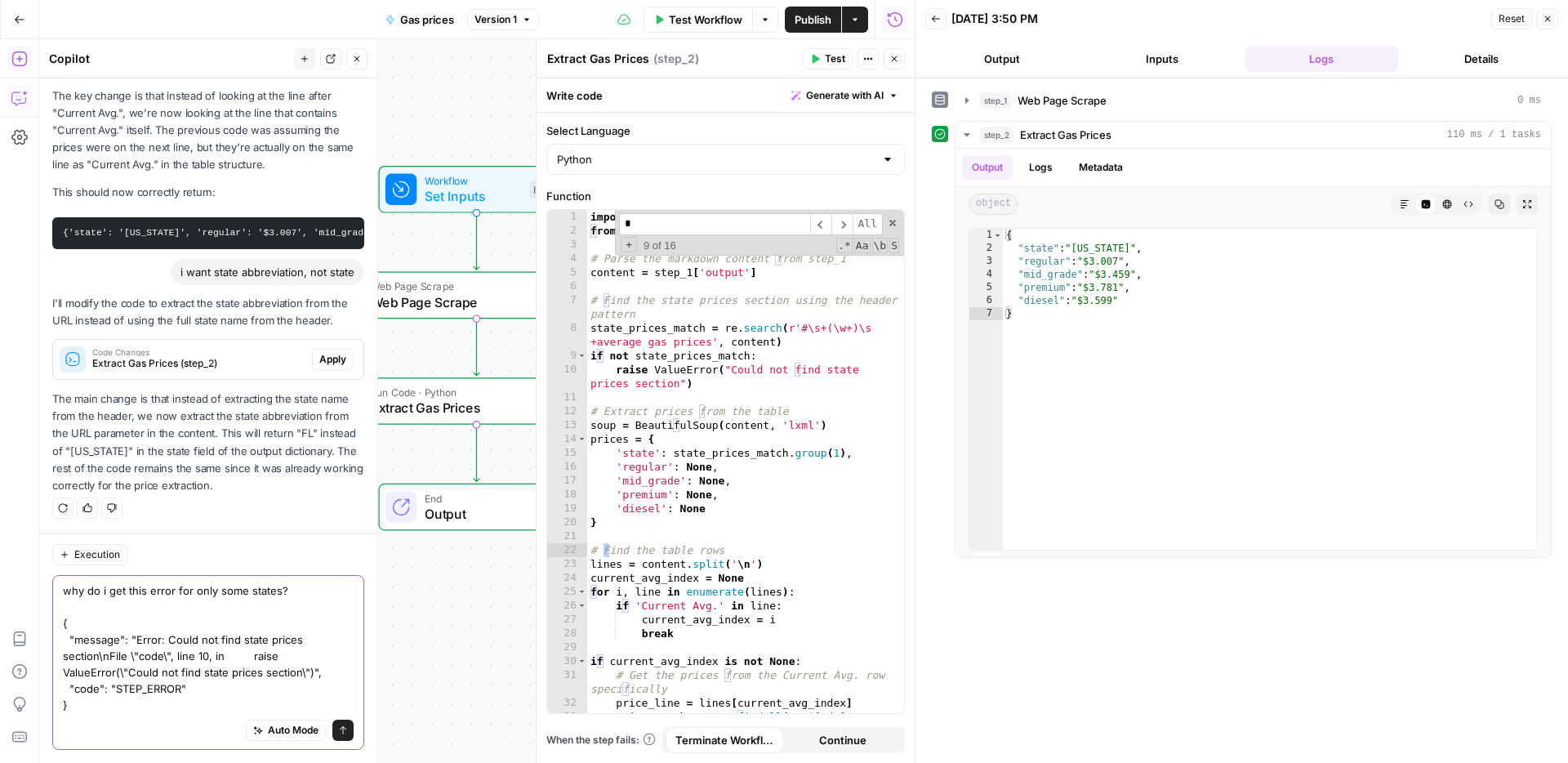
type textarea "why do i get this error for only some states? { "message": "Error: Could not fi…"
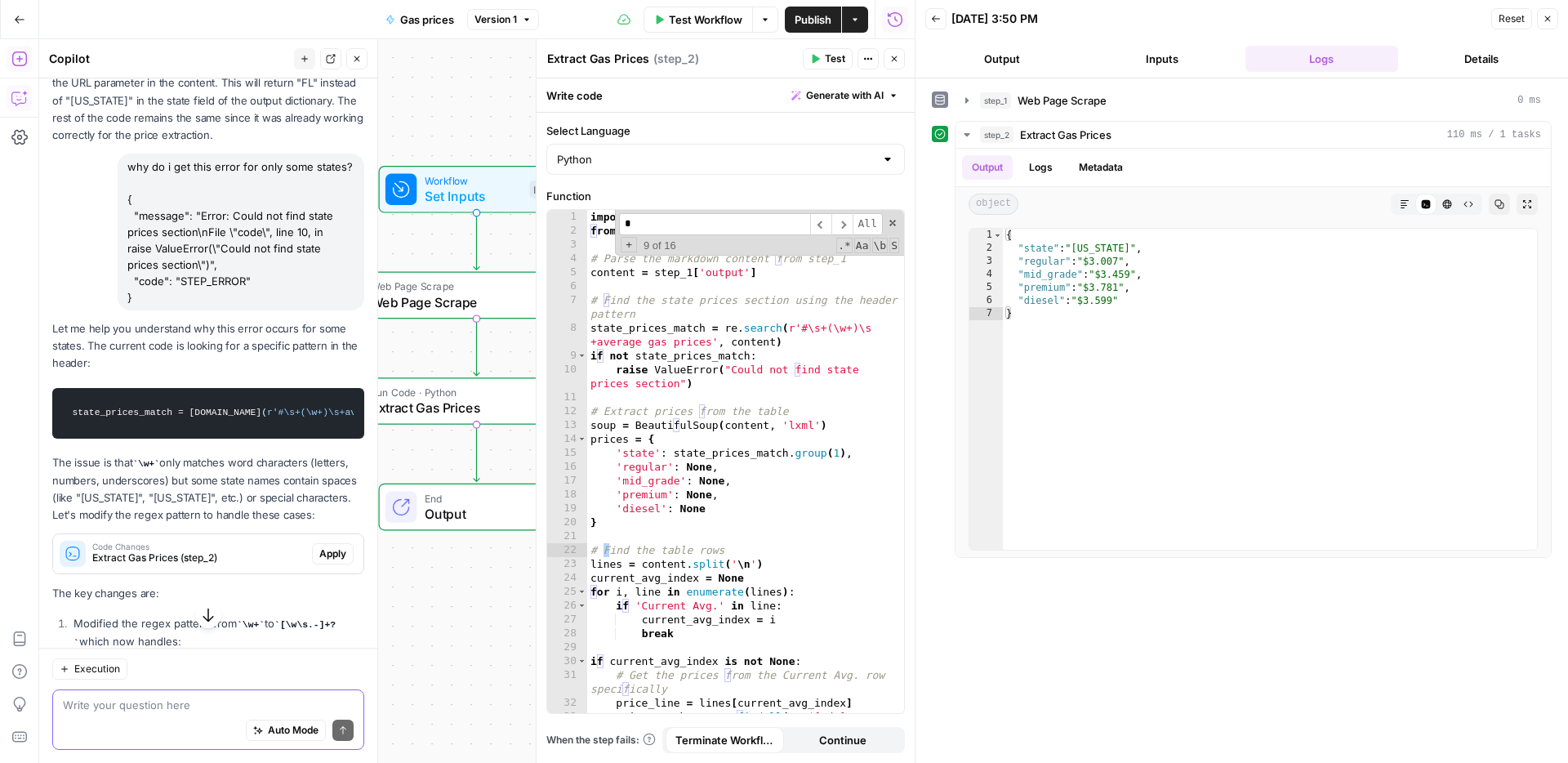
scroll to position [2117, 0]
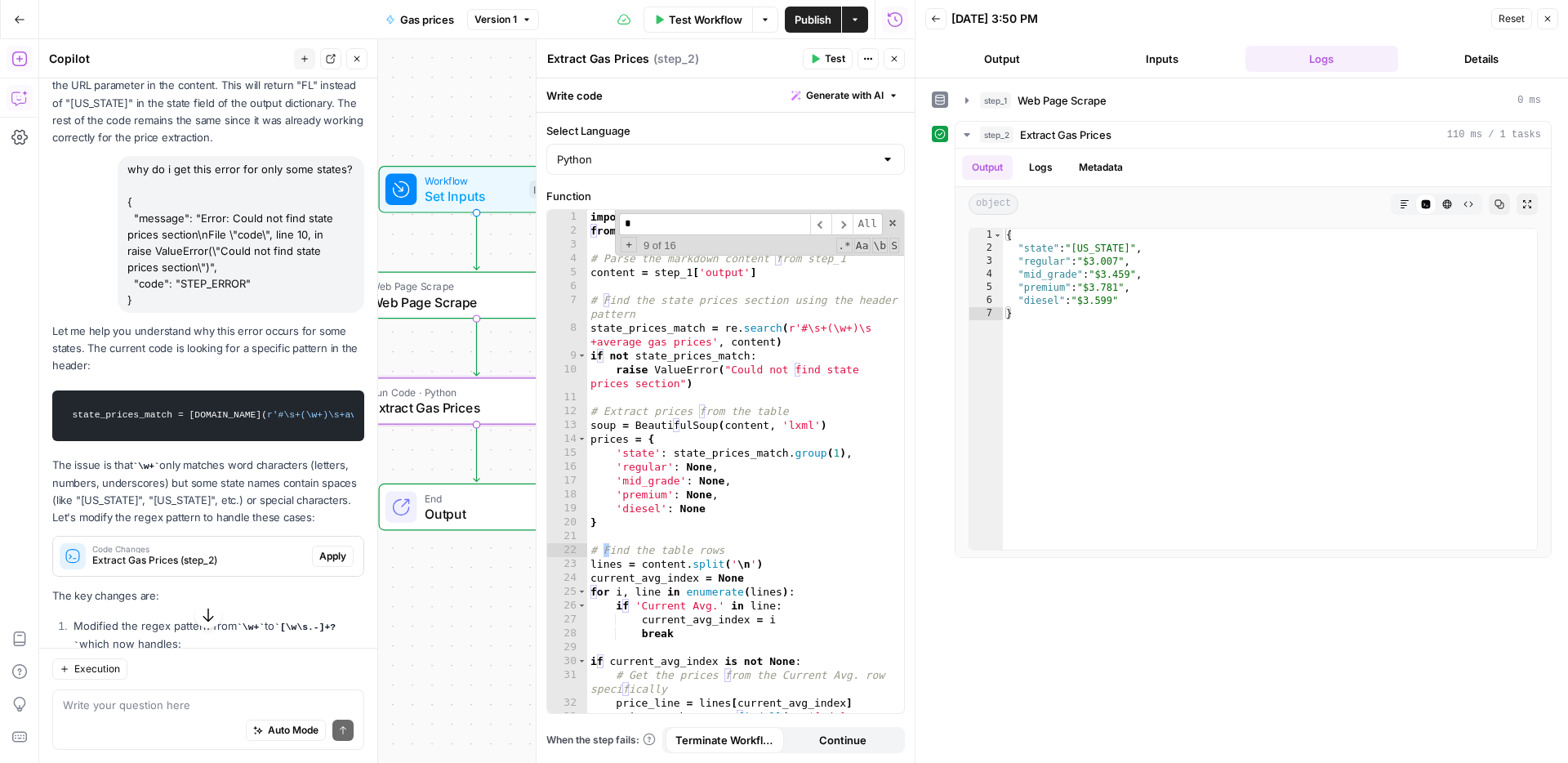
click at [336, 564] on span "Apply" at bounding box center [333, 556] width 27 height 15
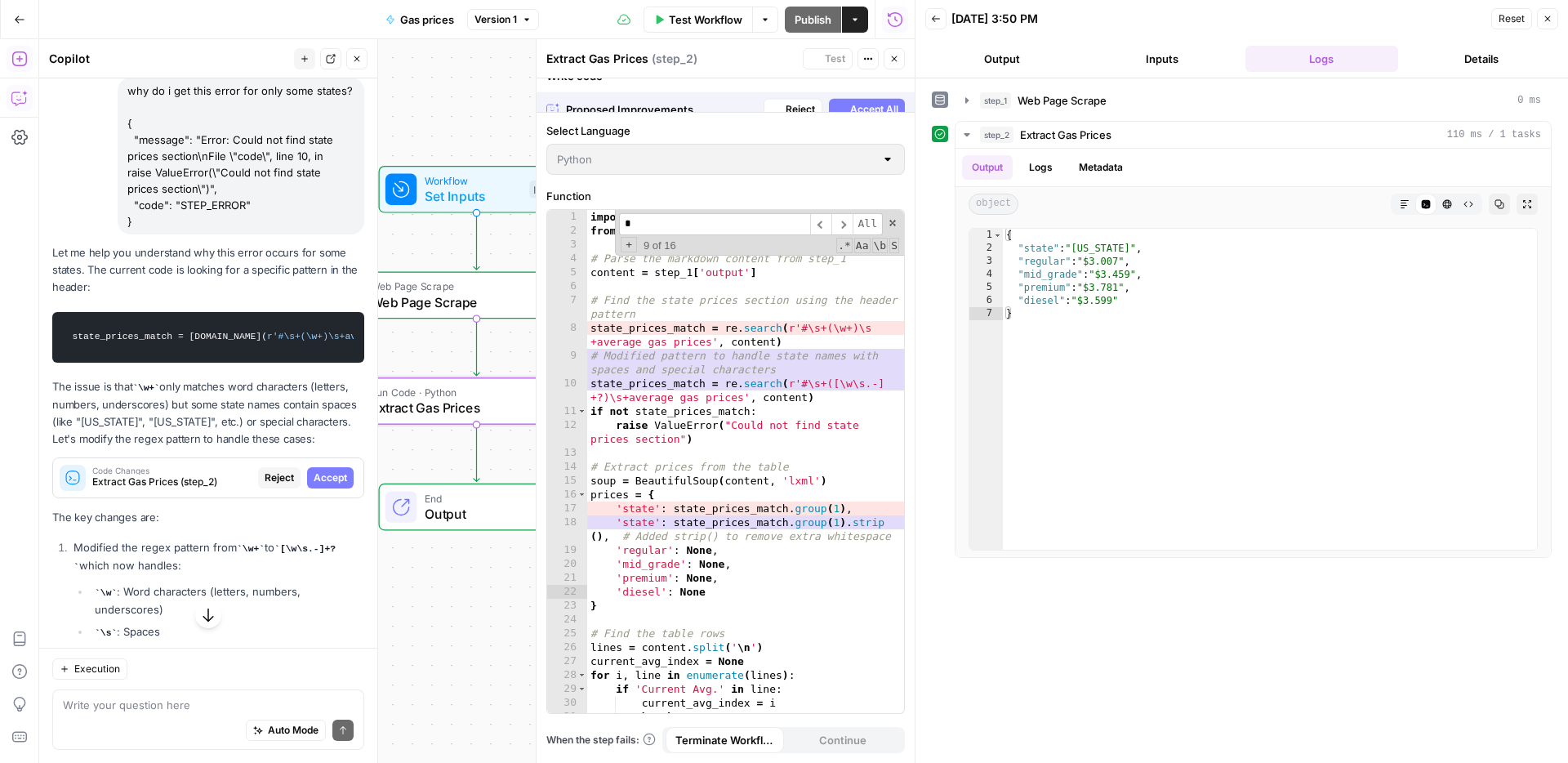
scroll to position [2038, 0]
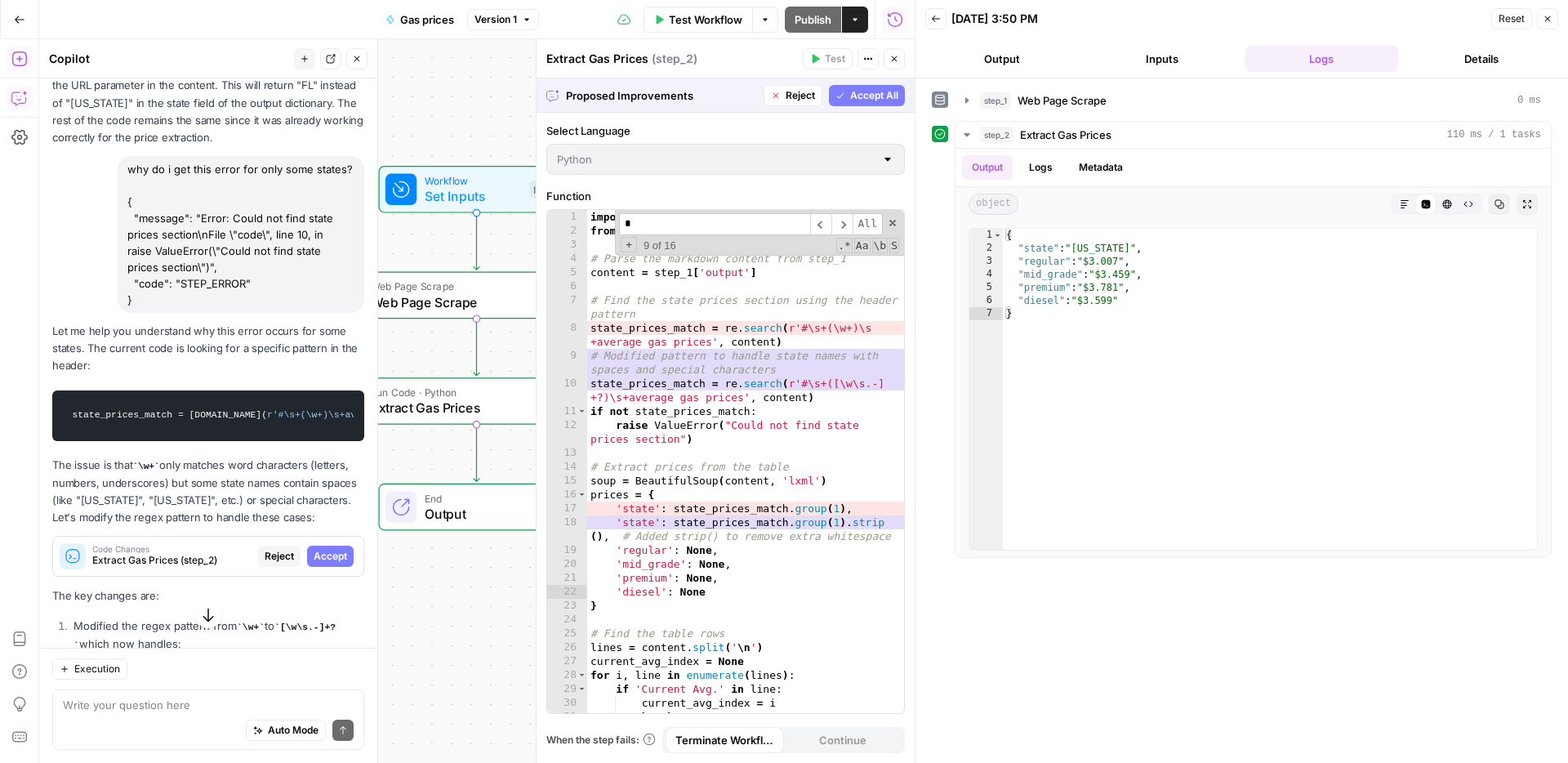
click at [879, 102] on button "Accept All" at bounding box center [867, 96] width 76 height 22
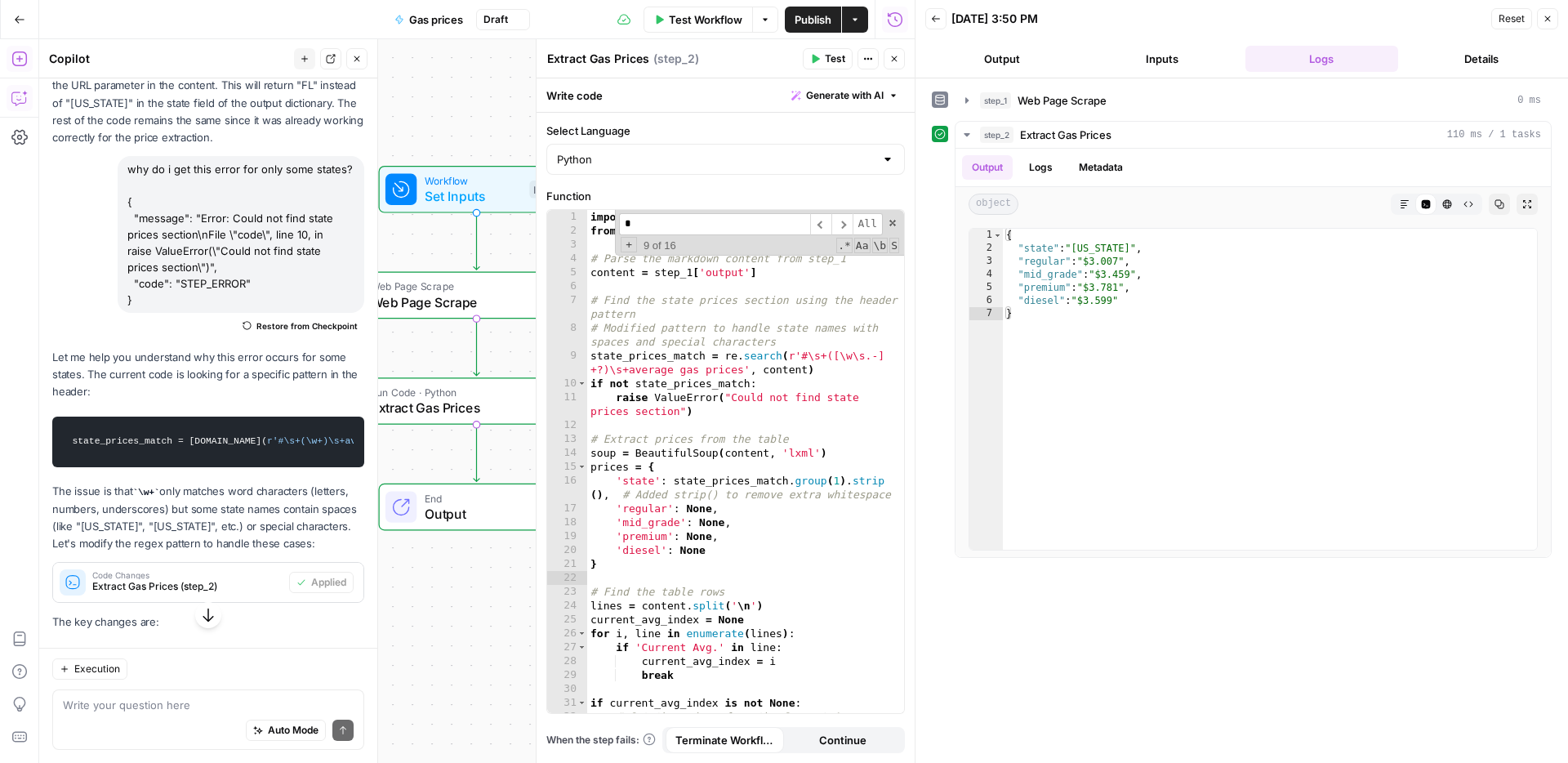
click at [798, 12] on span "Publish" at bounding box center [813, 20] width 37 height 17
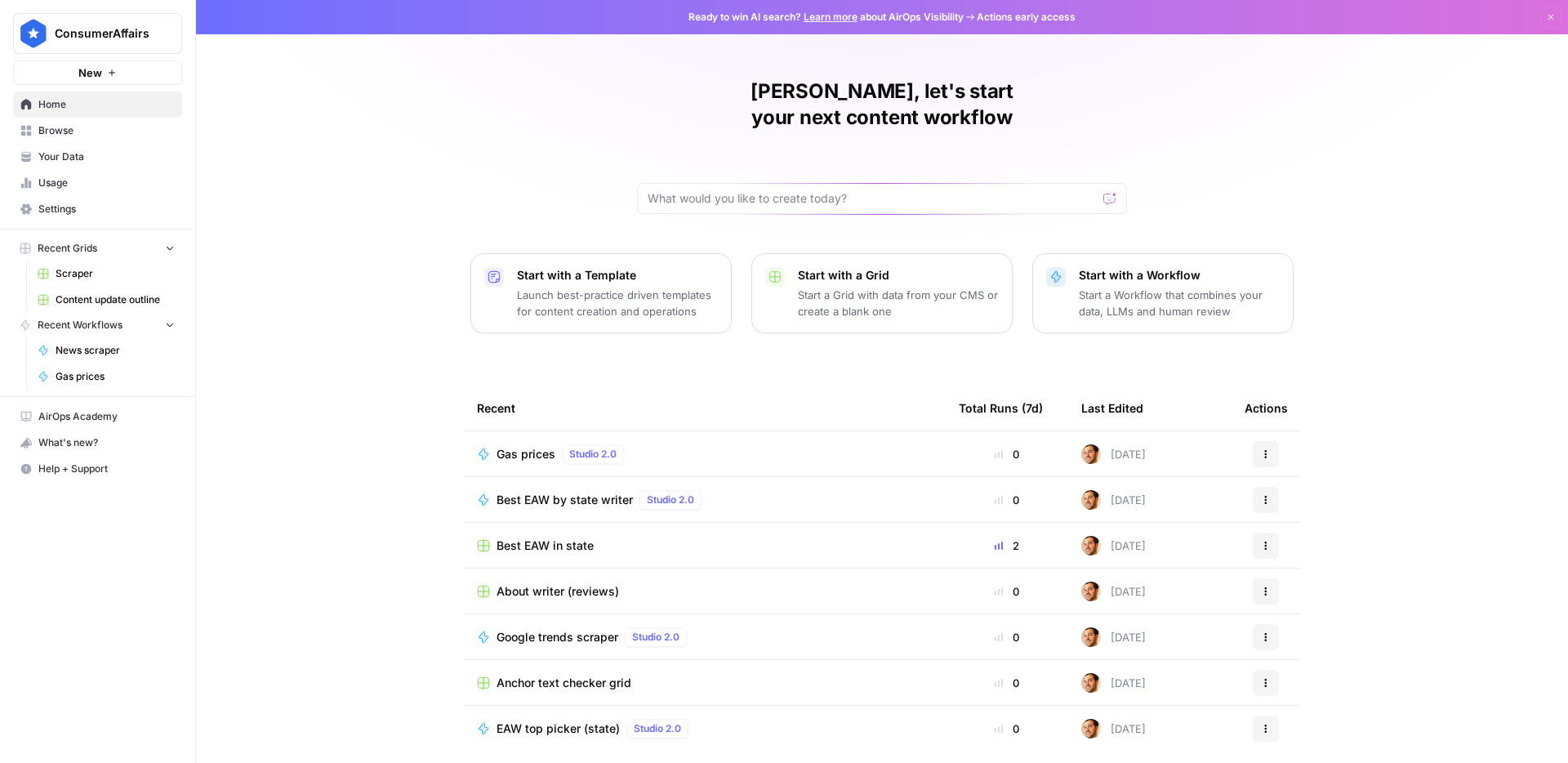
click at [92, 167] on link "Your Data" at bounding box center [97, 157] width 169 height 26
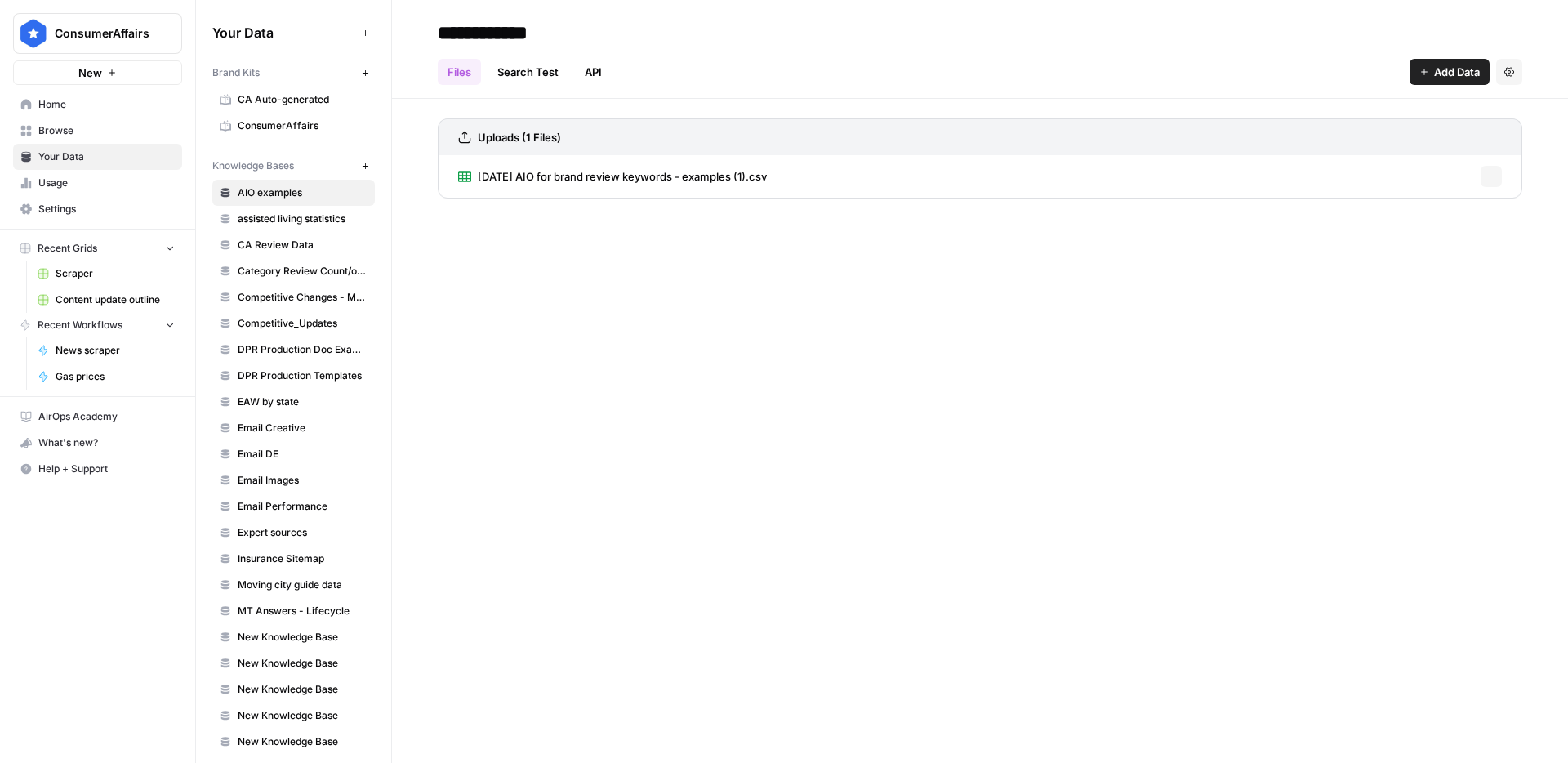
click at [76, 176] on span "Usage" at bounding box center [107, 183] width 137 height 15
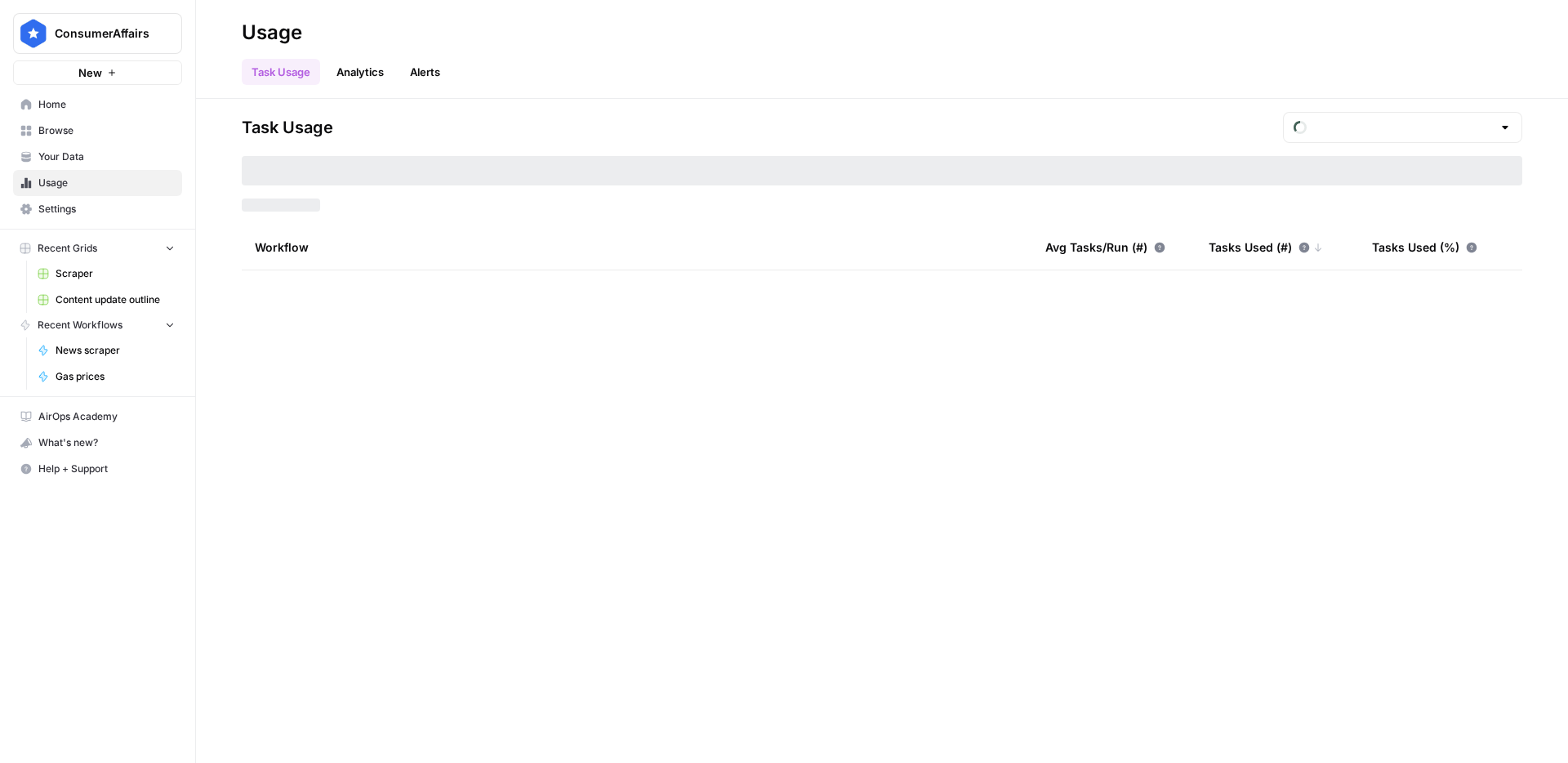
click at [81, 144] on link "Your Data" at bounding box center [97, 157] width 169 height 26
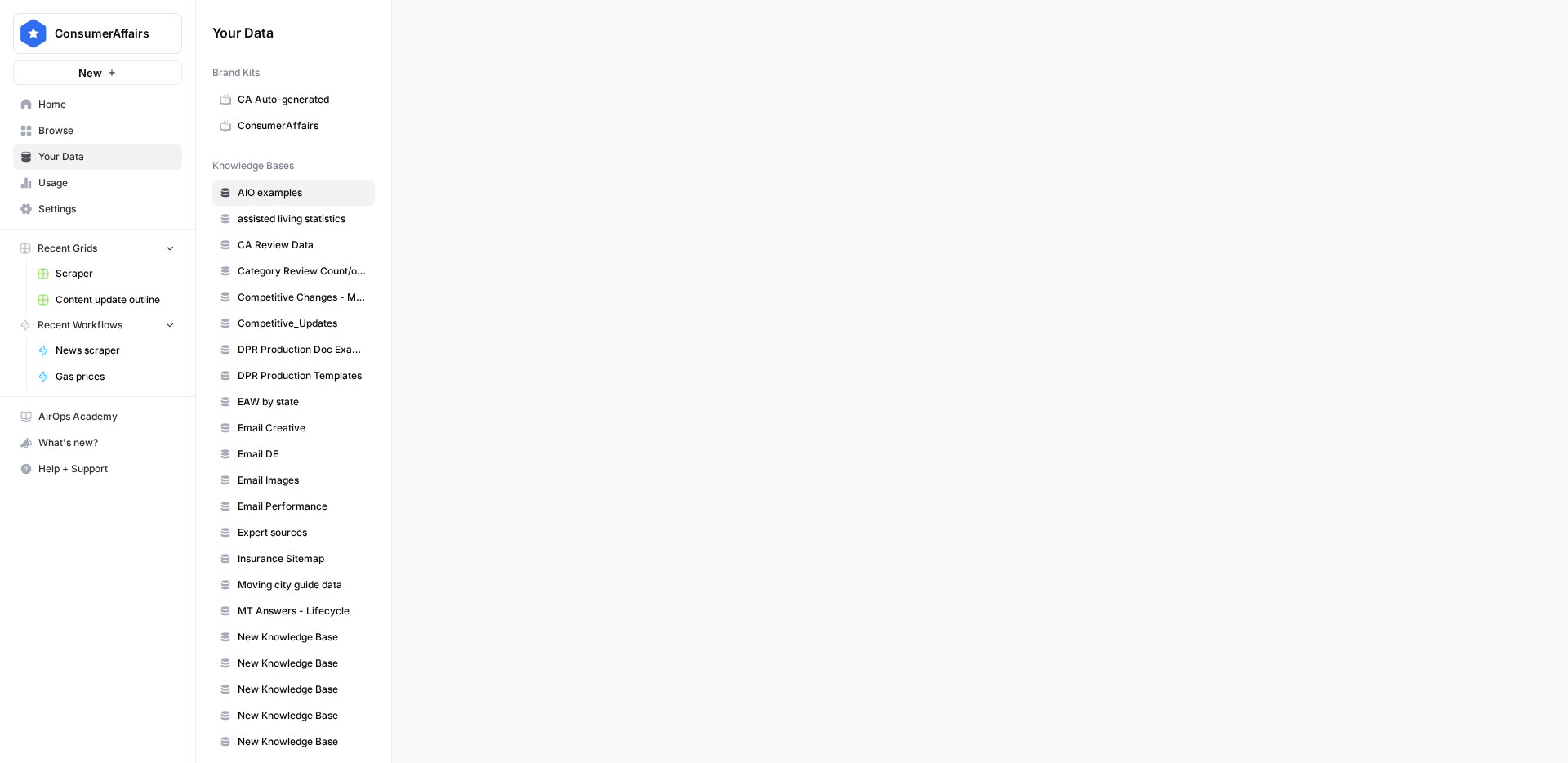
click at [87, 132] on span "Browse" at bounding box center [107, 131] width 137 height 15
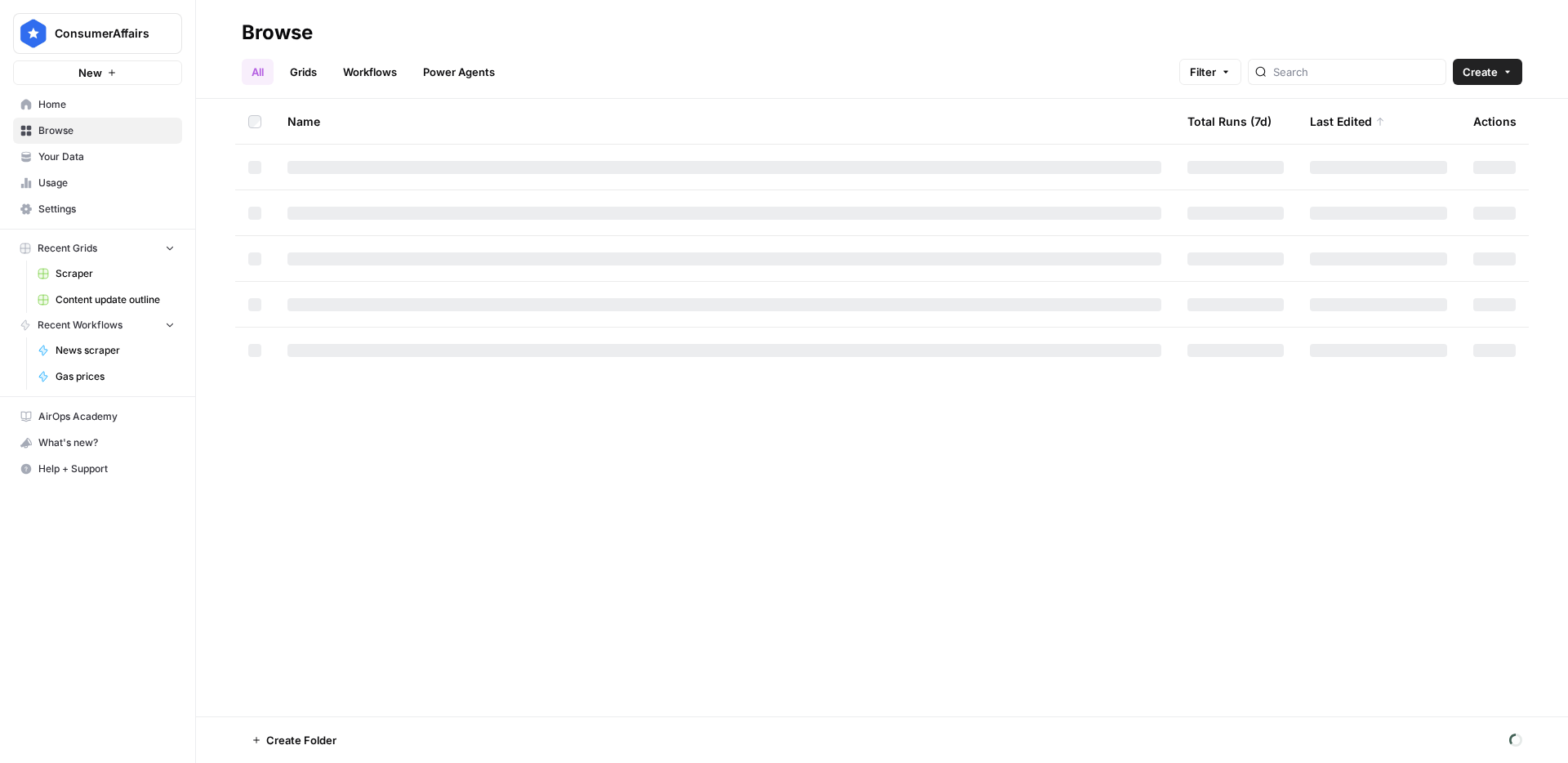
click at [82, 137] on span "Browse" at bounding box center [107, 131] width 137 height 15
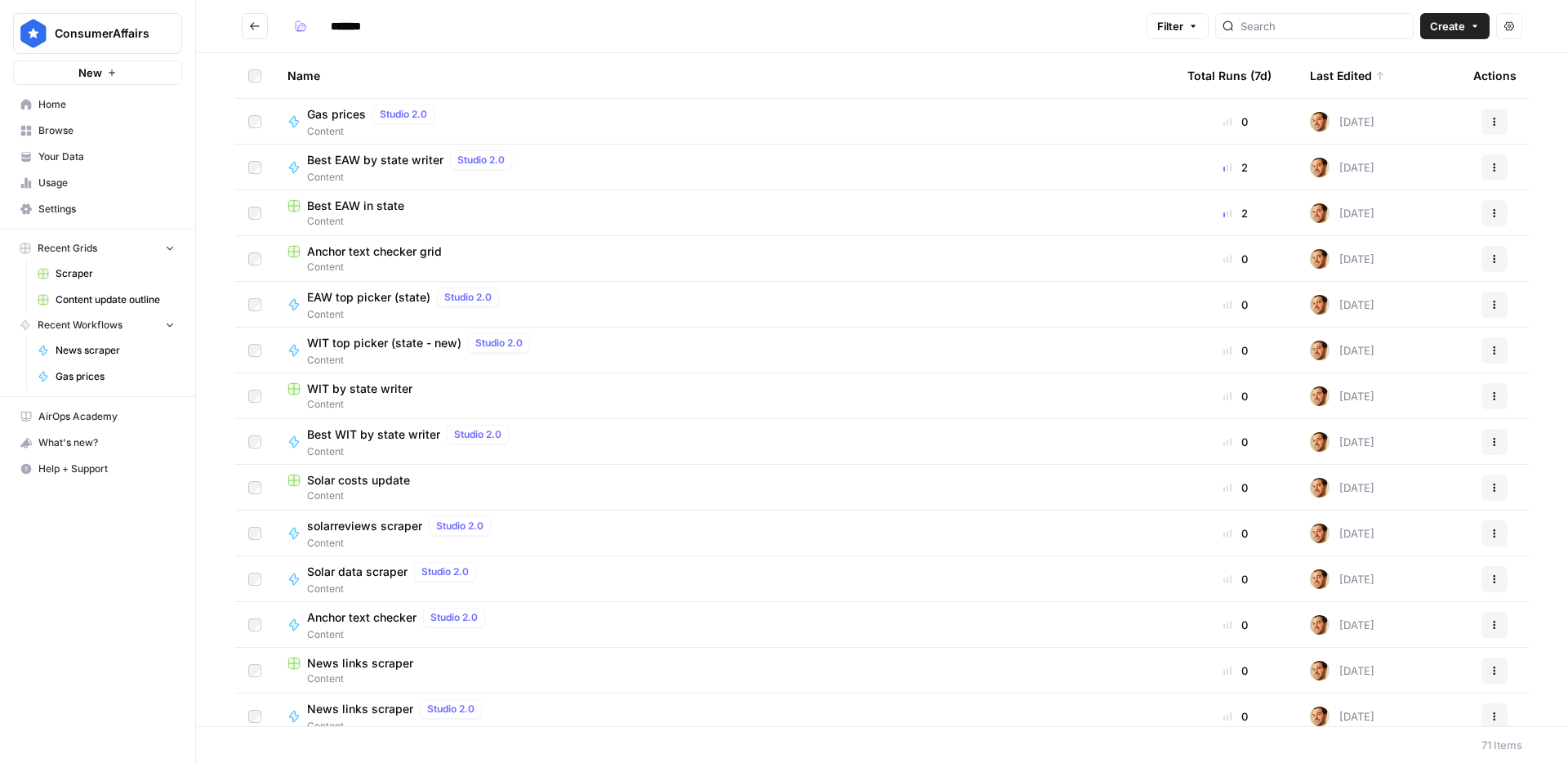
click at [1441, 25] on span "Create" at bounding box center [1448, 27] width 35 height 17
click at [1406, 57] on span "Grid" at bounding box center [1424, 65] width 92 height 17
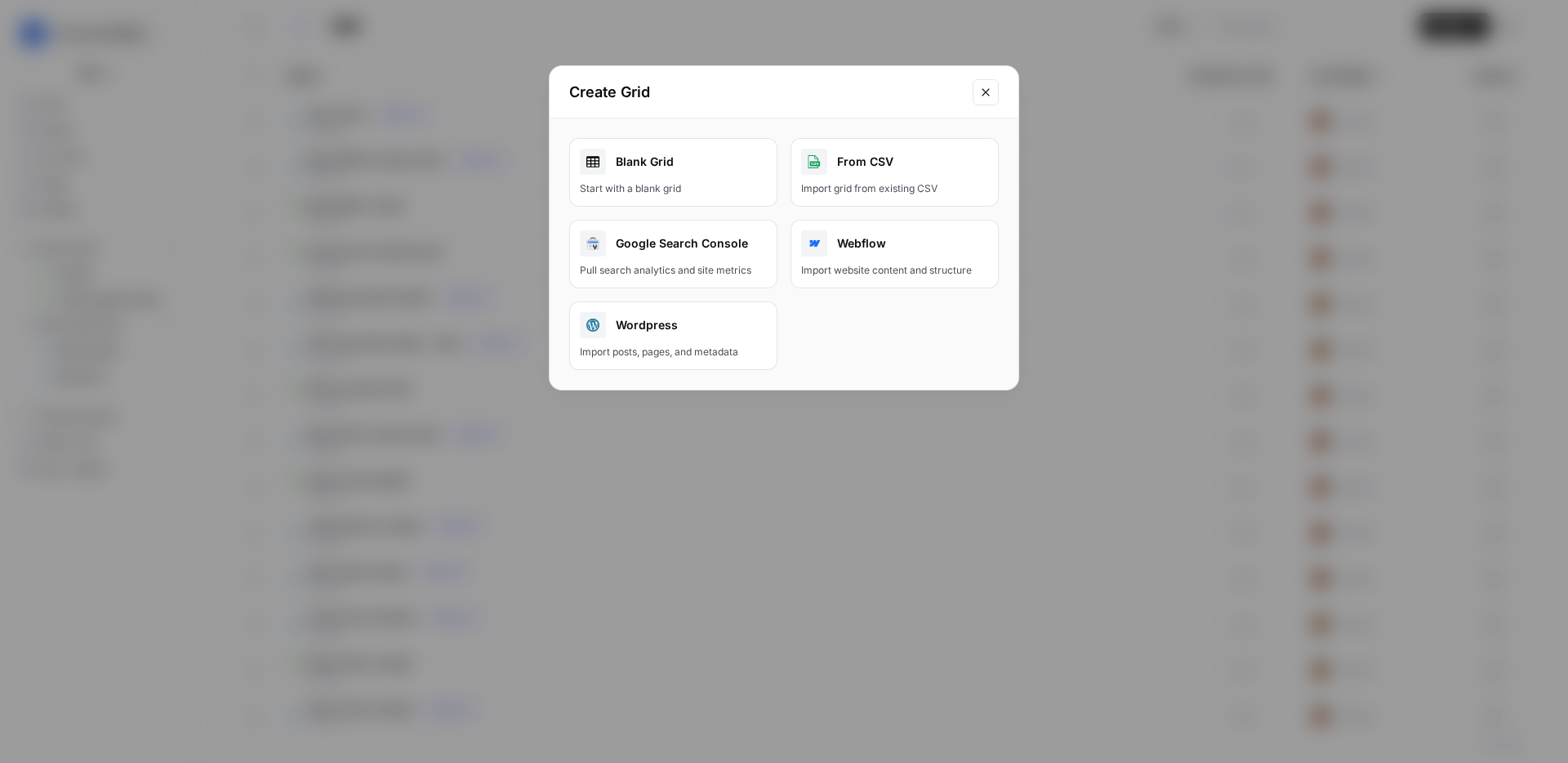
click at [724, 162] on div "Blank Grid" at bounding box center [673, 162] width 187 height 26
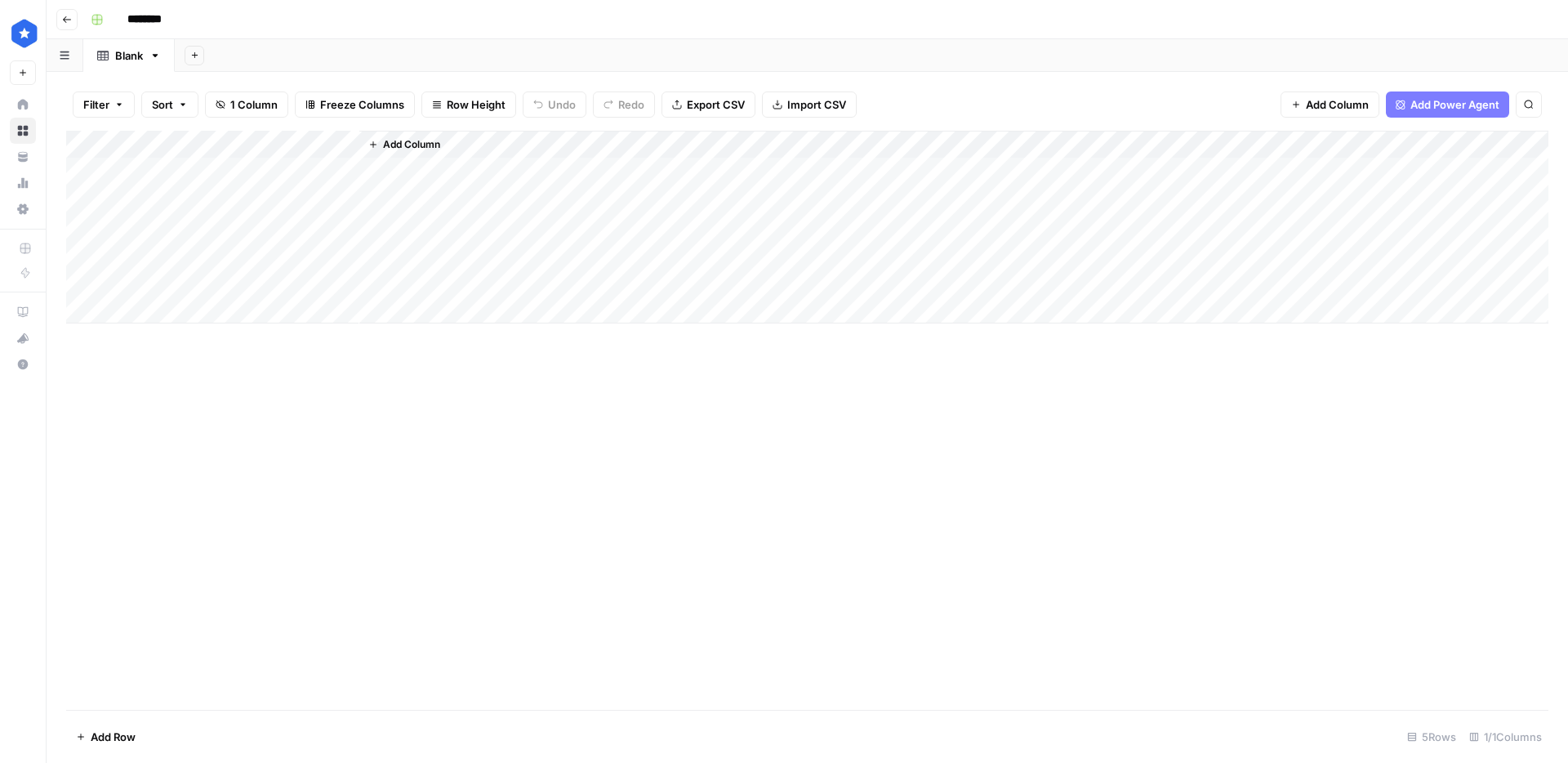
click at [171, 168] on div "Add Column" at bounding box center [807, 227] width 1482 height 192
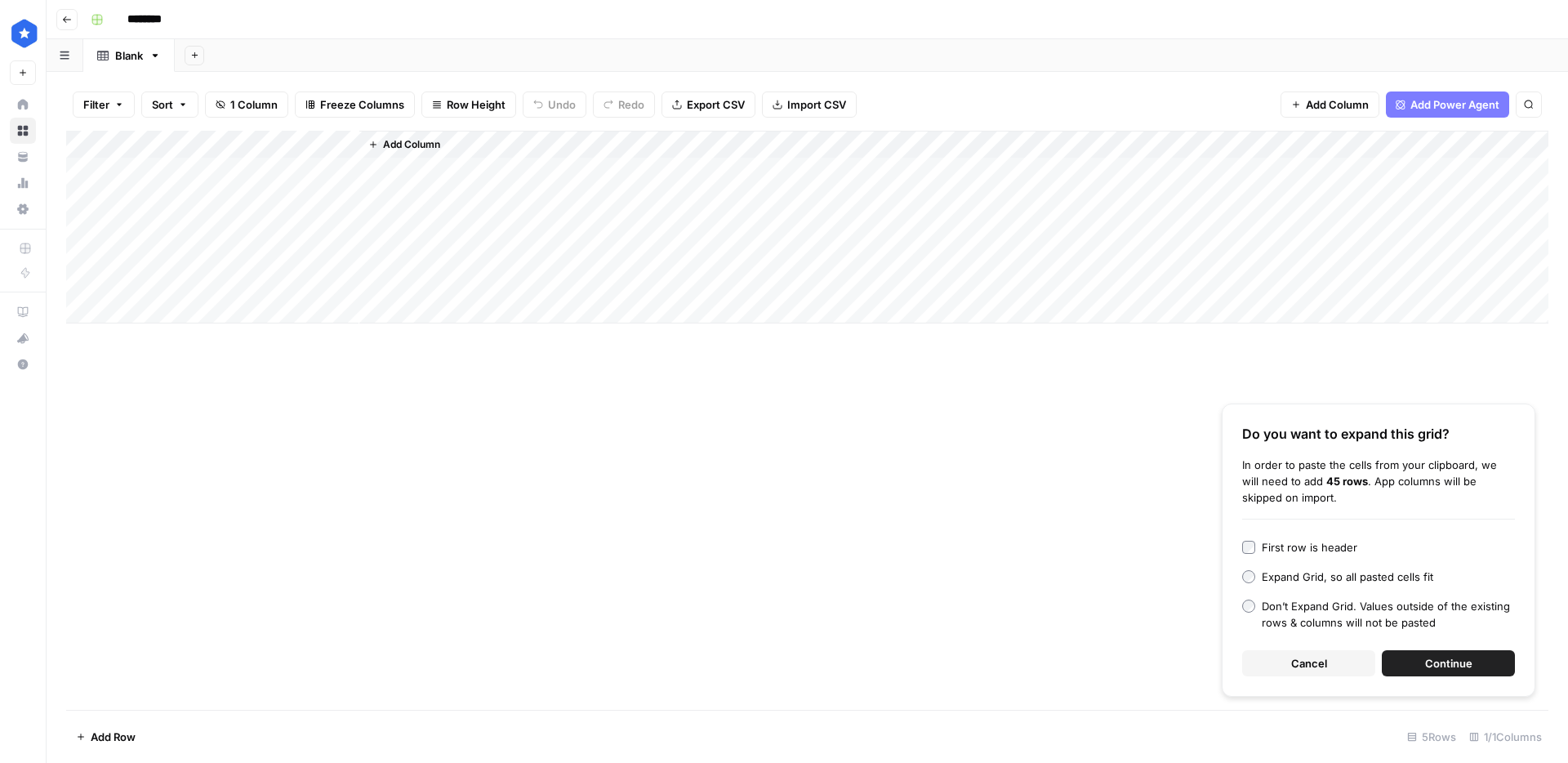
click at [1448, 661] on span "Continue" at bounding box center [1449, 664] width 47 height 17
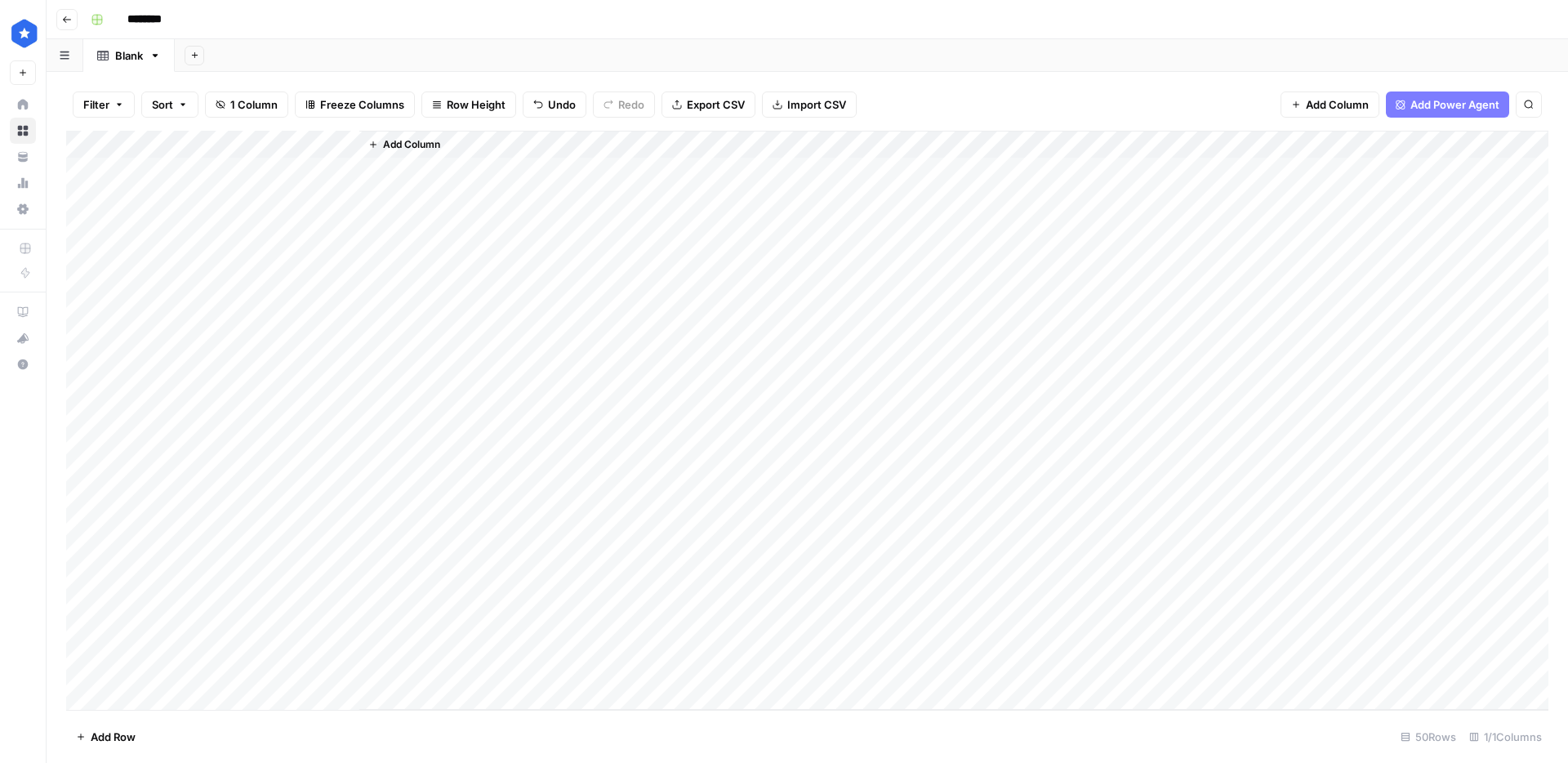
click at [401, 146] on span "Add Column" at bounding box center [411, 145] width 57 height 15
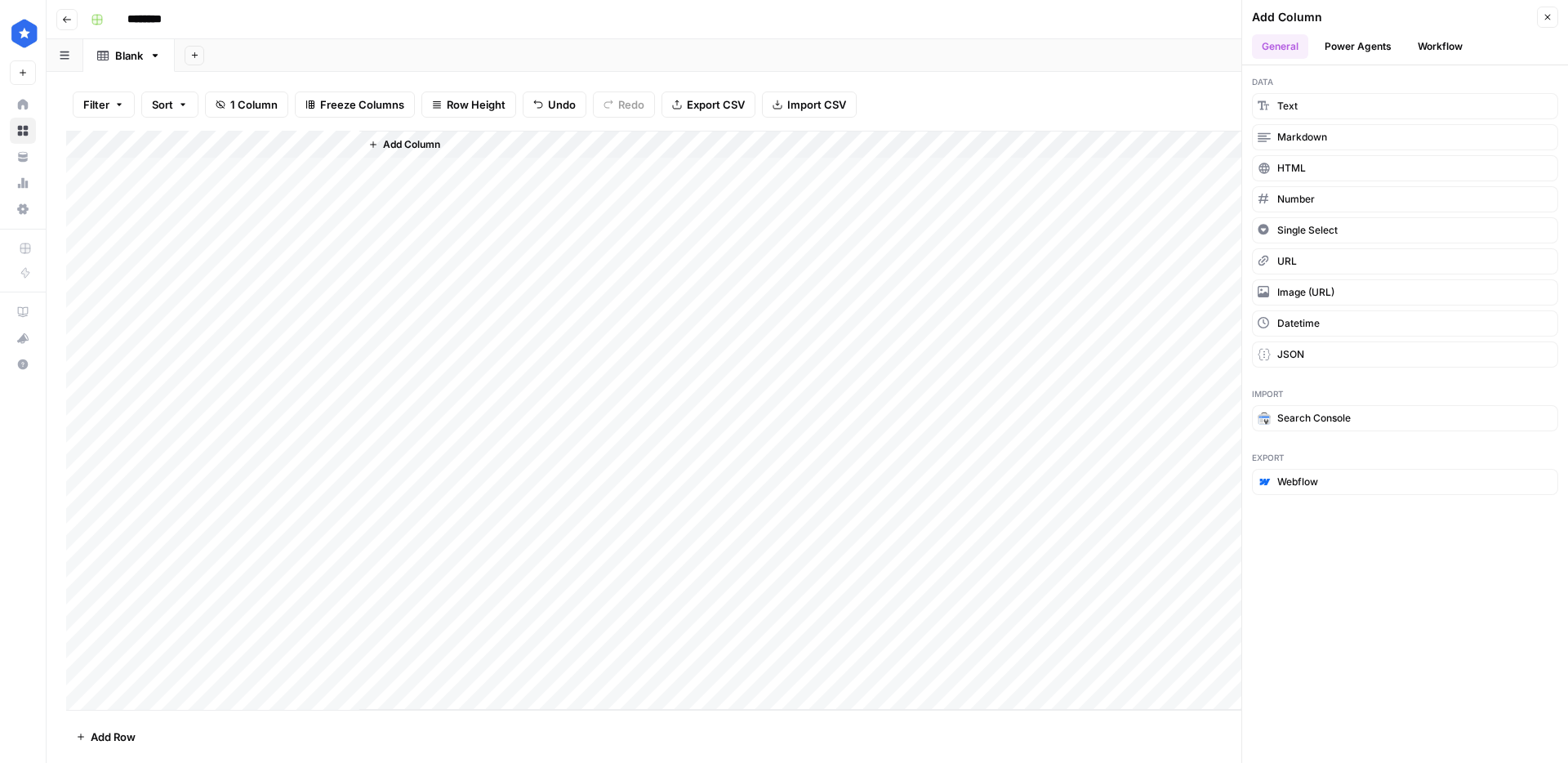
click at [1421, 44] on button "Workflow" at bounding box center [1440, 46] width 64 height 24
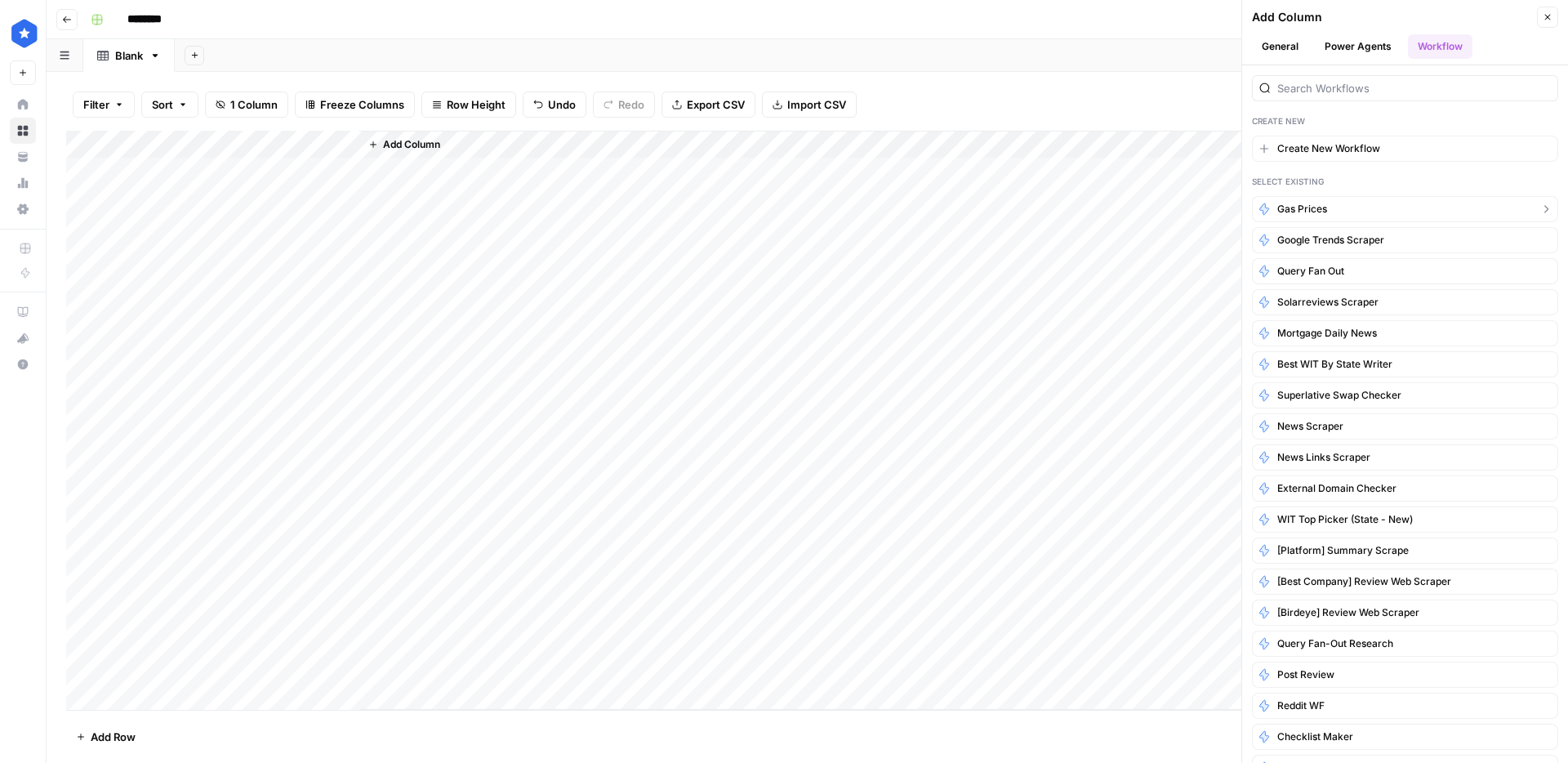
click at [1338, 216] on button "Gas prices" at bounding box center [1406, 208] width 306 height 26
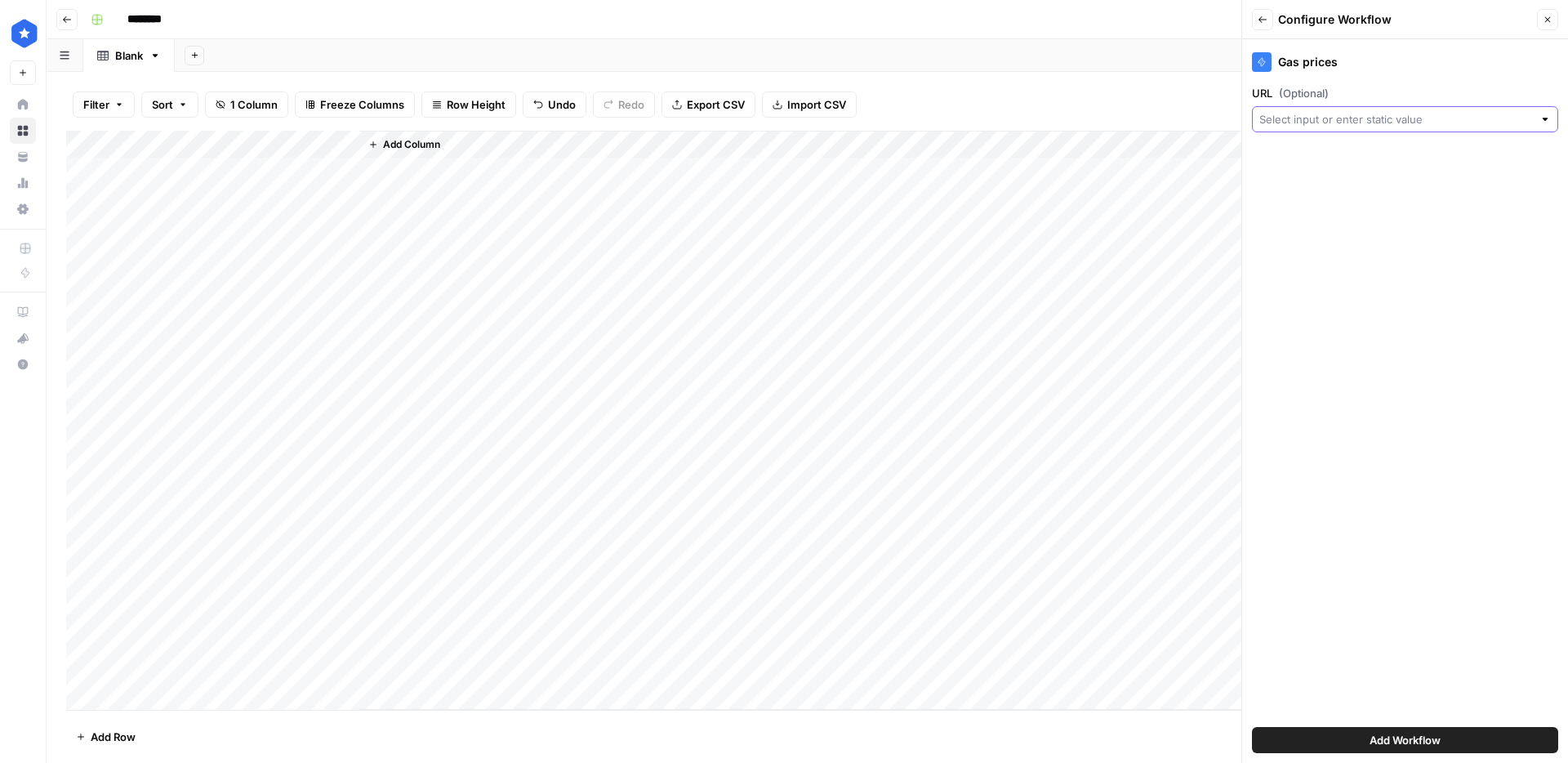
click at [1354, 114] on input "URL (Optional)" at bounding box center [1396, 119] width 274 height 17
click at [1321, 208] on span "https://gasprices.aaa.com/?state=AL" at bounding box center [1401, 209] width 272 height 17
type input "https://gasprices.aaa.com/?state=AL"
click at [1541, 22] on button "Close" at bounding box center [1548, 20] width 22 height 22
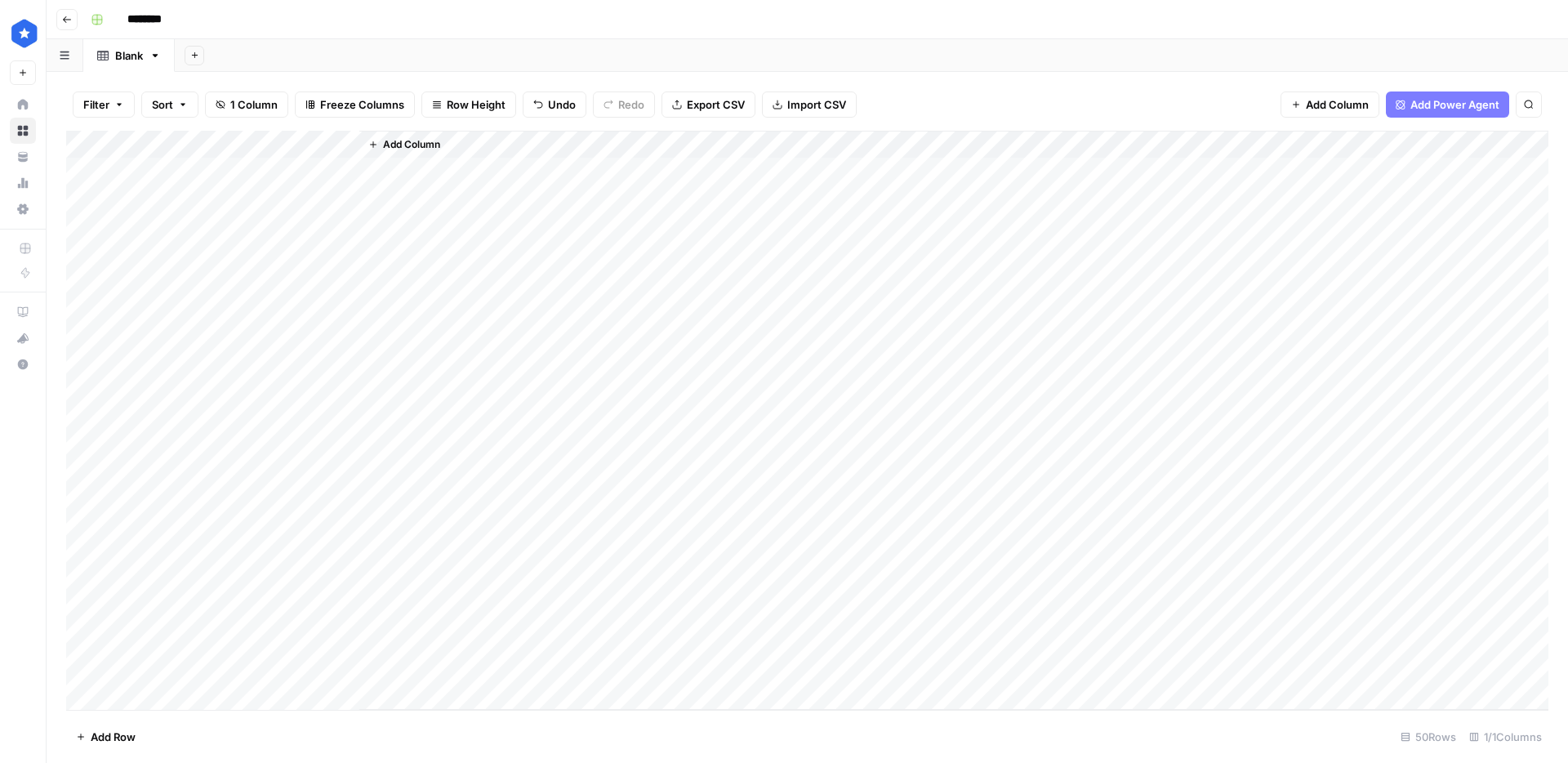
click at [296, 139] on div "Add Column" at bounding box center [807, 420] width 1482 height 579
click at [223, 185] on input "https://gasprices.aaa.com/?state=AL" at bounding box center [221, 184] width 166 height 17
click at [237, 182] on div "Add Column" at bounding box center [807, 420] width 1482 height 579
click at [261, 146] on div "Add Column" at bounding box center [807, 420] width 1482 height 579
click at [225, 176] on input "https://gasprices.aaa.com/?state=AL" at bounding box center [221, 184] width 166 height 17
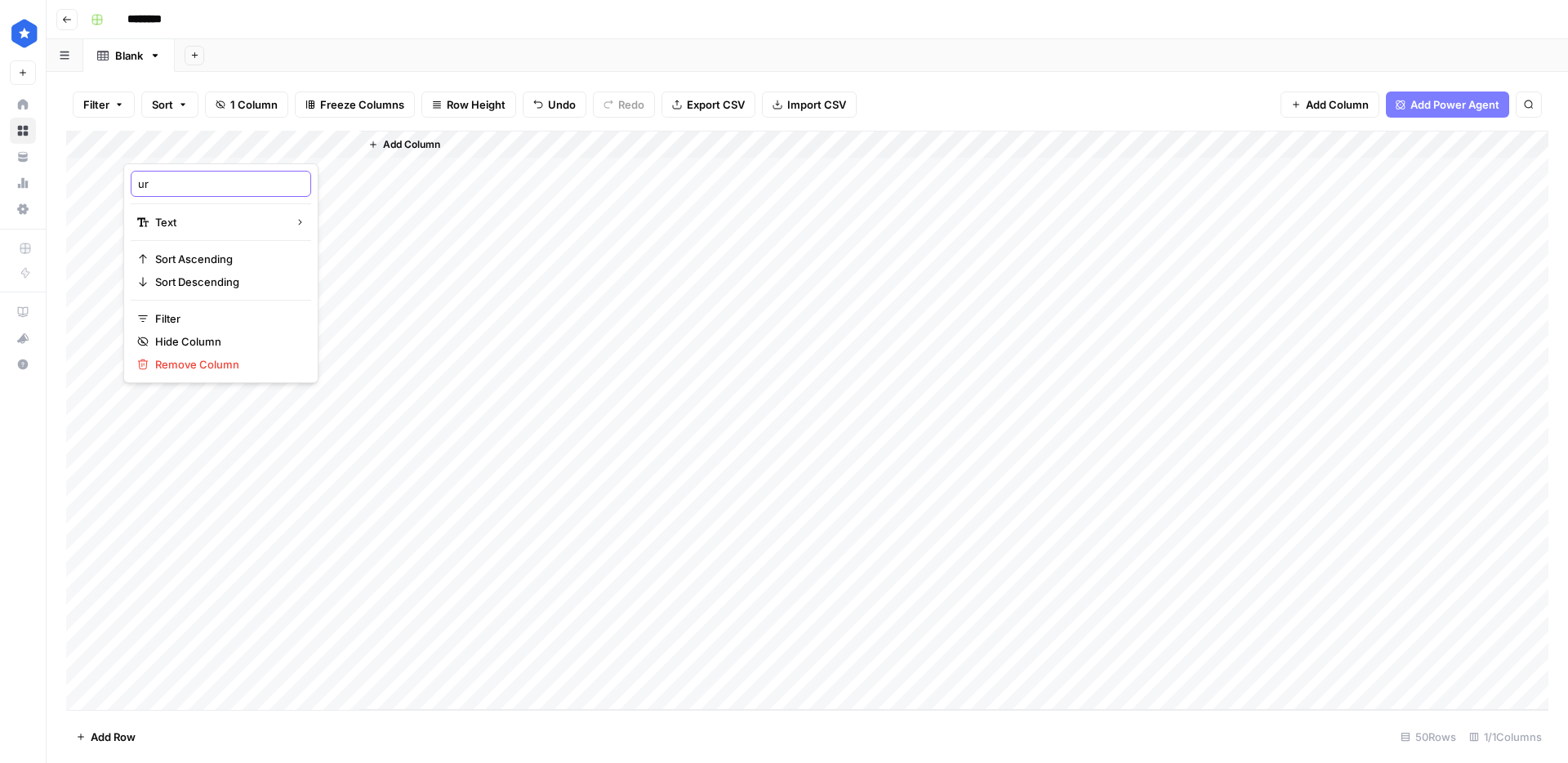
type input "url"
click at [256, 167] on div "Add Column" at bounding box center [807, 420] width 1482 height 579
click at [403, 144] on span "Add Column" at bounding box center [411, 145] width 57 height 15
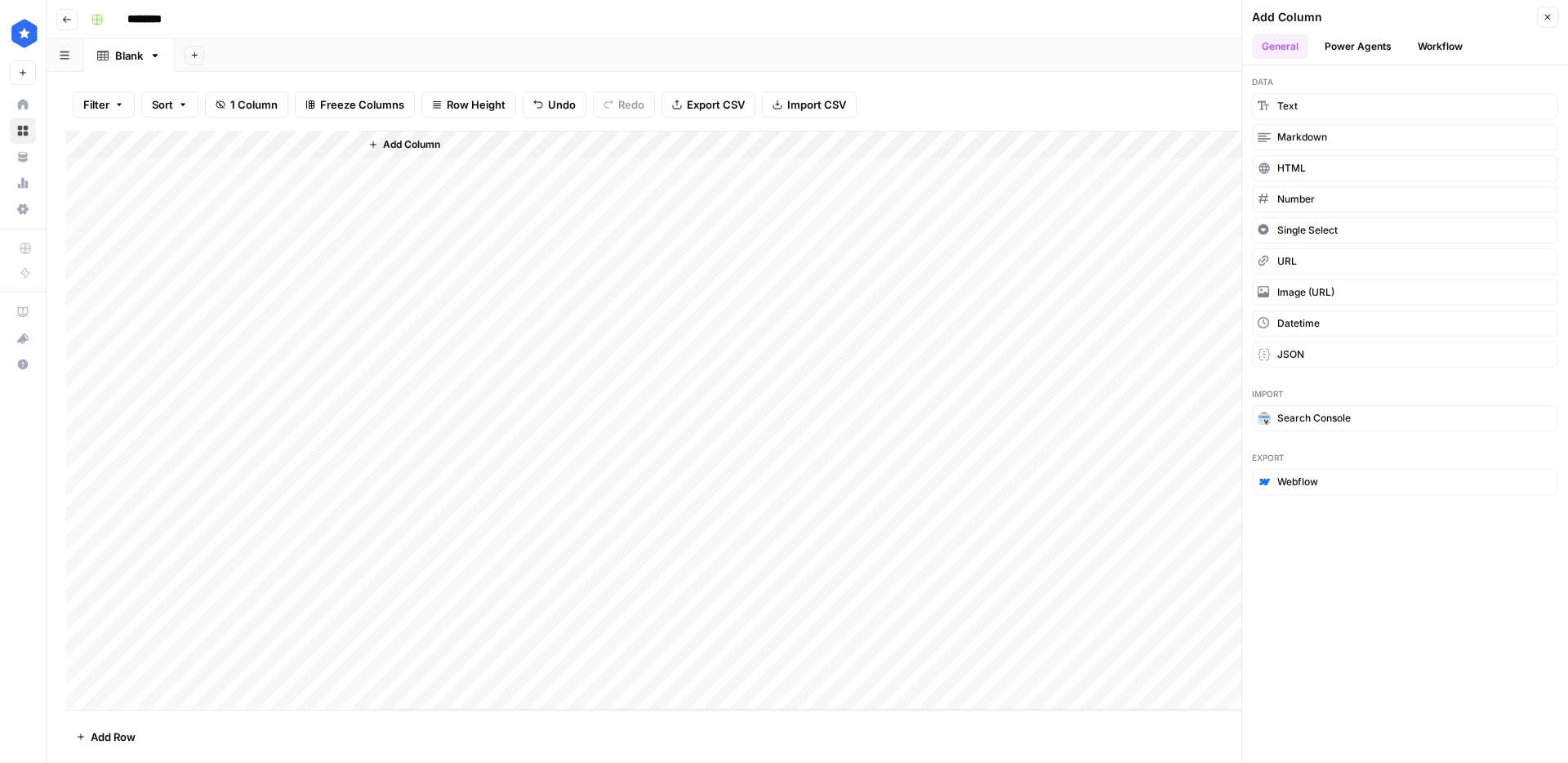
click at [1452, 44] on button "Workflow" at bounding box center [1440, 46] width 64 height 24
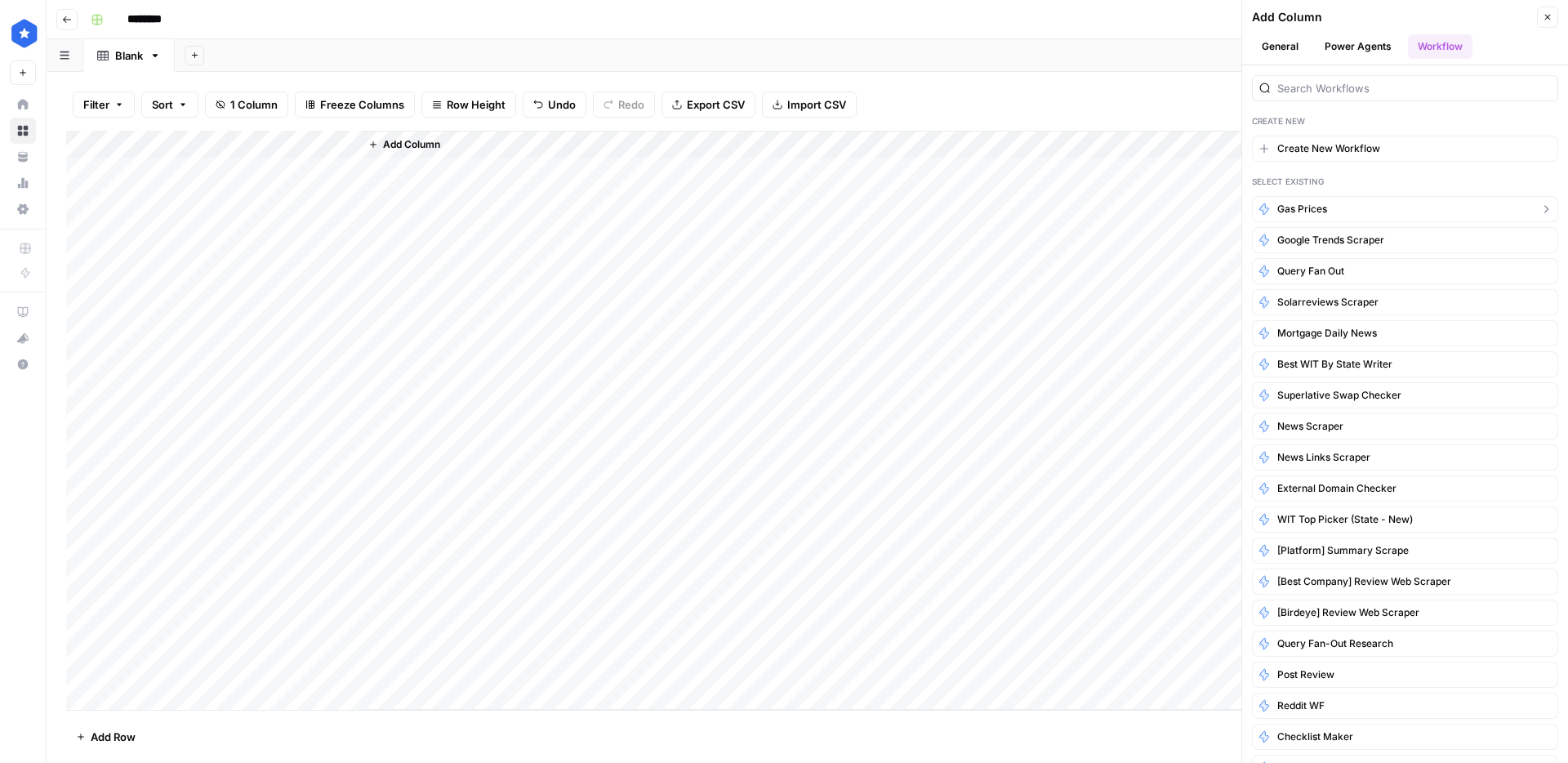
click at [1332, 207] on button "Gas prices" at bounding box center [1406, 208] width 306 height 26
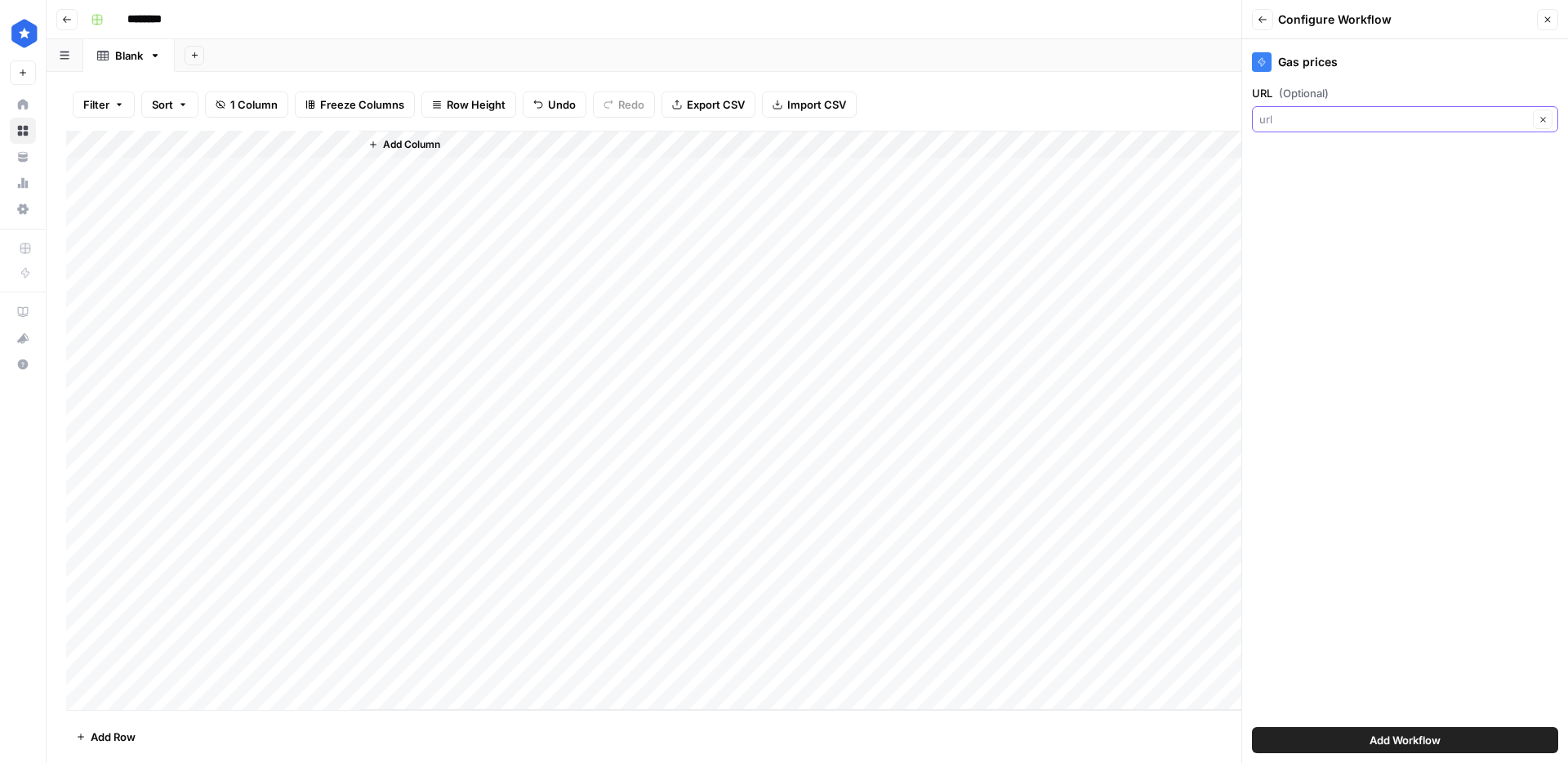
click at [1335, 123] on input "URL (Optional)" at bounding box center [1394, 119] width 269 height 17
click at [1293, 206] on span "url" at bounding box center [1384, 211] width 237 height 17
type input "url"
click at [1370, 736] on span "Add Workflow" at bounding box center [1405, 741] width 71 height 17
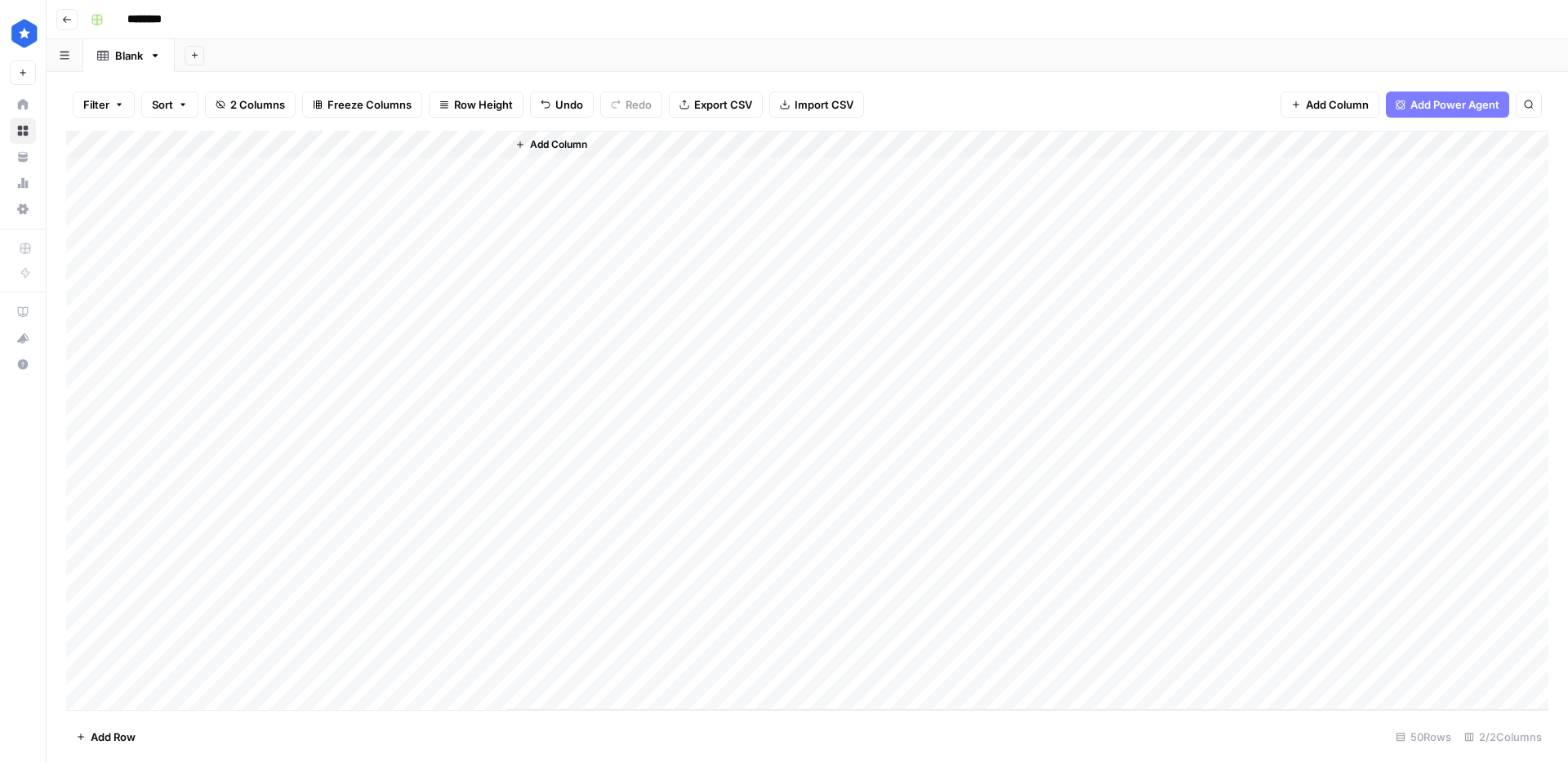
scroll to position [1, 0]
click at [437, 168] on div "Add Column" at bounding box center [807, 420] width 1482 height 579
click at [474, 147] on div "Add Column" at bounding box center [807, 420] width 1482 height 579
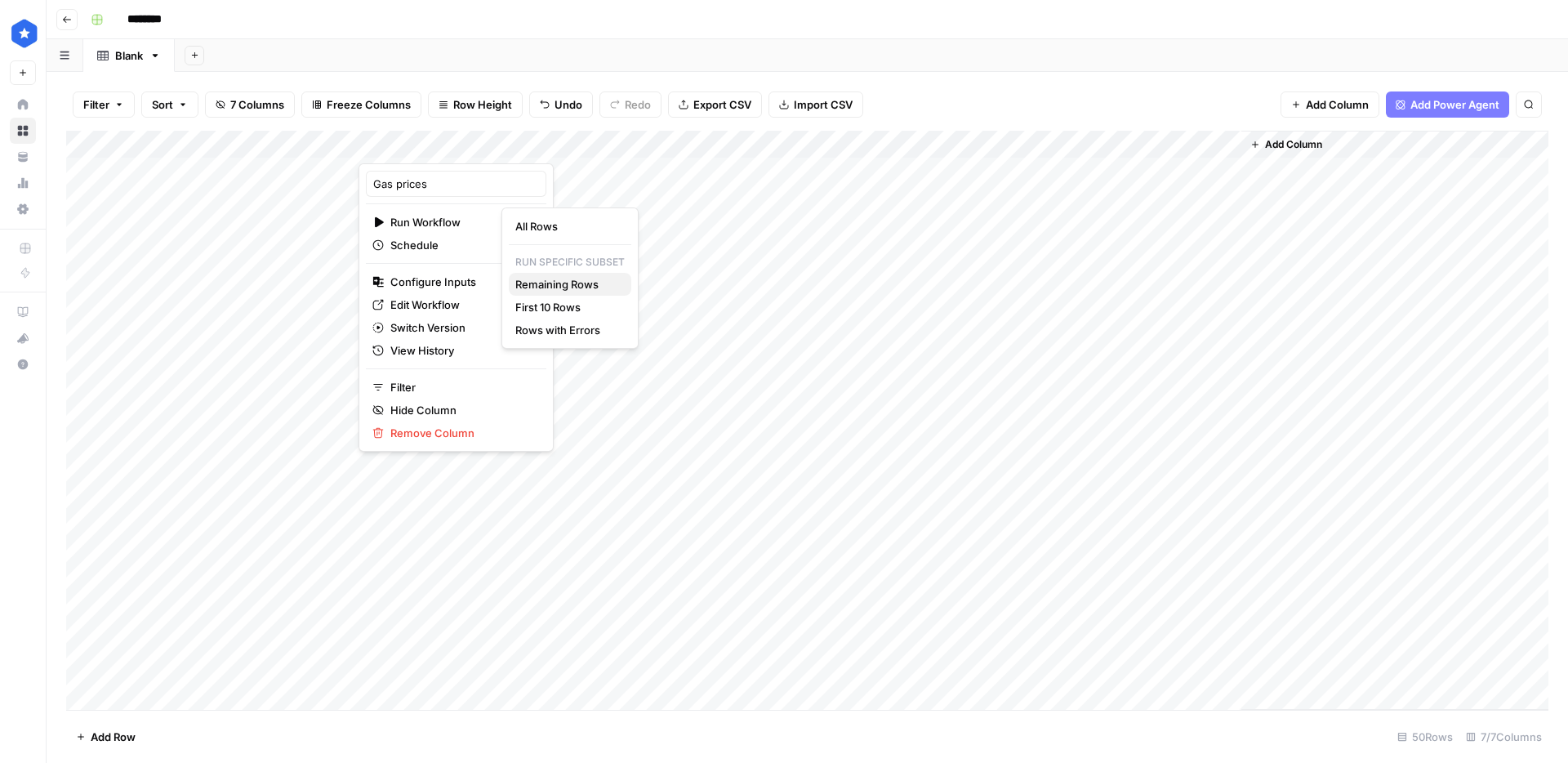
click at [582, 287] on span "Remaining Rows" at bounding box center [567, 285] width 103 height 17
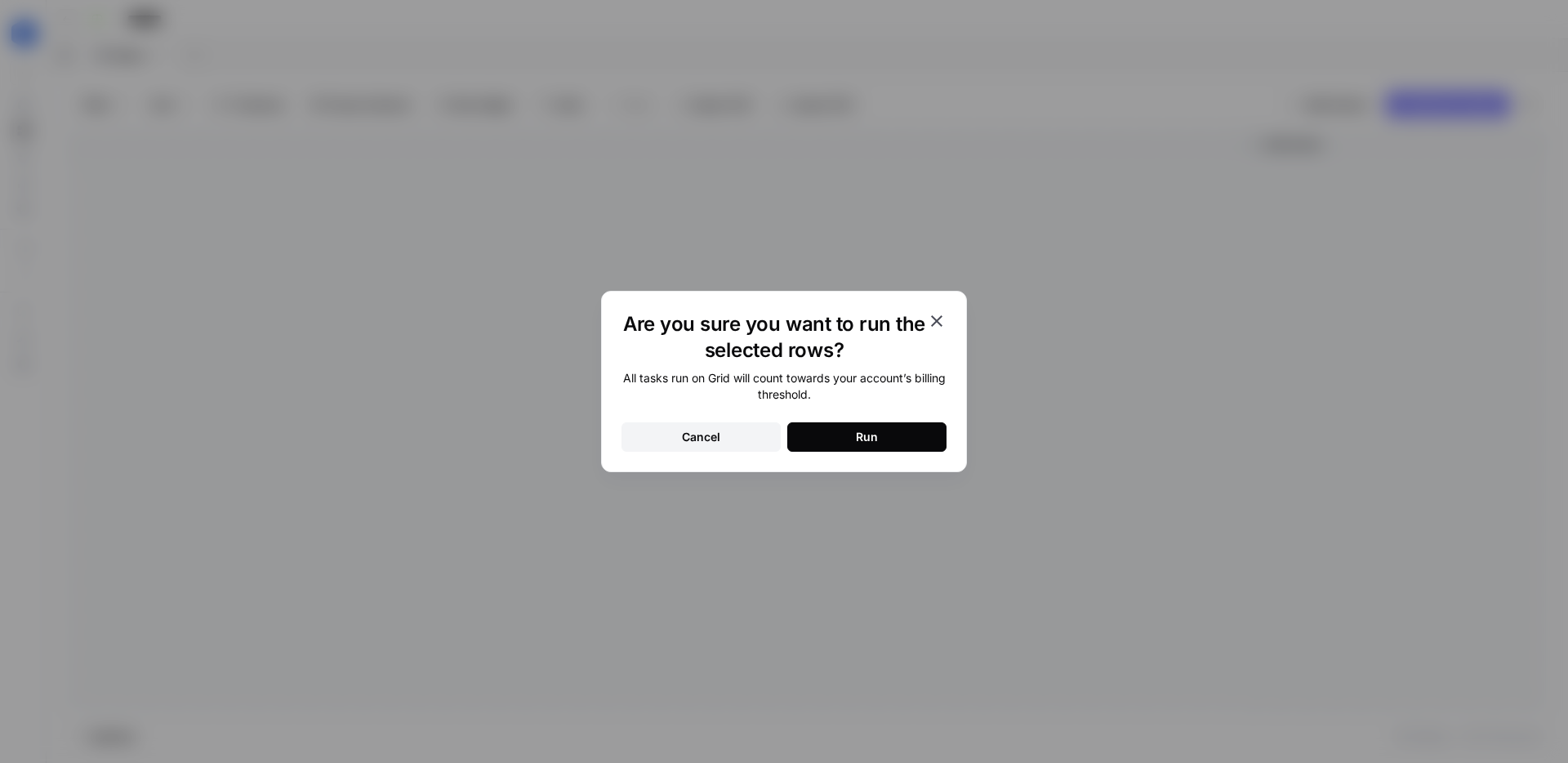
click at [879, 446] on button "Run" at bounding box center [867, 436] width 159 height 29
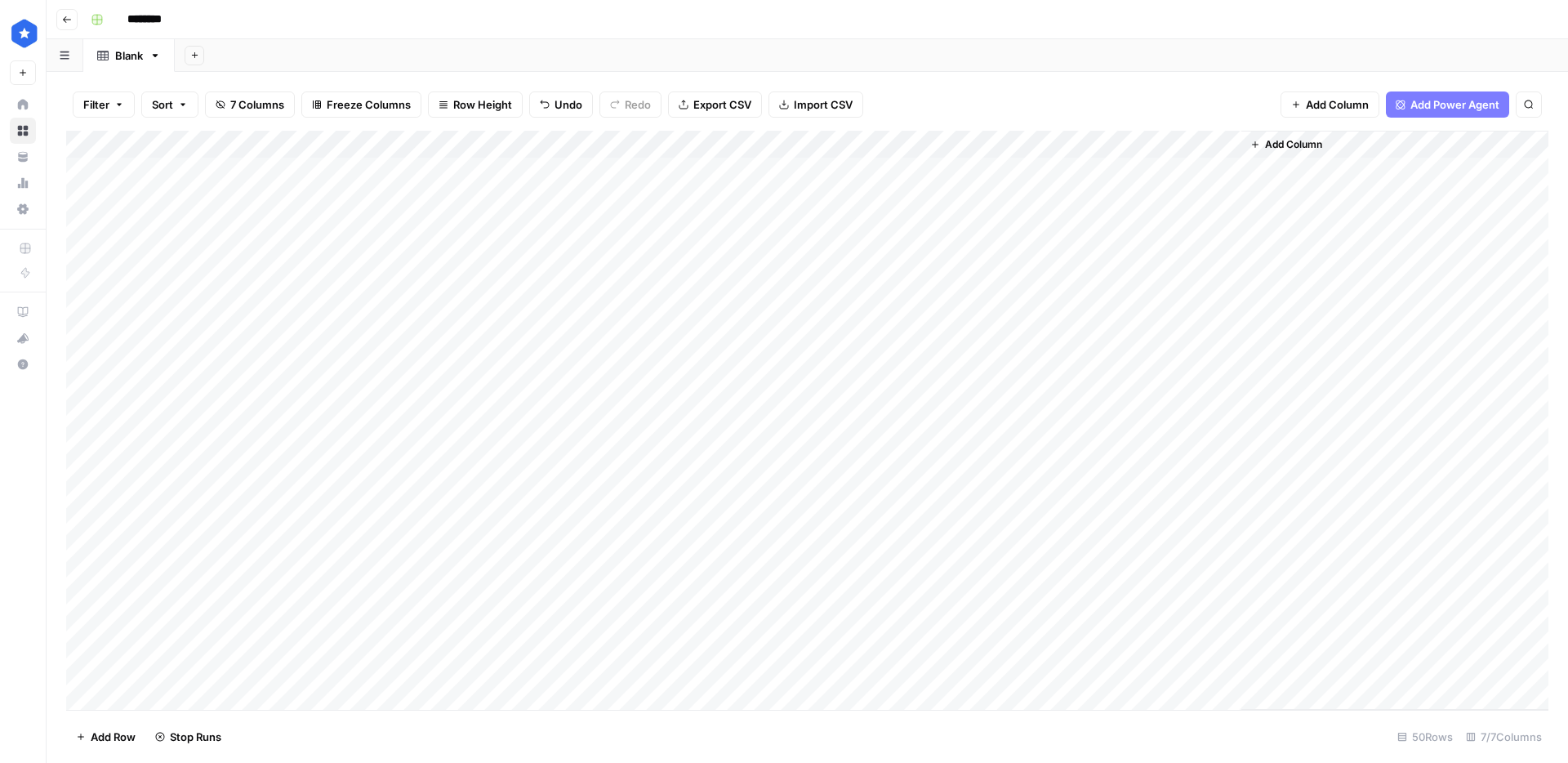
scroll to position [2, 0]
click at [470, 169] on div "Add Column" at bounding box center [807, 420] width 1482 height 579
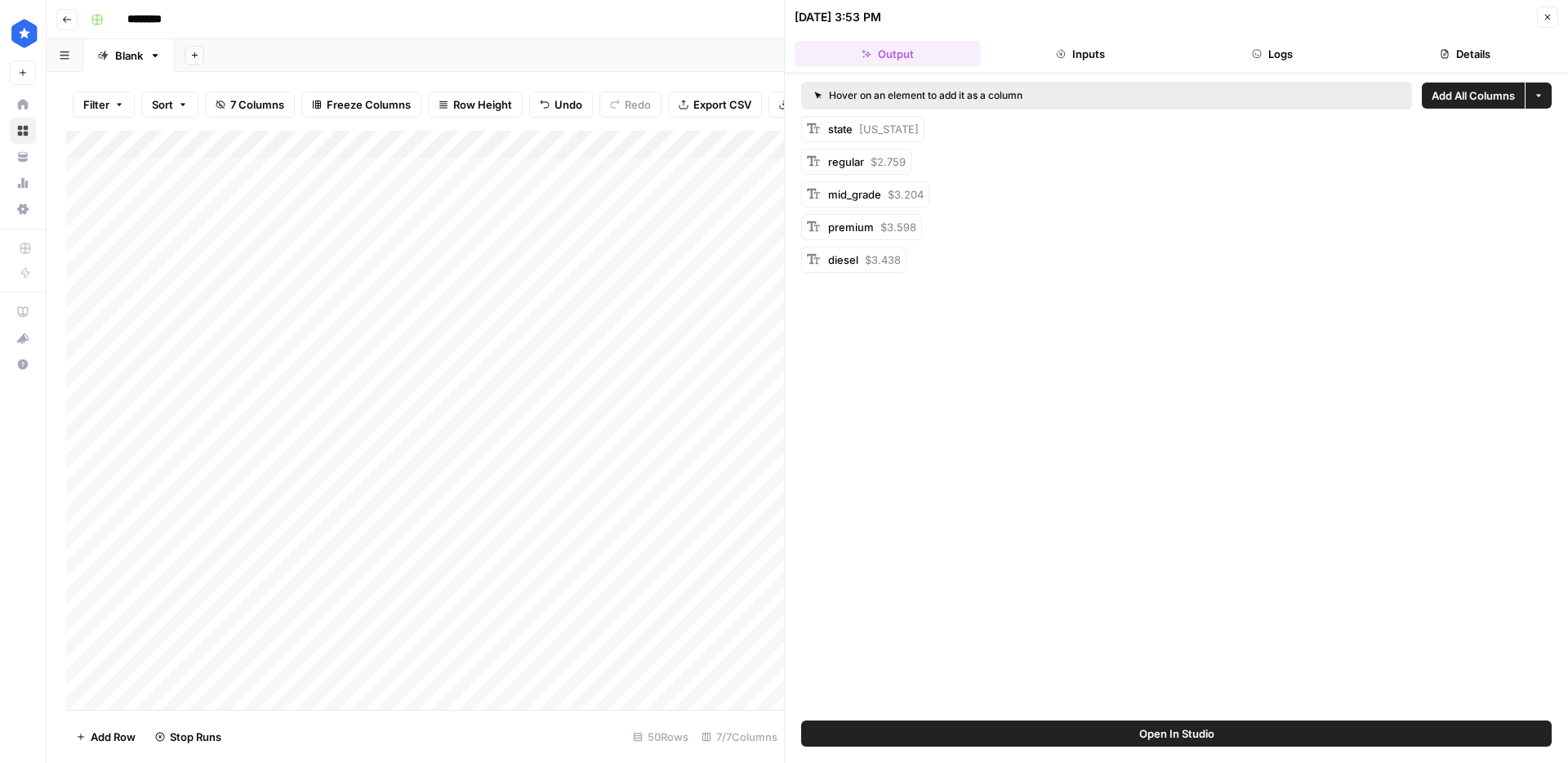
scroll to position [4, 2]
click at [1301, 57] on button "Logs" at bounding box center [1273, 53] width 187 height 26
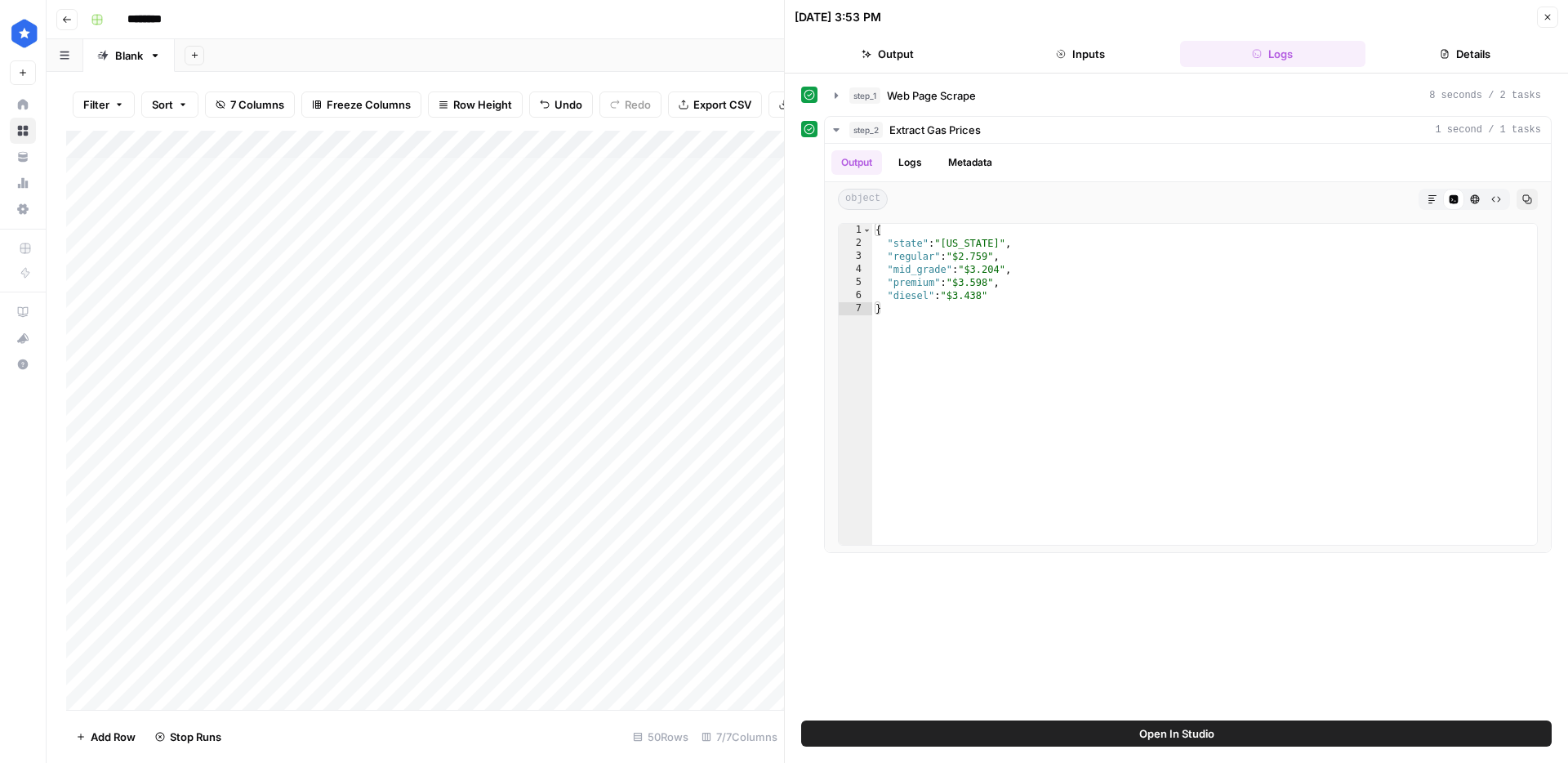
click at [1549, 22] on button "Close" at bounding box center [1548, 17] width 22 height 22
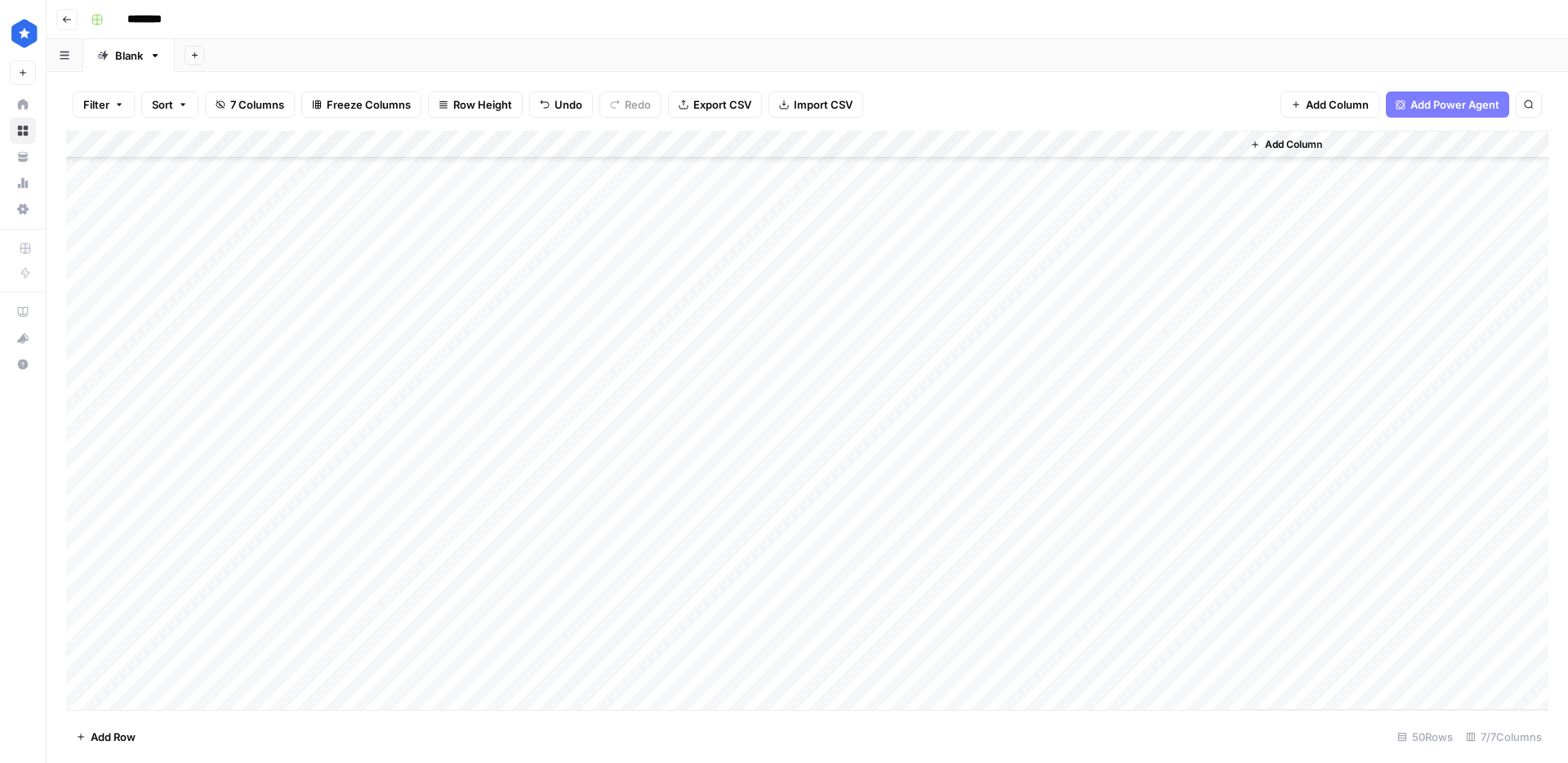
scroll to position [714, 0]
click at [468, 230] on div "Add Column" at bounding box center [807, 420] width 1482 height 579
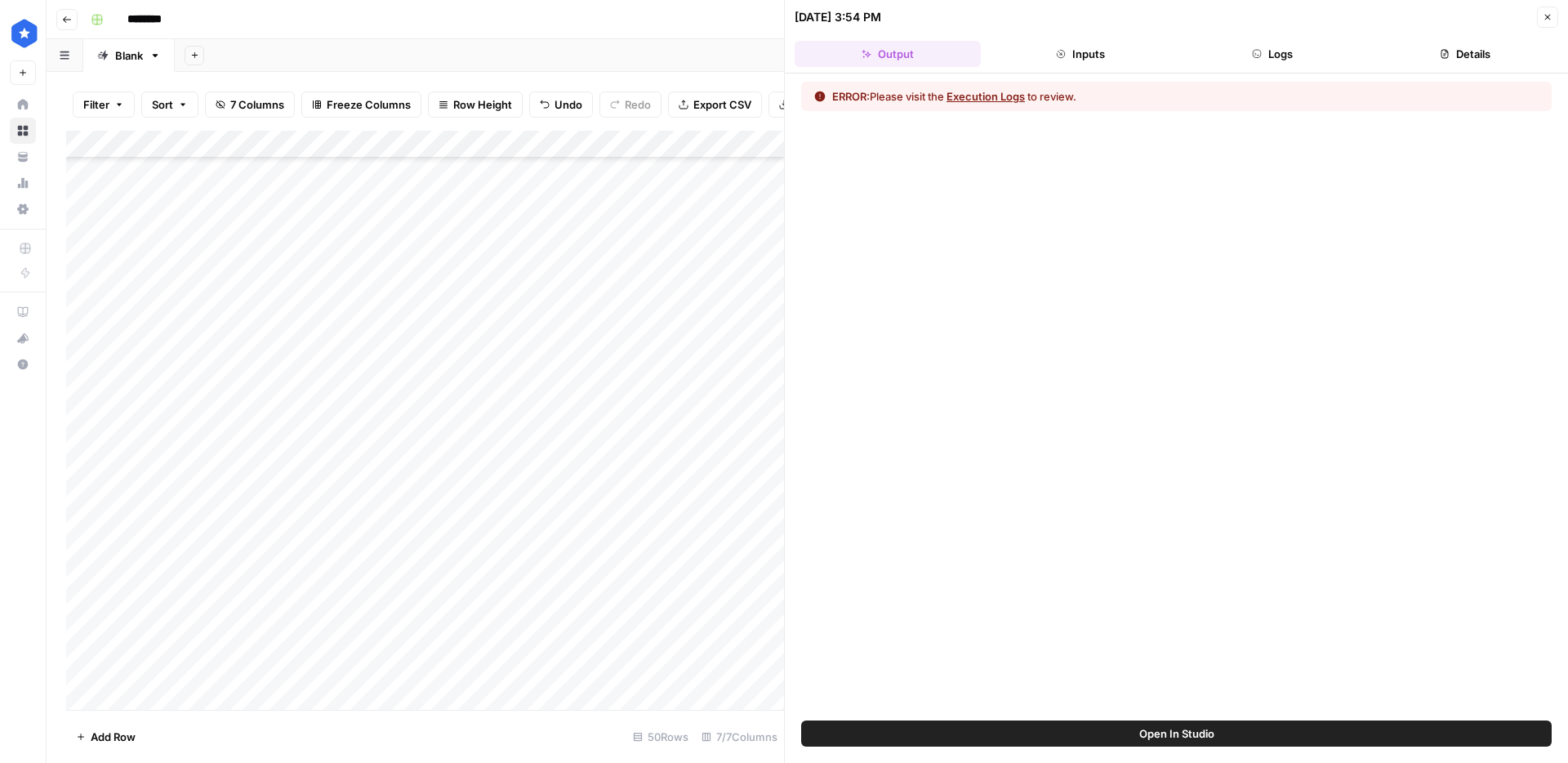
click at [1276, 43] on button "Logs" at bounding box center [1273, 53] width 187 height 26
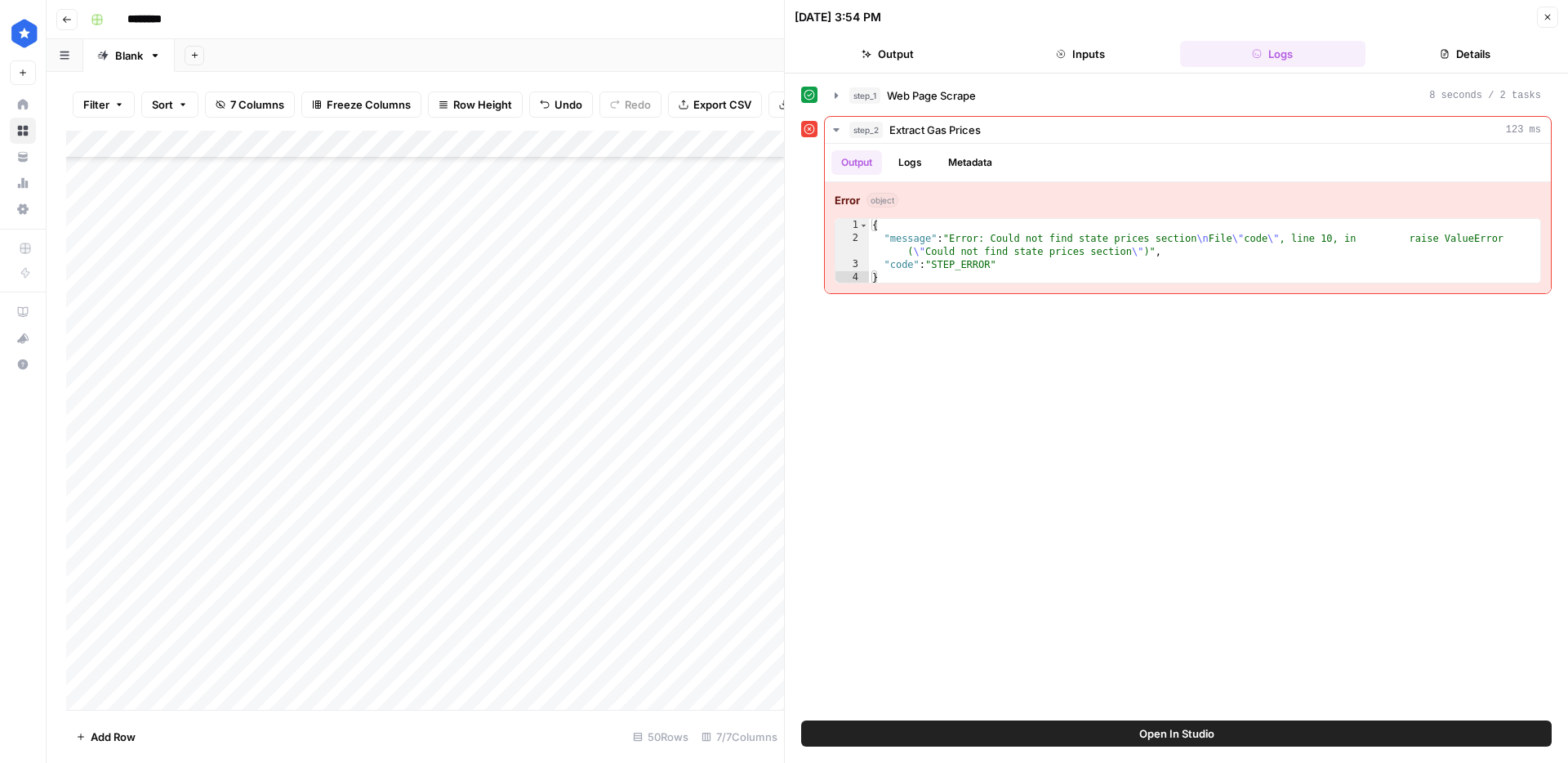
click at [306, 232] on div "Add Column" at bounding box center [425, 420] width 718 height 579
click at [468, 143] on div "Add Column" at bounding box center [425, 420] width 718 height 579
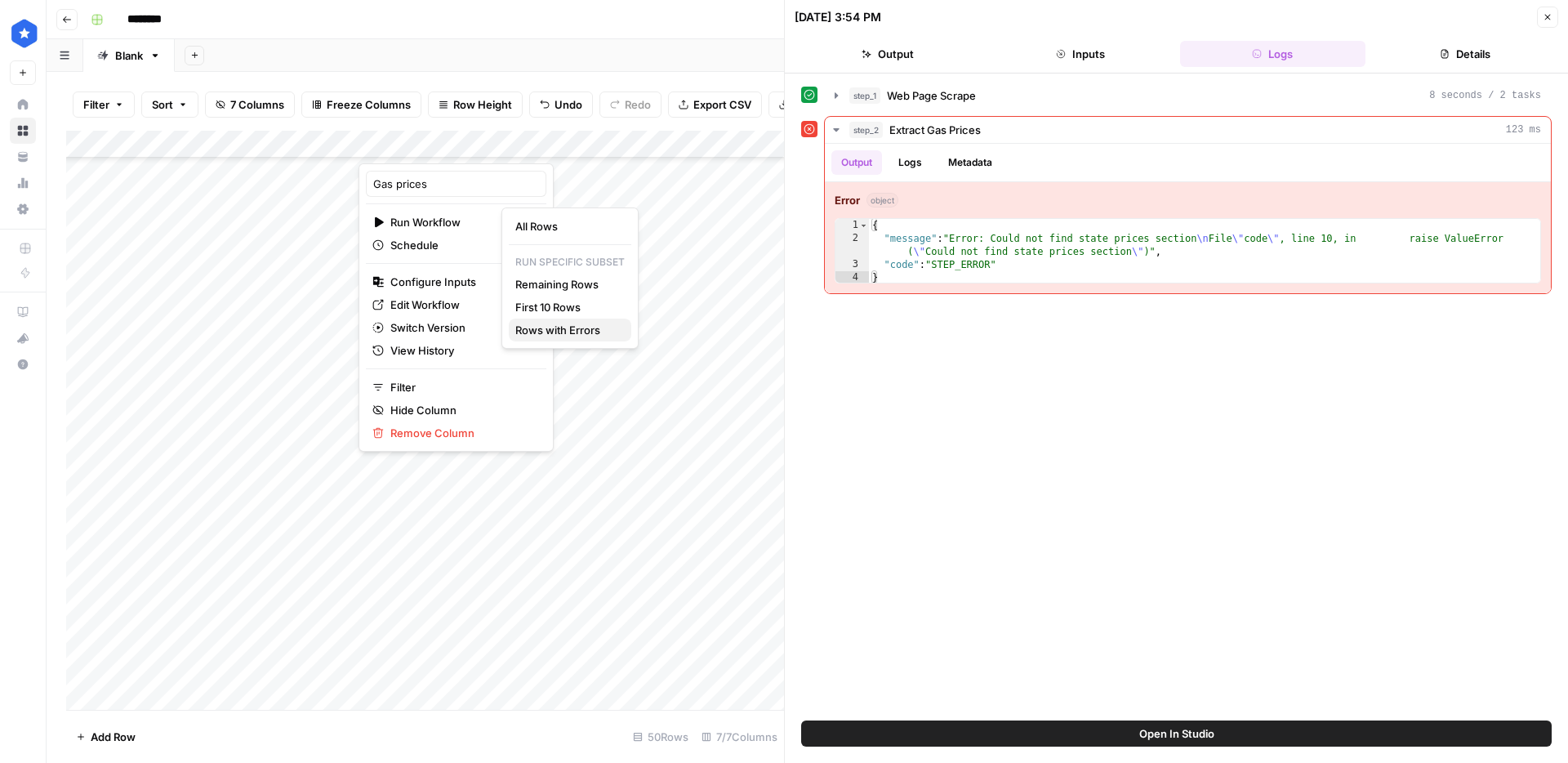
click at [549, 327] on span "Rows with Errors" at bounding box center [567, 330] width 103 height 17
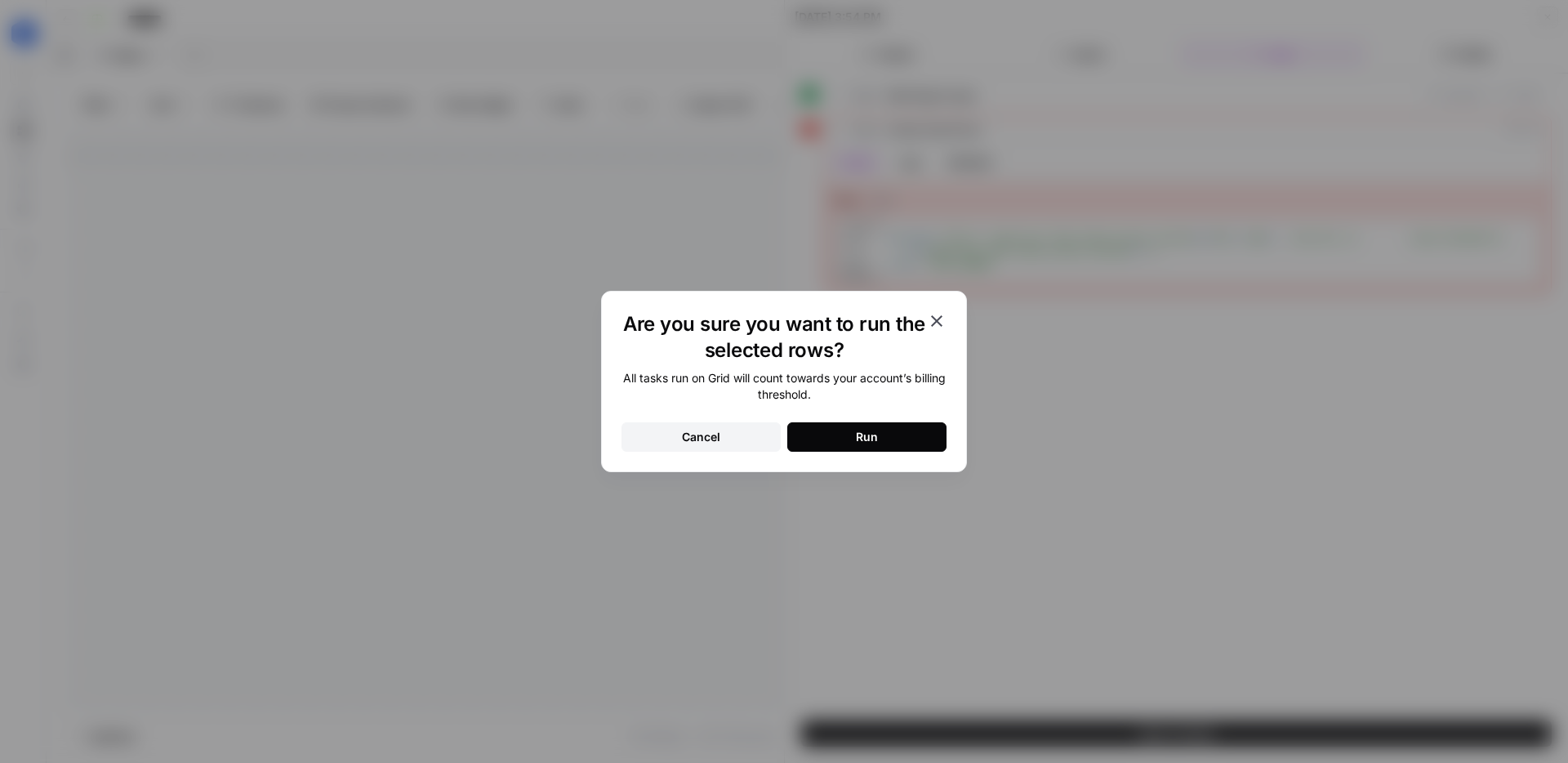
click at [840, 442] on button "Run" at bounding box center [867, 436] width 159 height 29
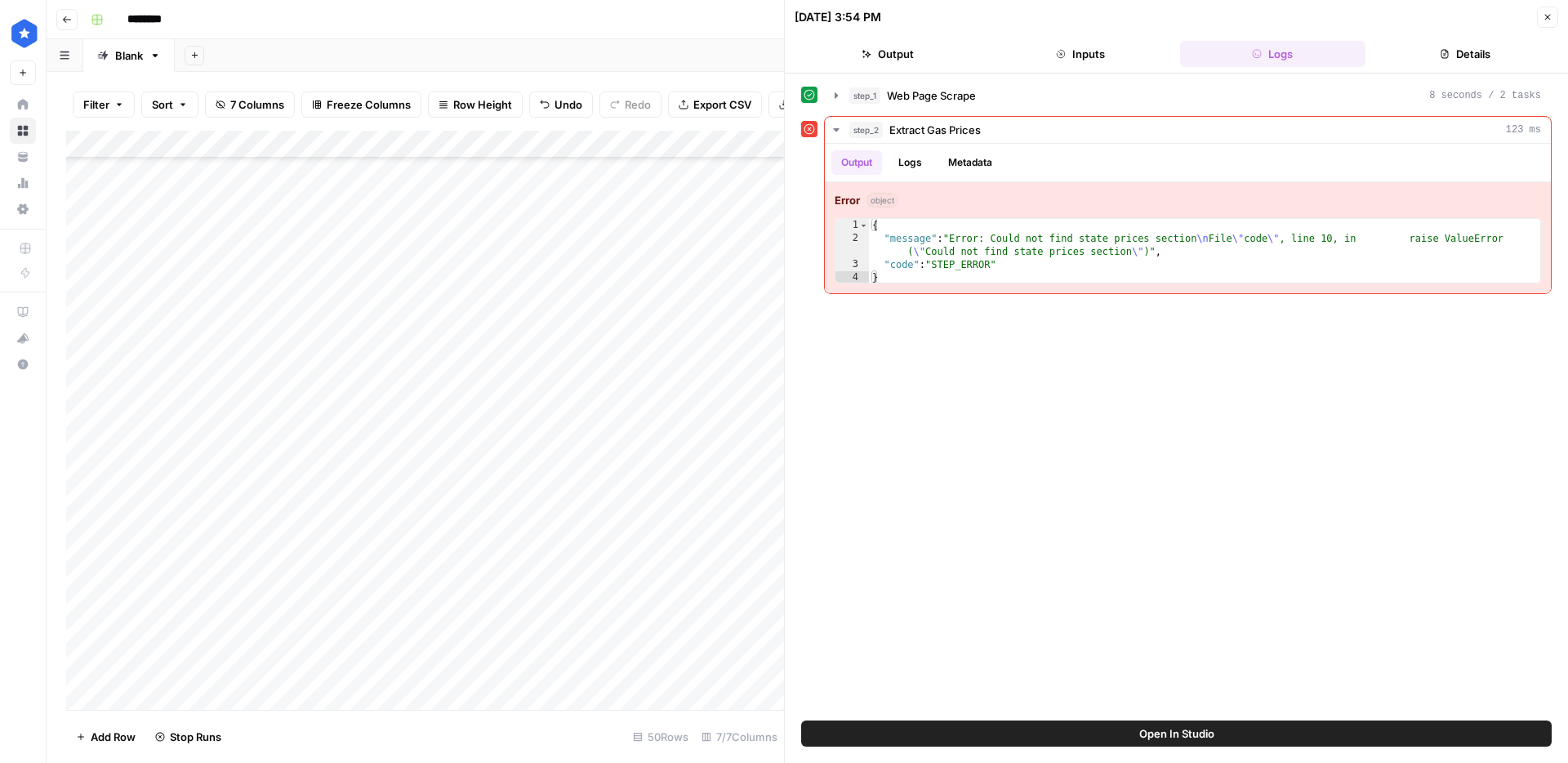
click at [1553, 13] on button "Close" at bounding box center [1548, 17] width 22 height 22
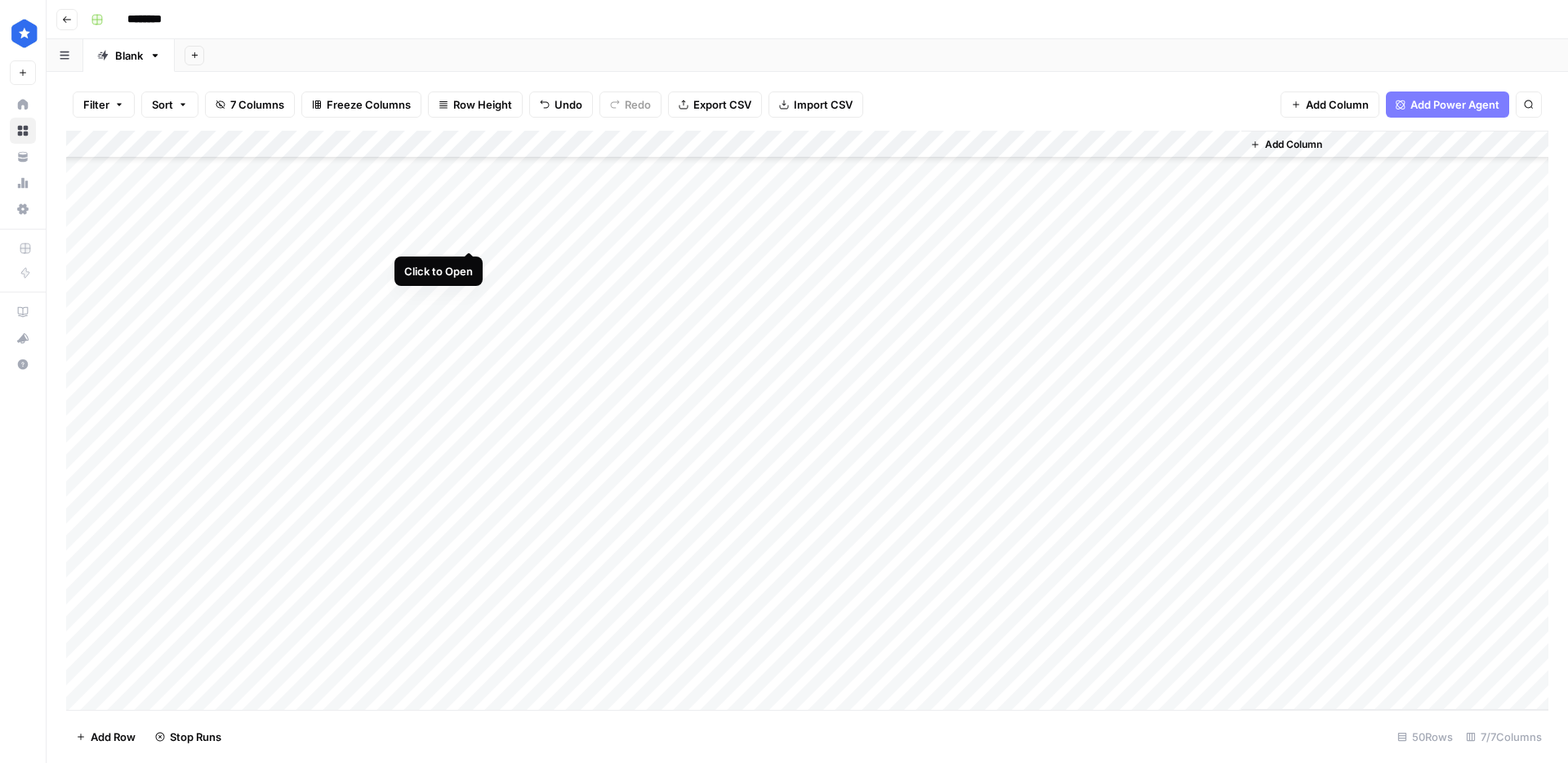
click at [472, 236] on div "Add Column" at bounding box center [807, 420] width 1482 height 579
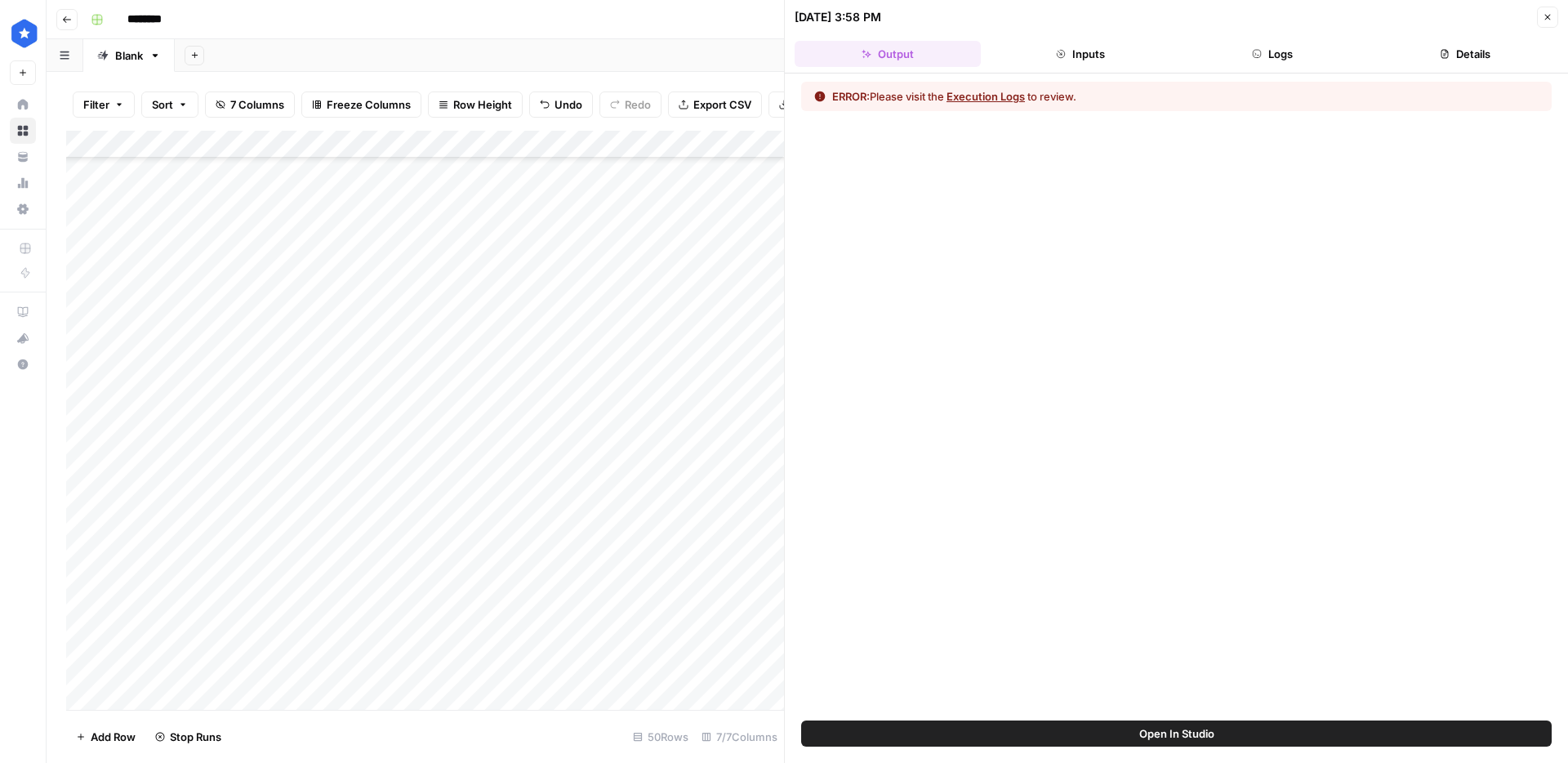
click at [1296, 66] on button "Logs" at bounding box center [1273, 53] width 187 height 26
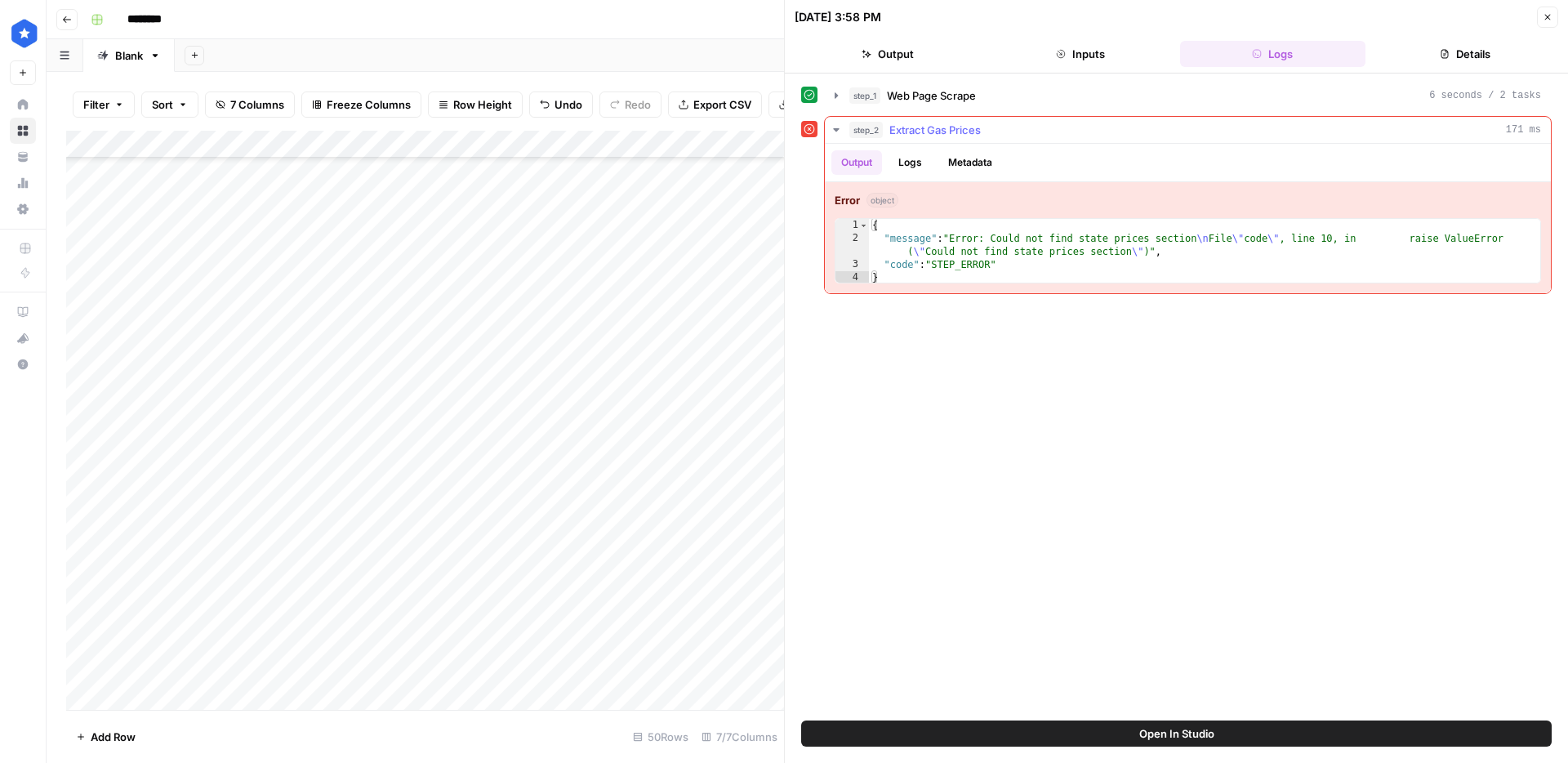
click at [922, 164] on button "Logs" at bounding box center [910, 162] width 43 height 24
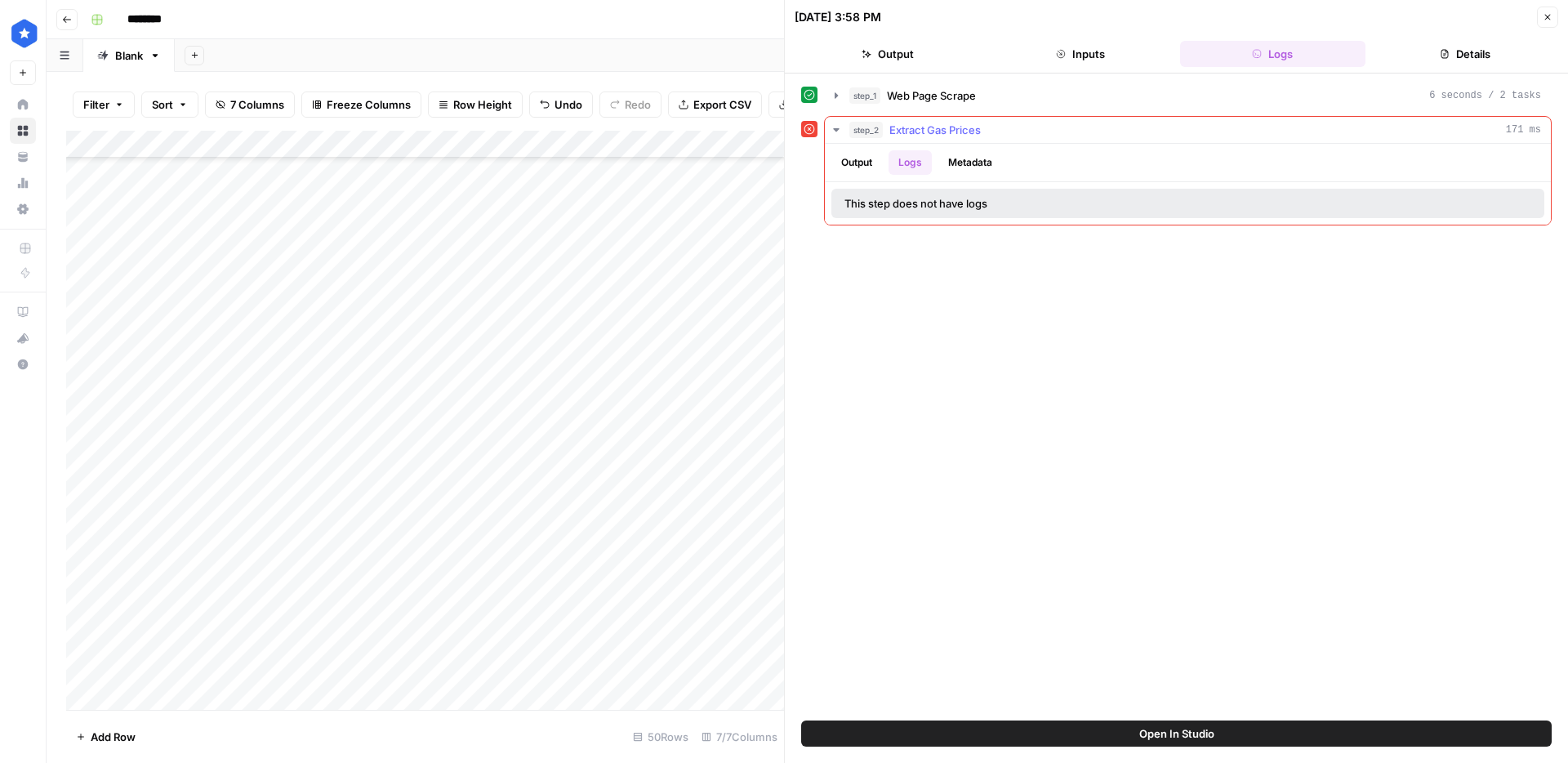
click at [968, 166] on button "Metadata" at bounding box center [970, 162] width 64 height 24
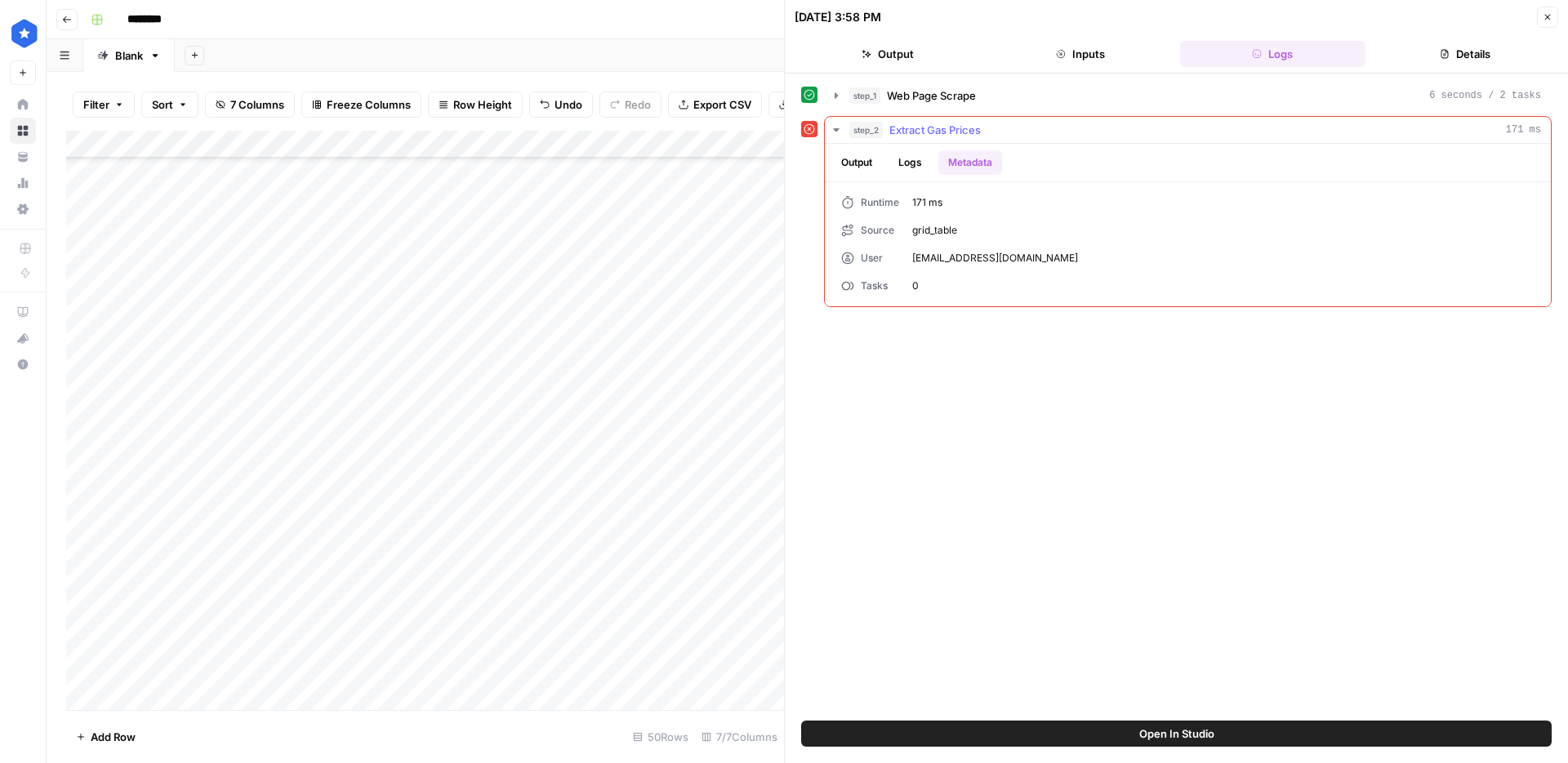
click at [878, 165] on button "Output" at bounding box center [857, 162] width 51 height 24
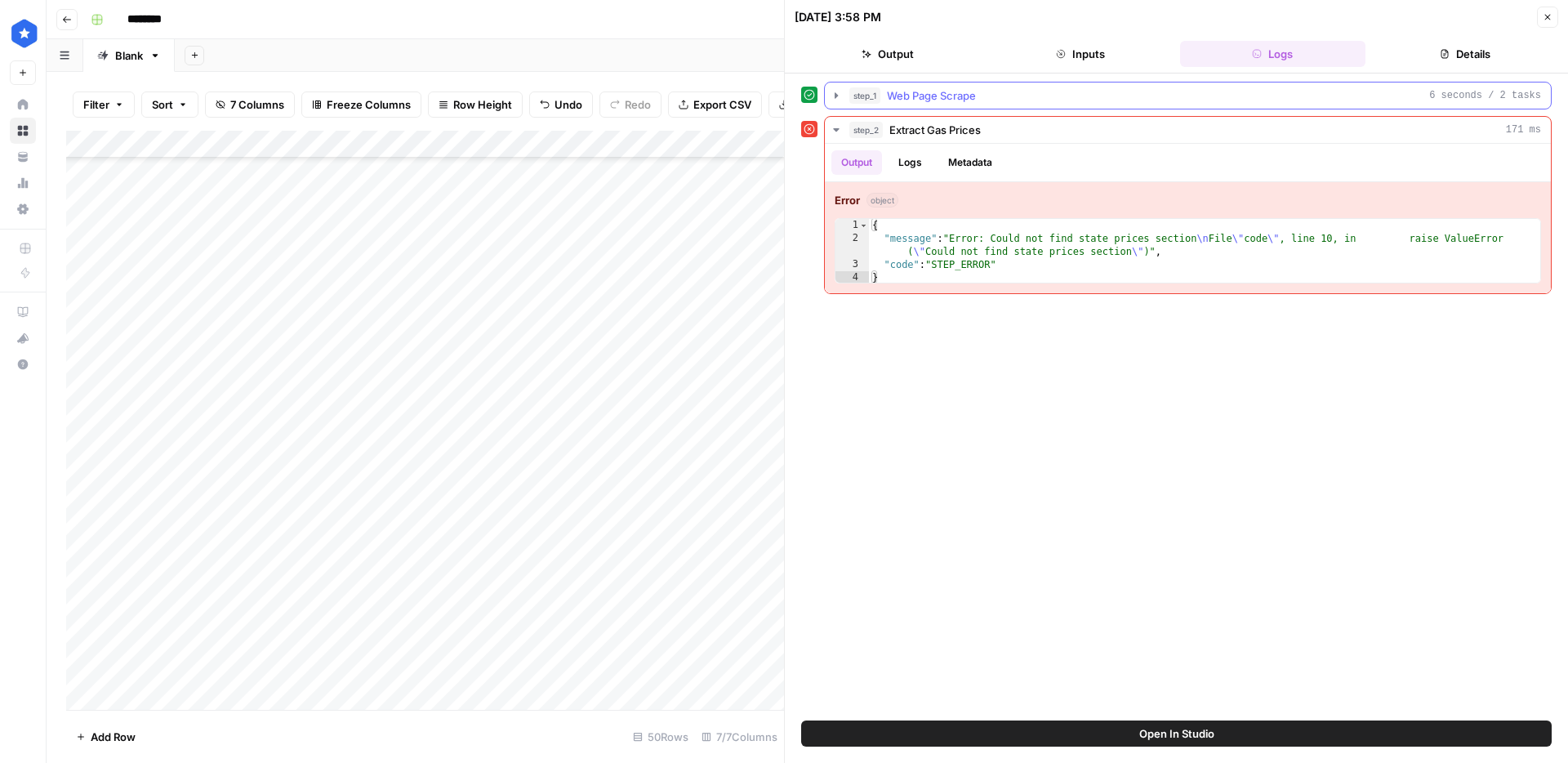
click at [941, 104] on button "step_1 Web Page Scrape 6 seconds / 2 tasks" at bounding box center [1188, 95] width 726 height 26
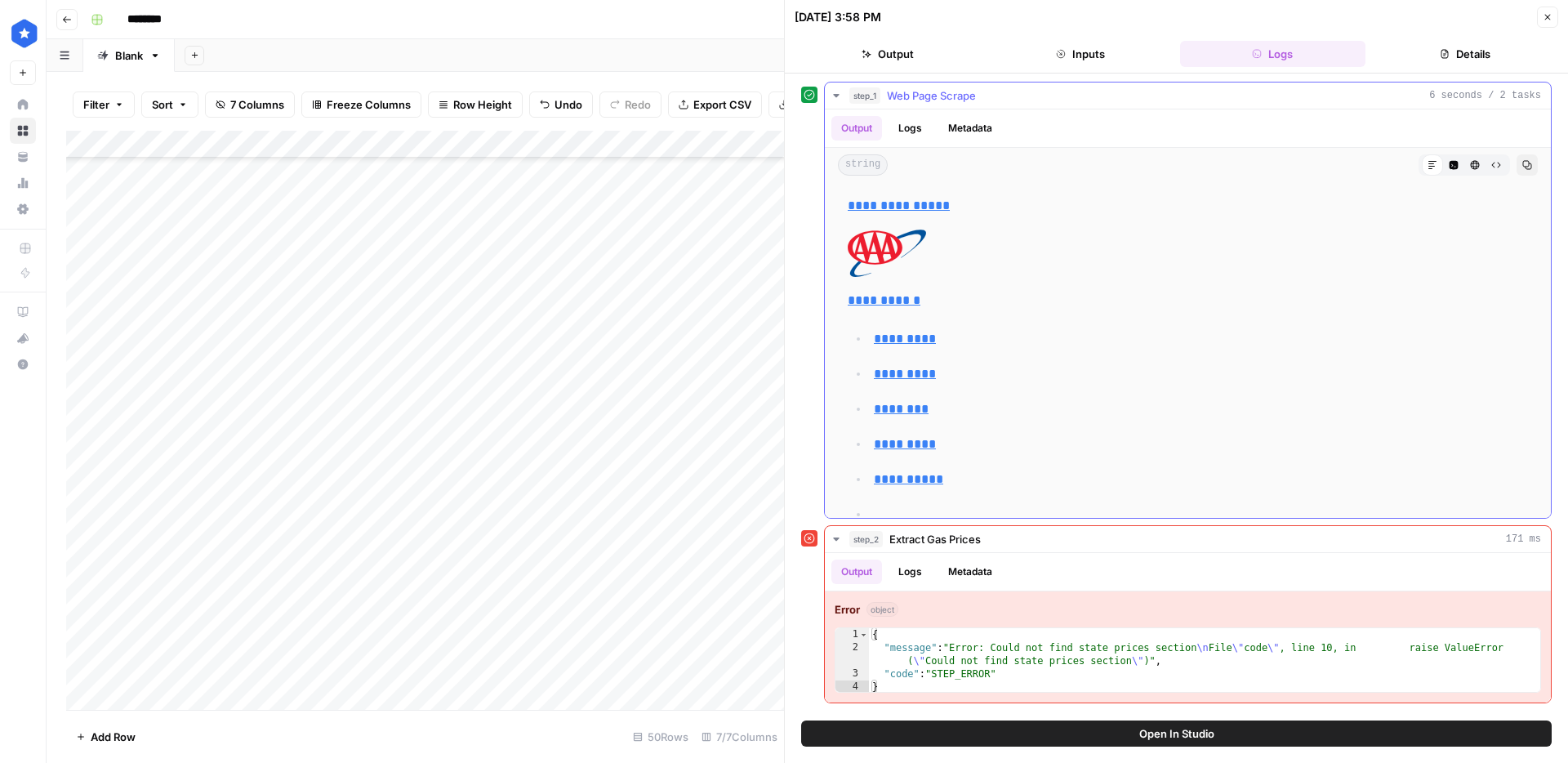
click at [1100, 399] on p "********" at bounding box center [1202, 410] width 655 height 22
type input "********"
click at [1515, 391] on ul "**********" at bounding box center [1187, 514] width 680 height 373
click at [1486, 373] on p "*********" at bounding box center [1202, 374] width 655 height 22
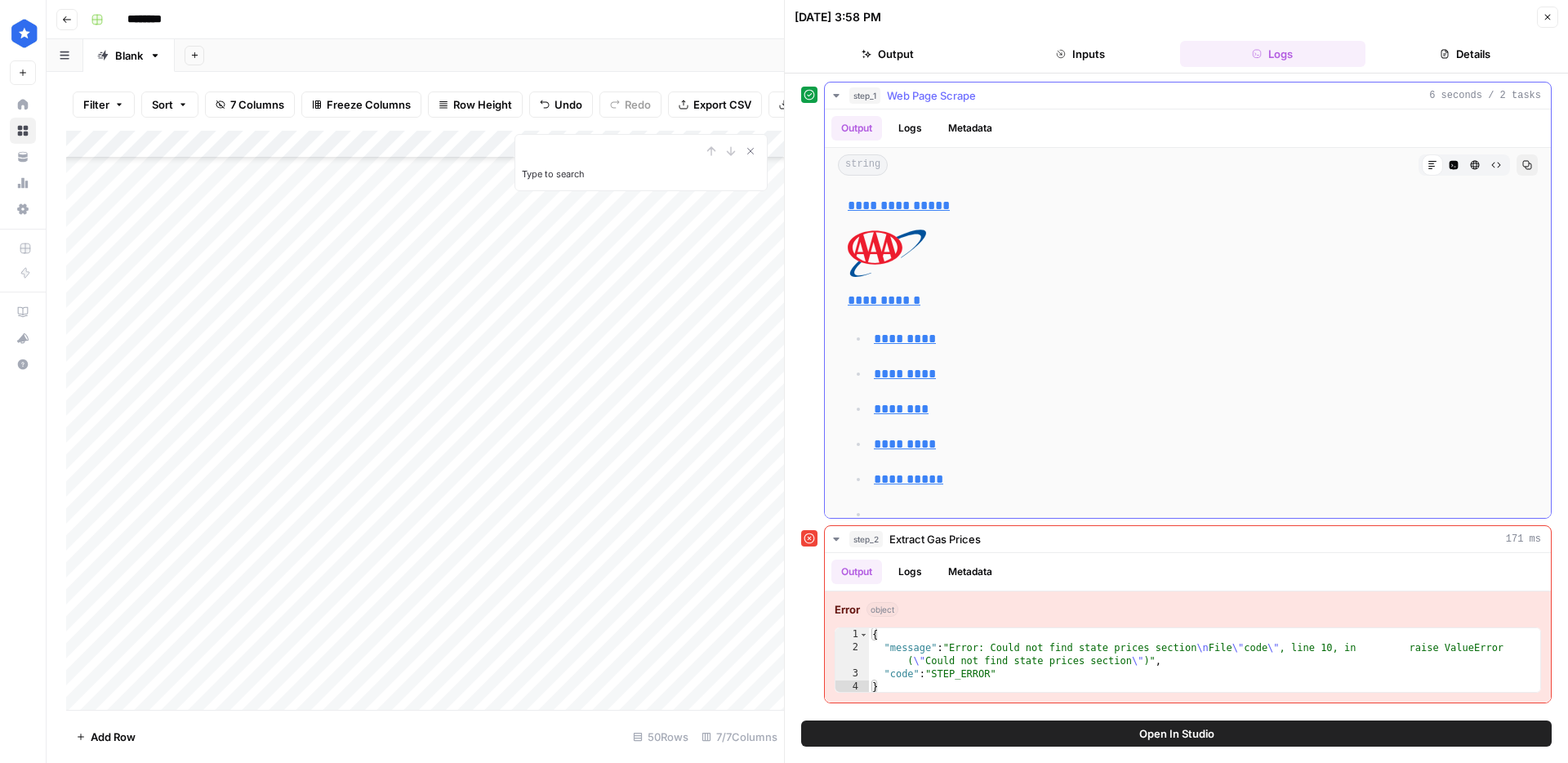
click at [1486, 373] on p "*********" at bounding box center [1202, 374] width 655 height 22
click at [1485, 338] on p "*********" at bounding box center [1202, 339] width 655 height 22
click at [1262, 203] on p "**********" at bounding box center [1187, 206] width 680 height 22
click at [1277, 305] on p "**********" at bounding box center [1187, 271] width 680 height 82
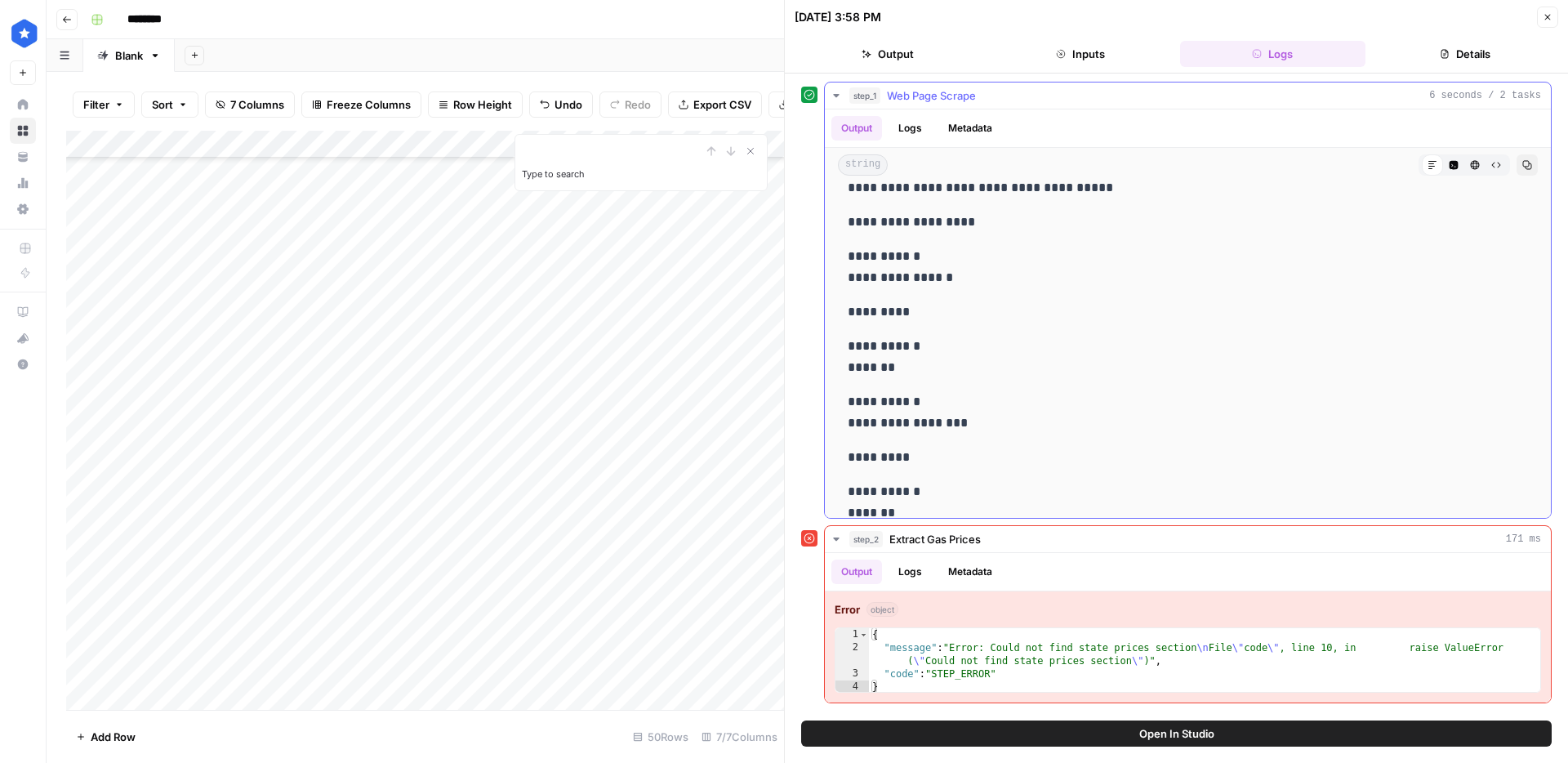
scroll to position [1848, 0]
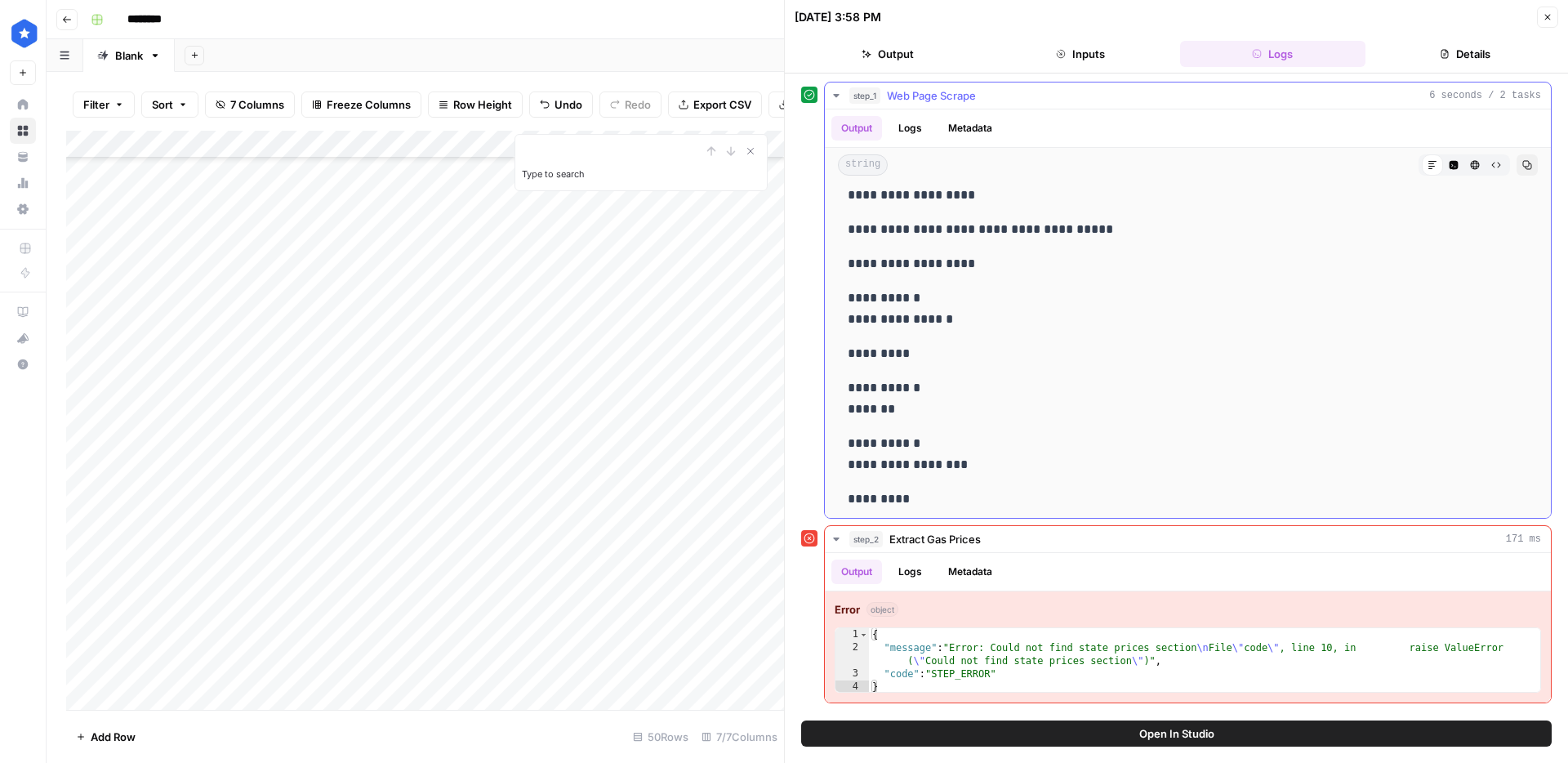
click at [1292, 322] on p "**********" at bounding box center [1187, 308] width 680 height 42
click at [1291, 322] on p "**********" at bounding box center [1187, 308] width 680 height 42
type input "*****"
click at [1521, 166] on button "Copy" at bounding box center [1527, 165] width 22 height 22
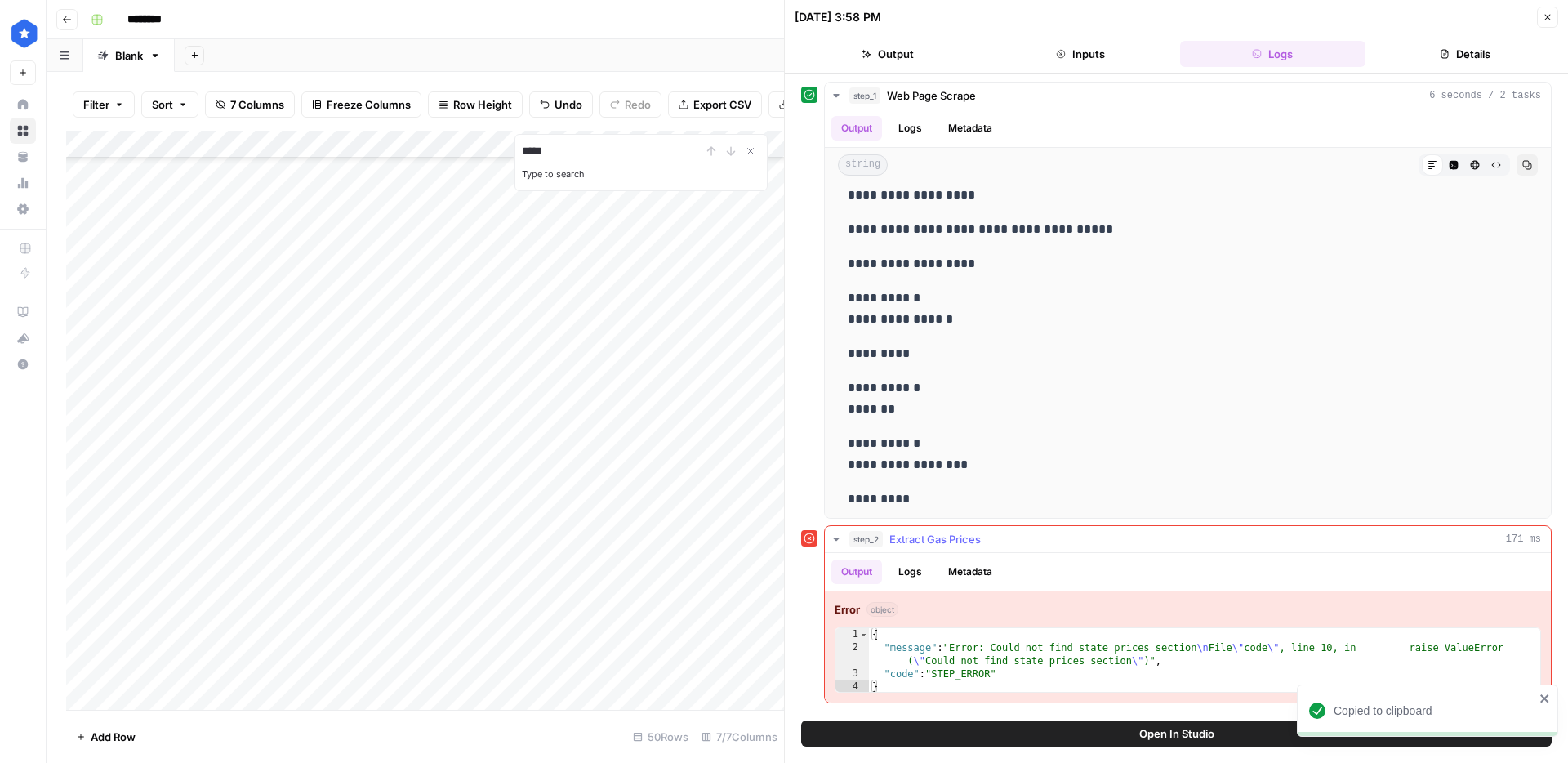
drag, startPoint x: 953, startPoint y: 681, endPoint x: 908, endPoint y: 687, distance: 45.4
click at [952, 681] on div "{ "message" : "Error: Could not find state prices section \n File \" code \" , …" at bounding box center [1205, 674] width 671 height 92
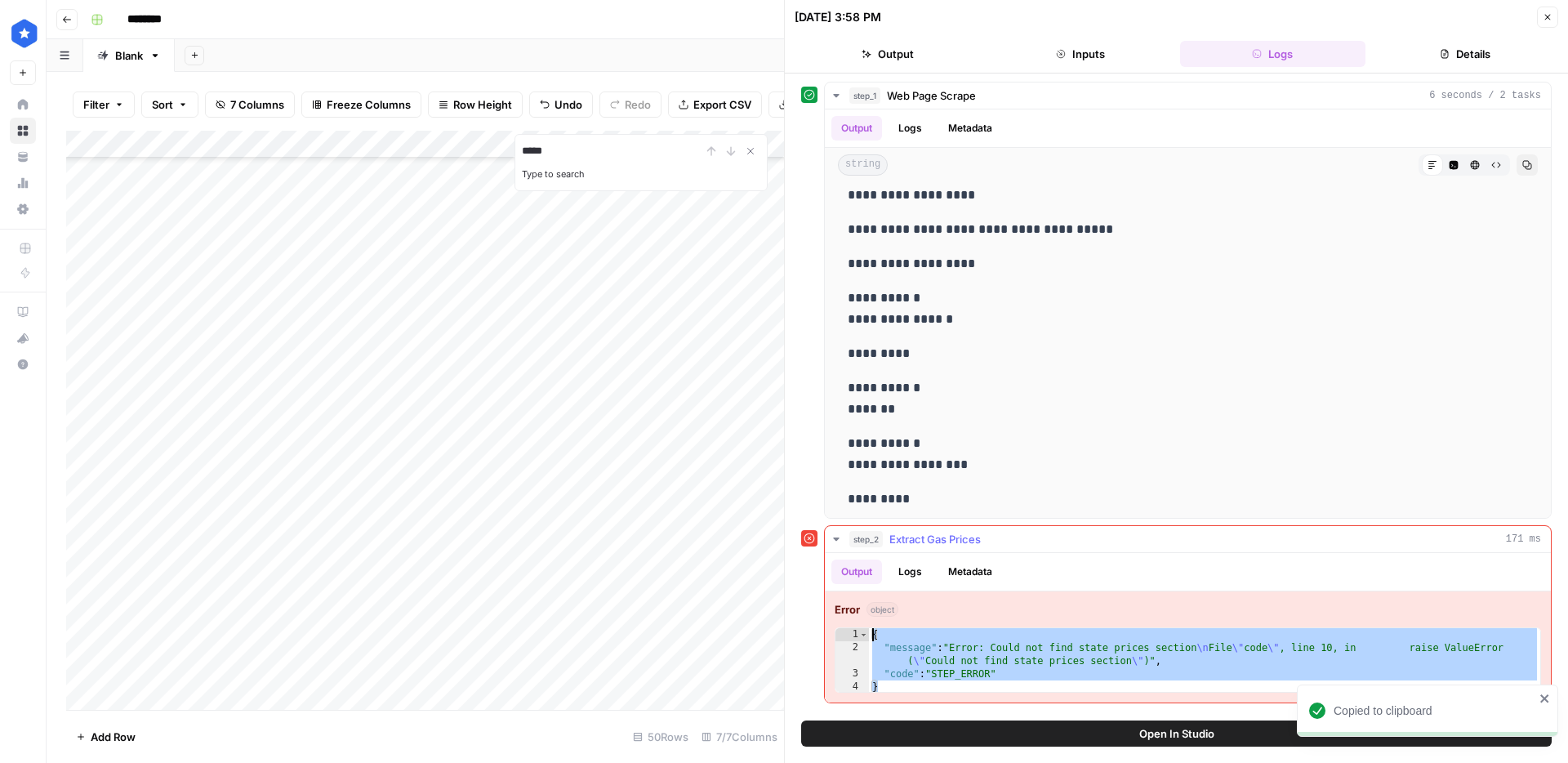
drag, startPoint x: 906, startPoint y: 690, endPoint x: 849, endPoint y: 636, distance: 78.5
click at [849, 636] on div "* 1 2 3 4 { "message" : "Error: Could not find state prices section \n File \" …" at bounding box center [1187, 660] width 706 height 65
type textarea "**********"
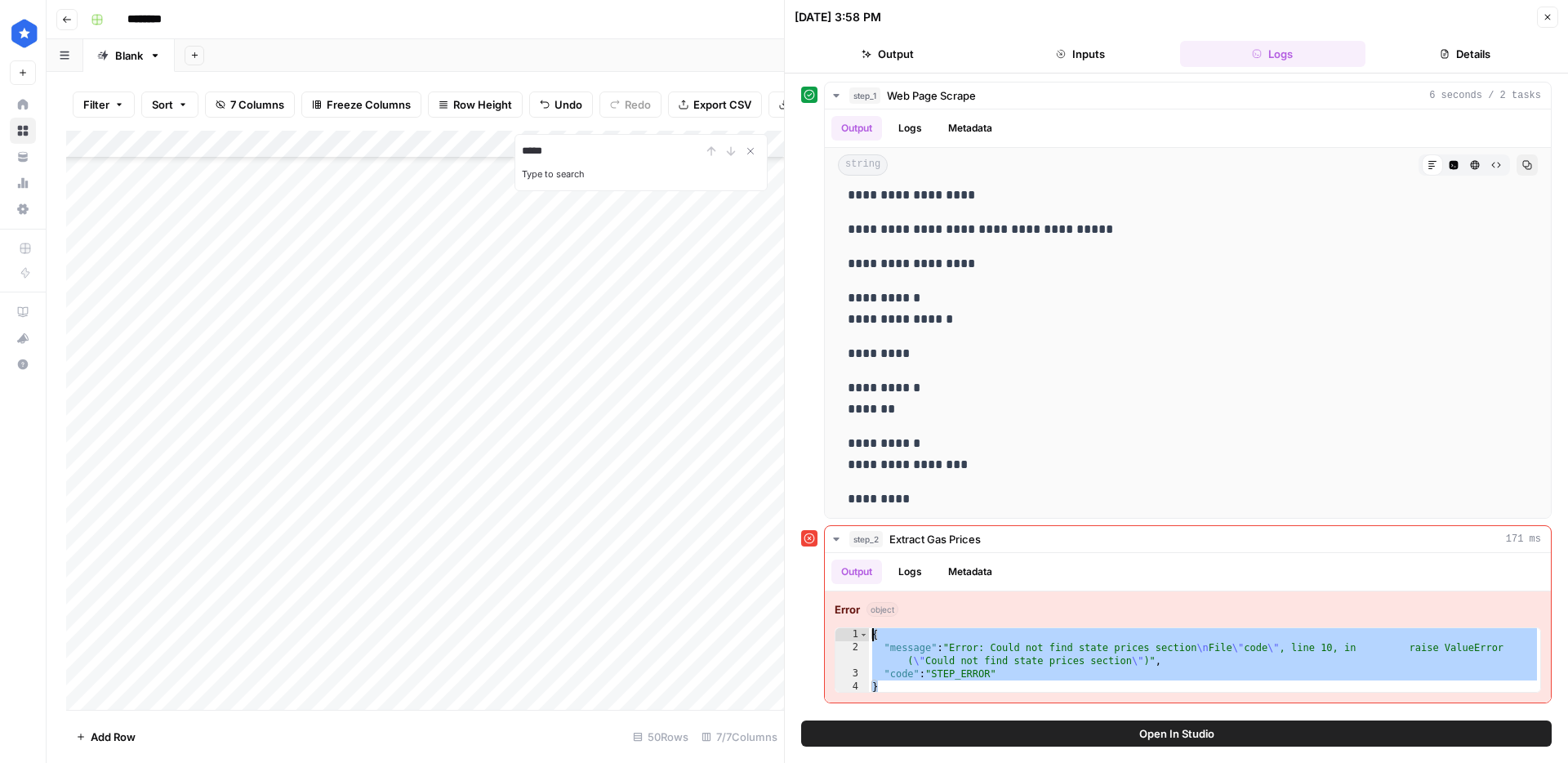
scroll to position [690, 0]
drag, startPoint x: 411, startPoint y: 391, endPoint x: 441, endPoint y: 266, distance: 128.5
click at [441, 266] on div "Add Column" at bounding box center [425, 420] width 718 height 579
click at [474, 144] on div "Add Column" at bounding box center [425, 420] width 718 height 579
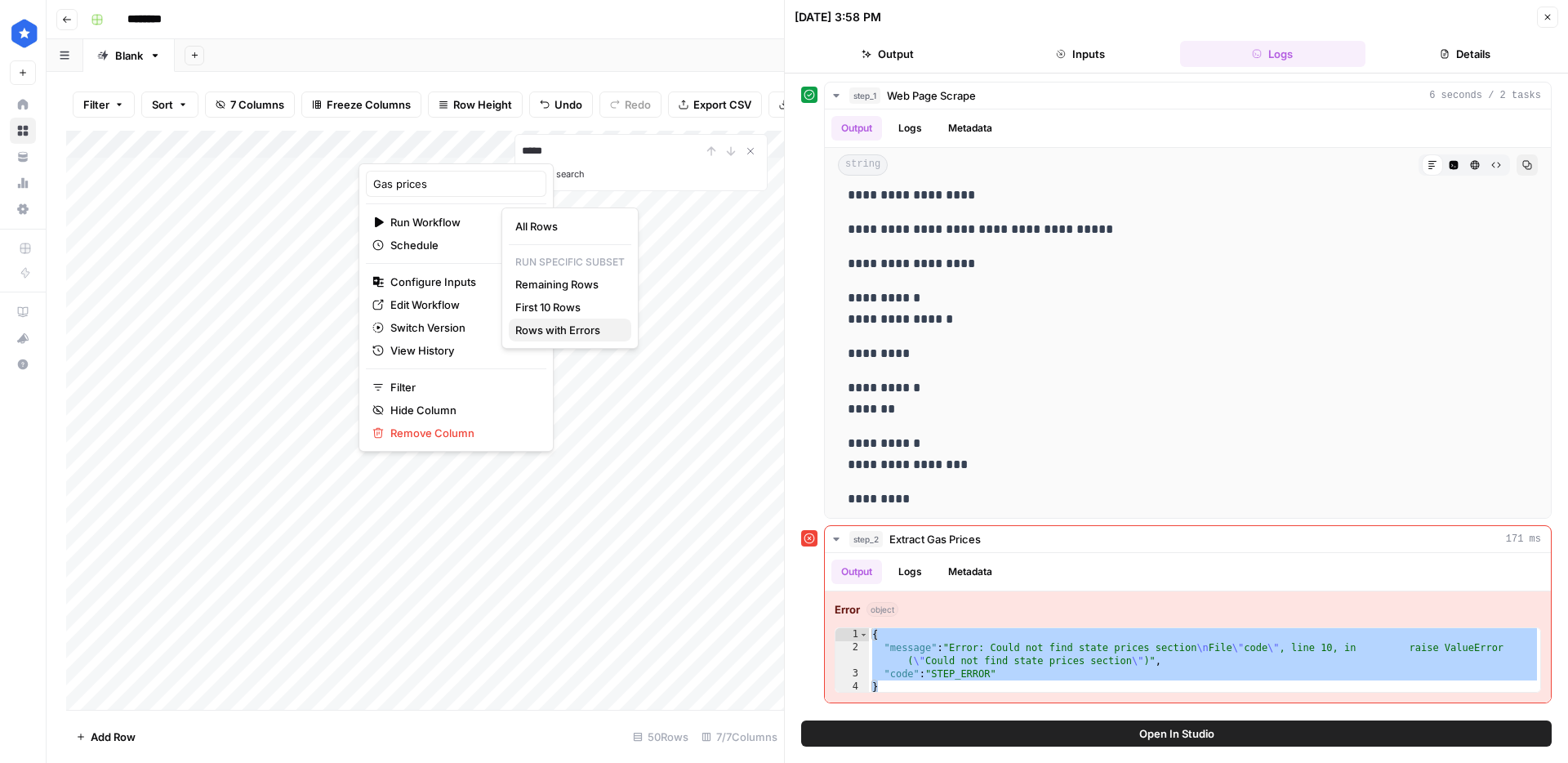
click at [555, 334] on span "Rows with Errors" at bounding box center [567, 330] width 103 height 17
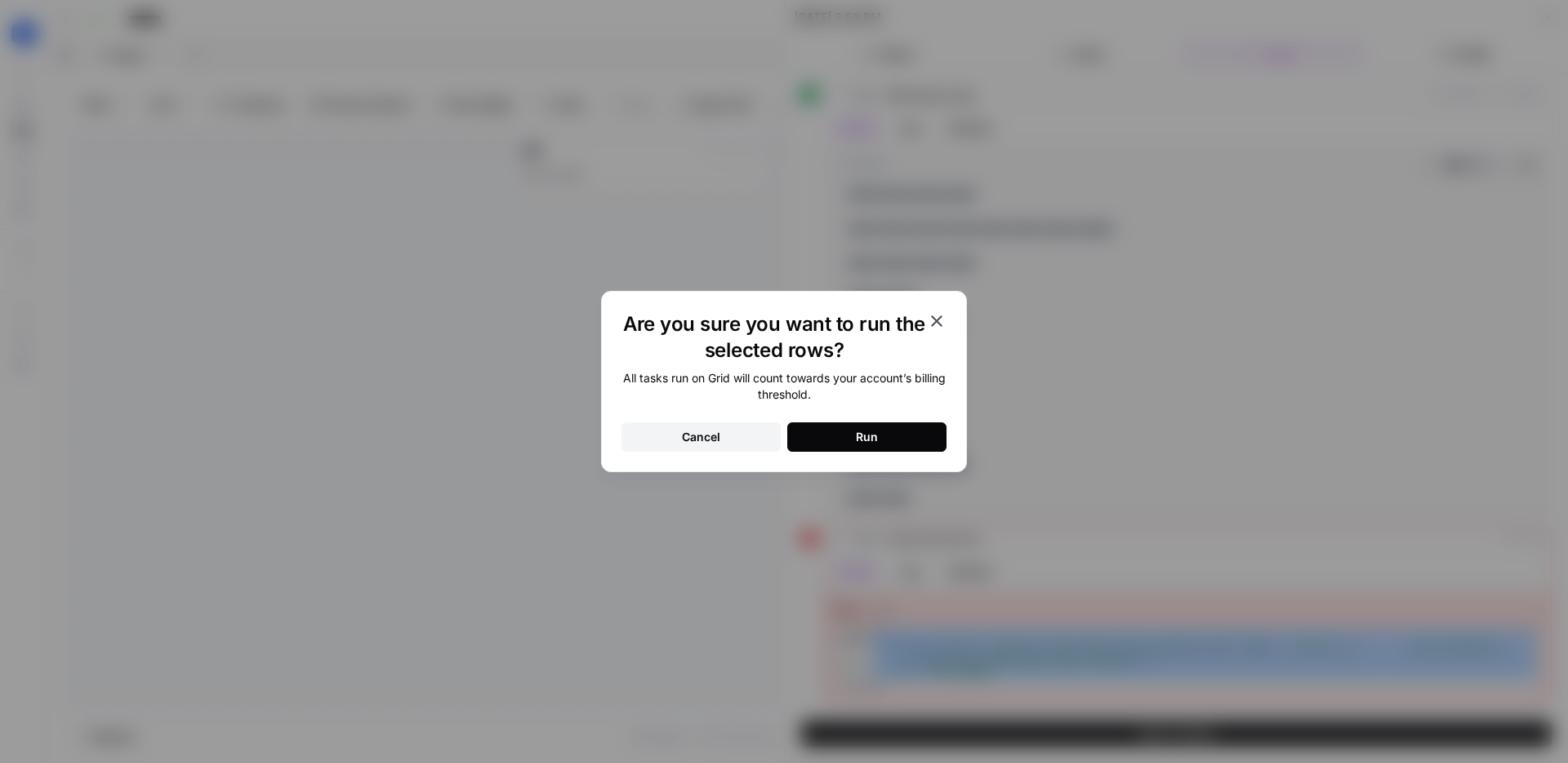
click at [836, 426] on button "Run" at bounding box center [867, 436] width 159 height 29
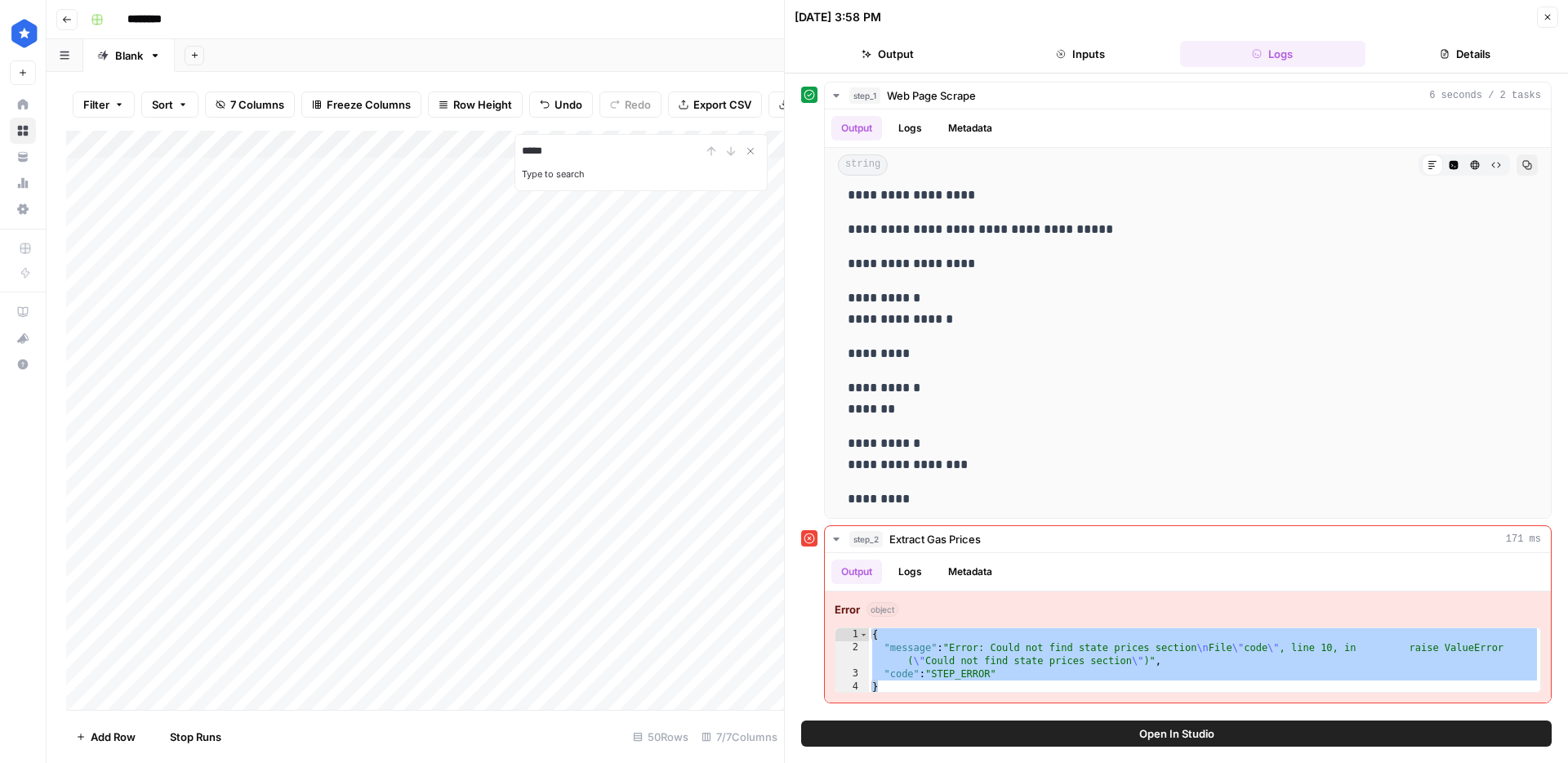
scroll to position [864, 0]
click at [1550, 22] on icon "button" at bounding box center [1548, 17] width 10 height 10
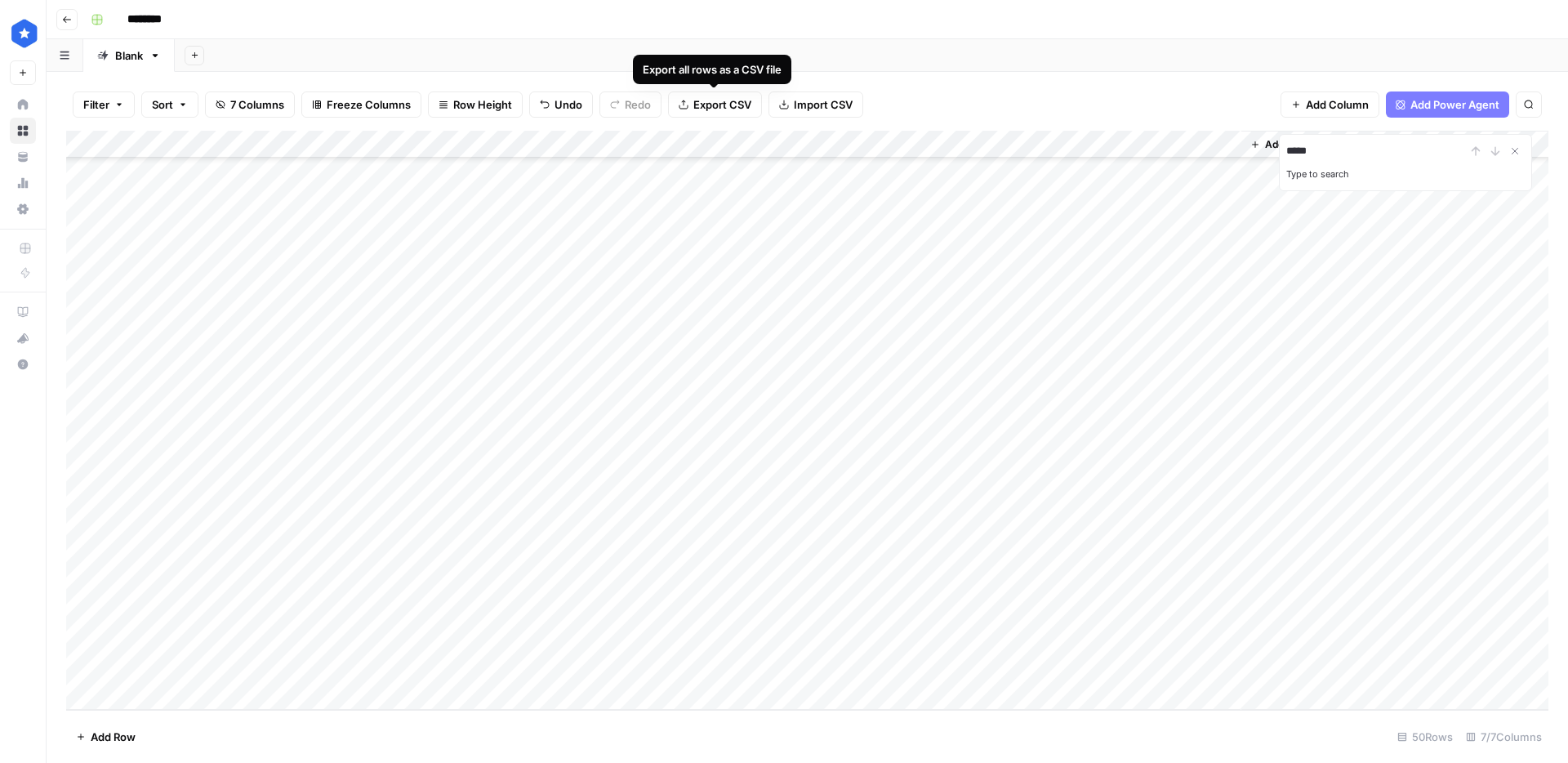
click at [727, 101] on span "Export CSV" at bounding box center [723, 105] width 58 height 17
